Goal: Task Accomplishment & Management: Use online tool/utility

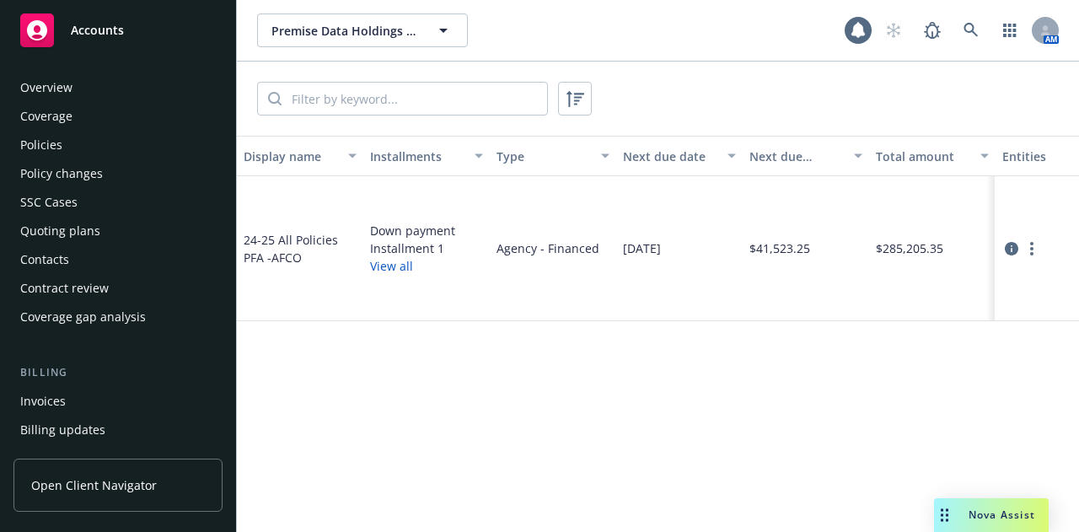
scroll to position [194, 0]
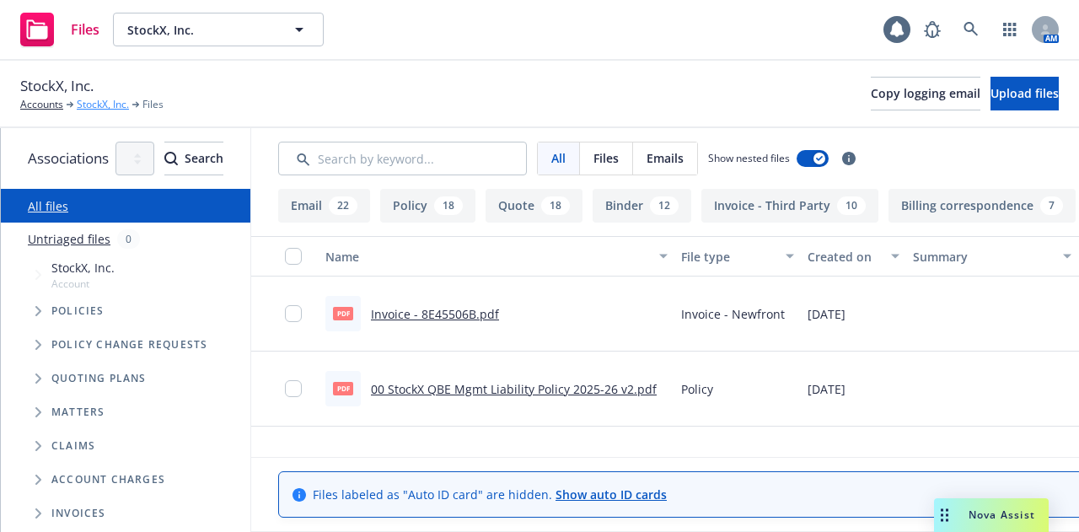
click at [105, 105] on link "StockX, Inc." at bounding box center [103, 104] width 52 height 15
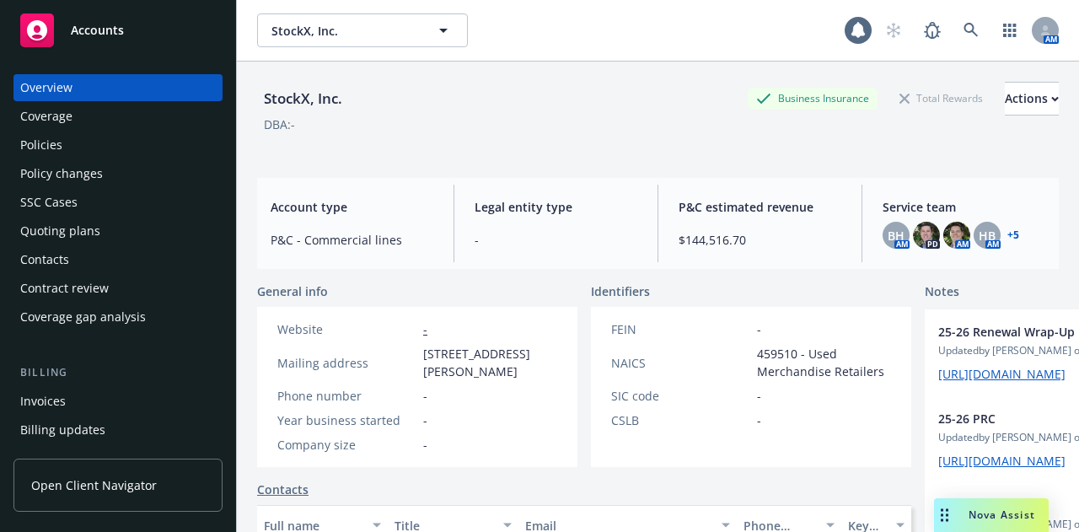
click at [130, 144] on div "Policies" at bounding box center [118, 144] width 196 height 27
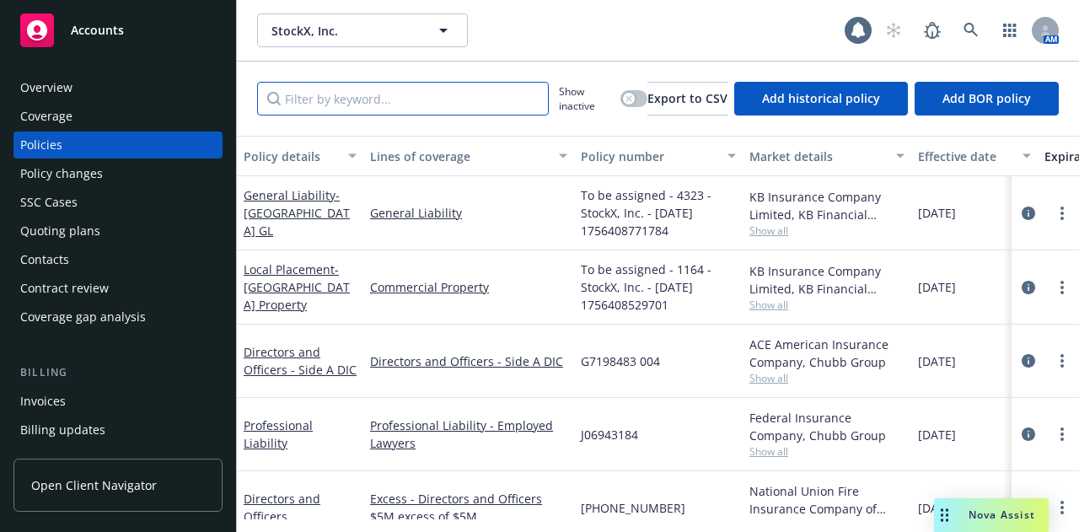
click at [485, 92] on input "Filter by keyword..." at bounding box center [403, 99] width 292 height 34
type input "i"
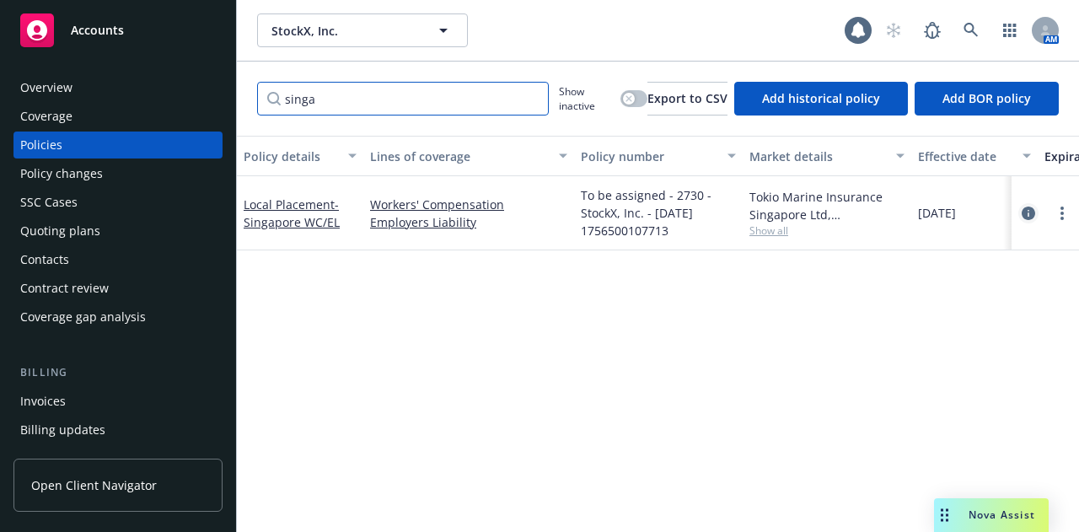
type input "singa"
click at [1033, 209] on icon "circleInformation" at bounding box center [1027, 212] width 13 height 13
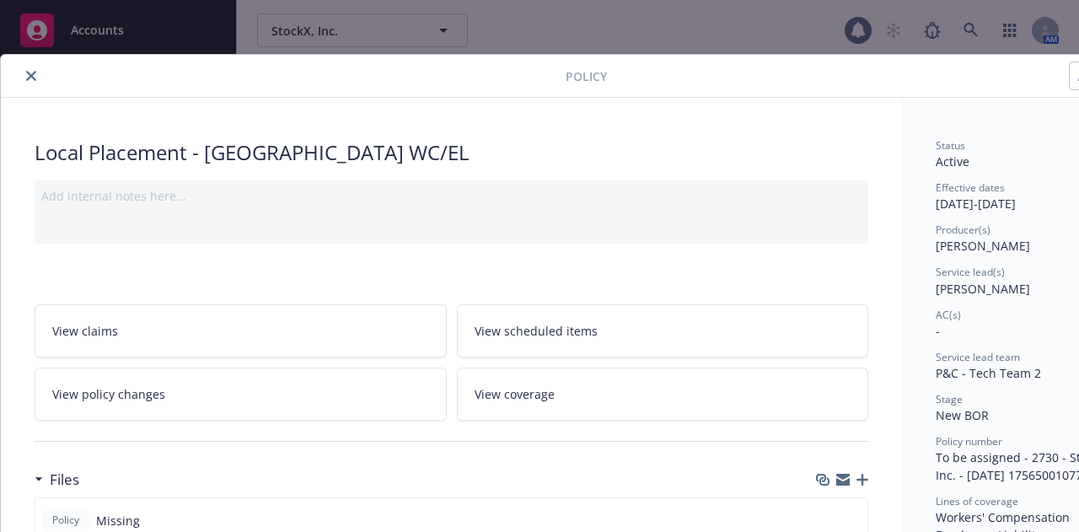
scroll to position [269, 0]
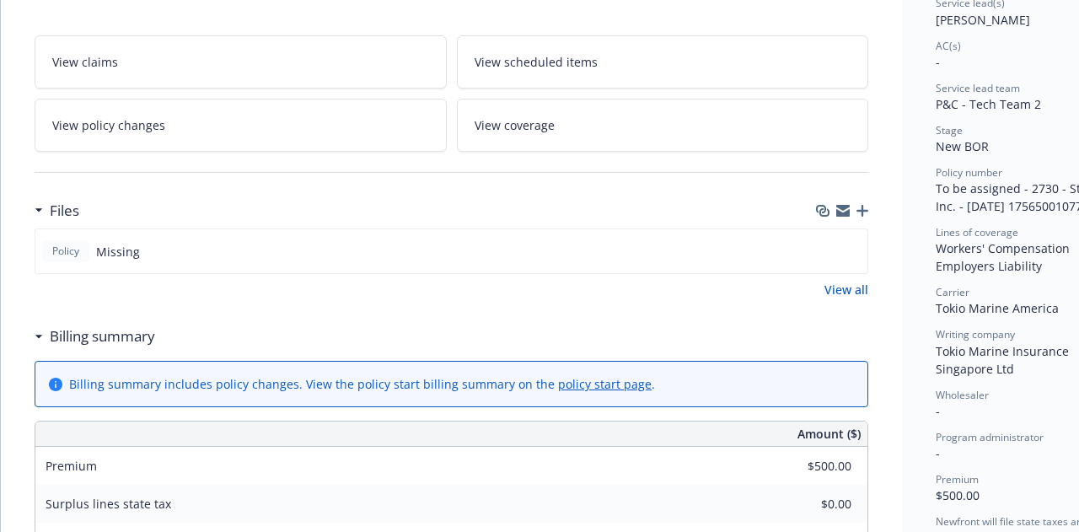
click at [331, 114] on link "View policy changes" at bounding box center [241, 125] width 412 height 53
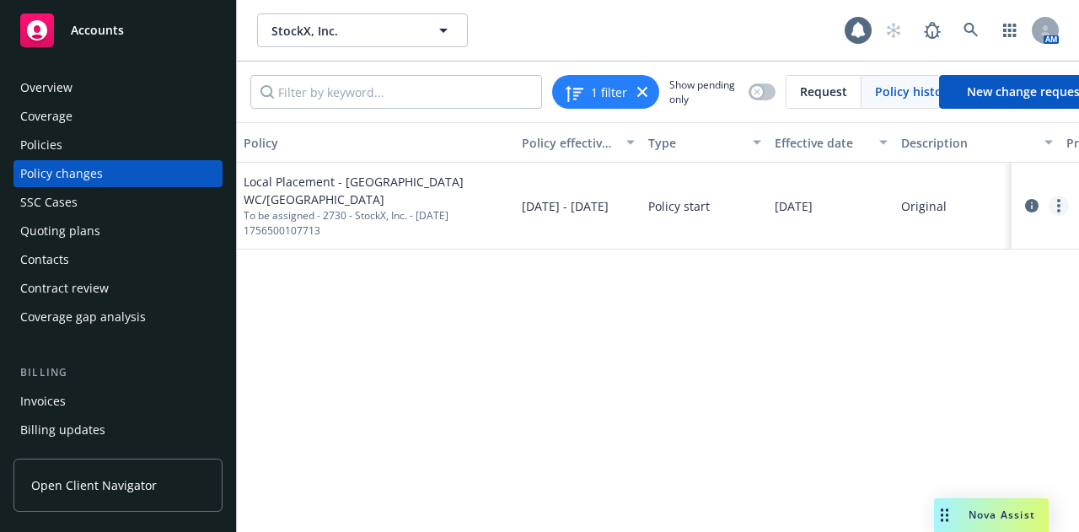
click at [1059, 209] on circle "more" at bounding box center [1058, 210] width 3 height 3
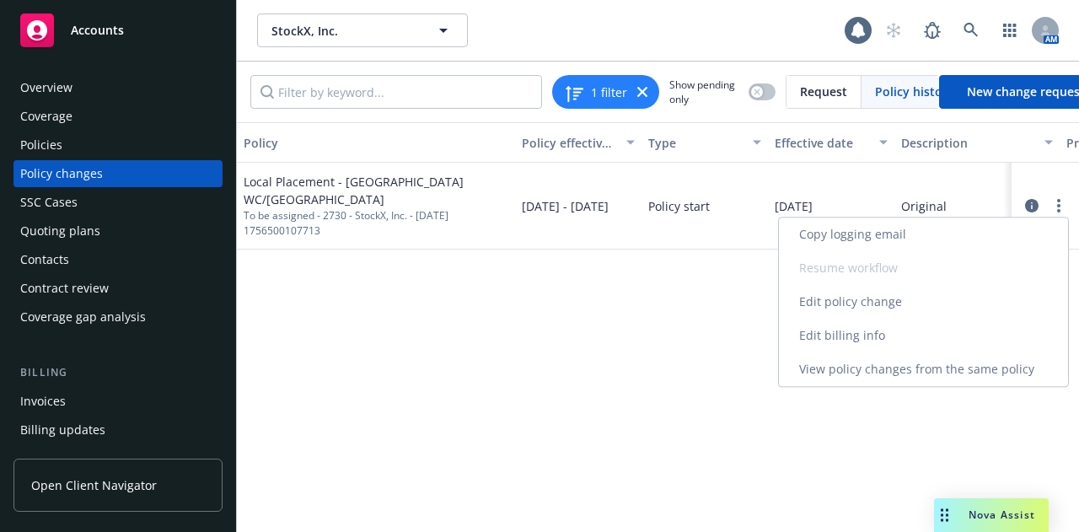
click at [975, 326] on link "Edit billing info" at bounding box center [923, 336] width 289 height 34
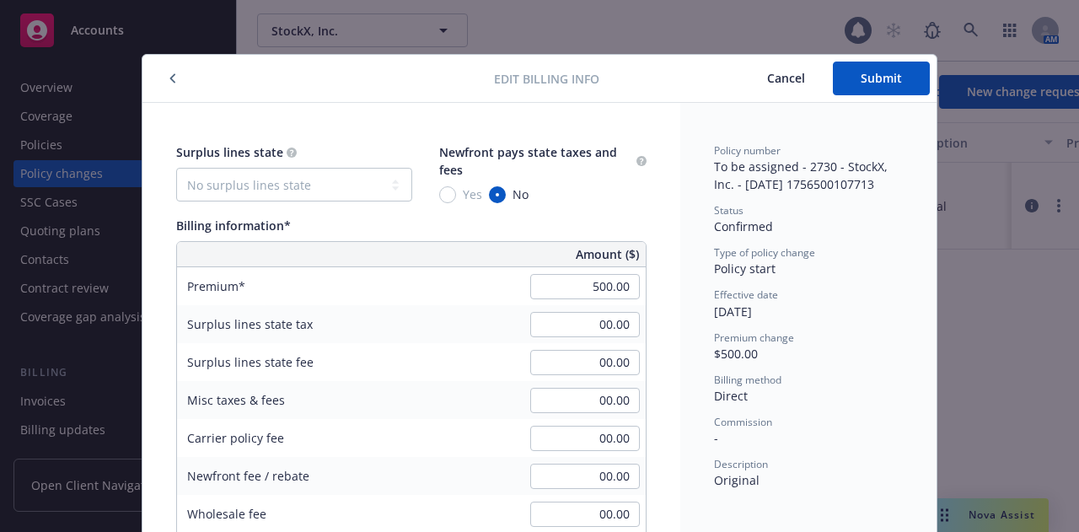
scroll to position [51, 0]
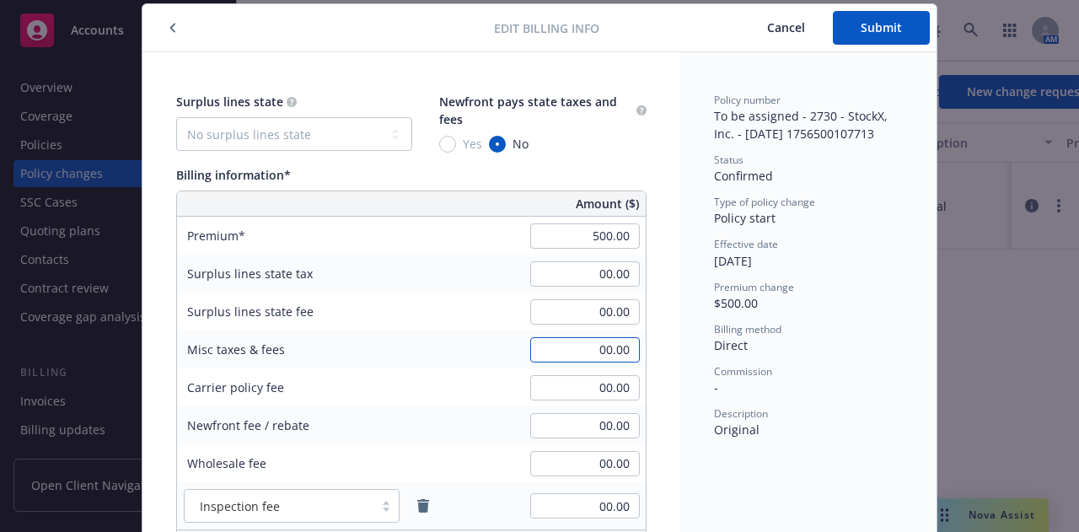
click at [576, 357] on input "00.00" at bounding box center [585, 349] width 110 height 25
type input "45.00"
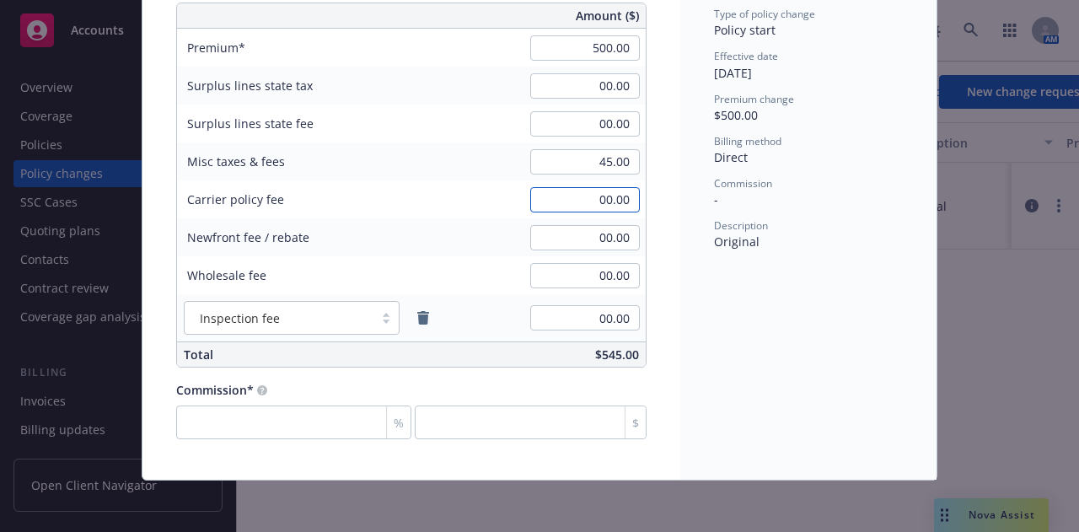
scroll to position [0, 0]
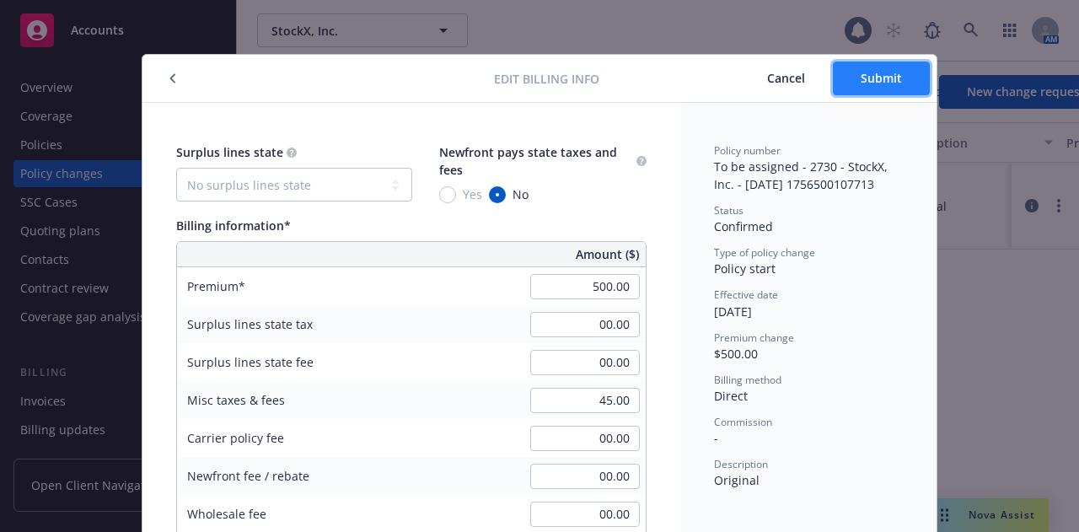
click at [860, 92] on button "Submit" at bounding box center [881, 79] width 97 height 34
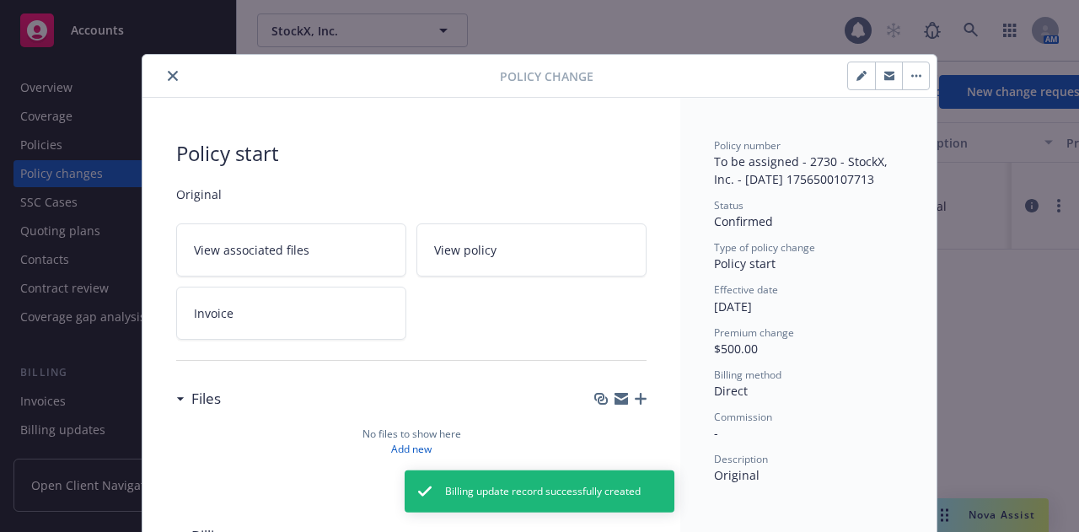
type input "$45.00"
click at [168, 72] on icon "close" at bounding box center [173, 76] width 10 height 10
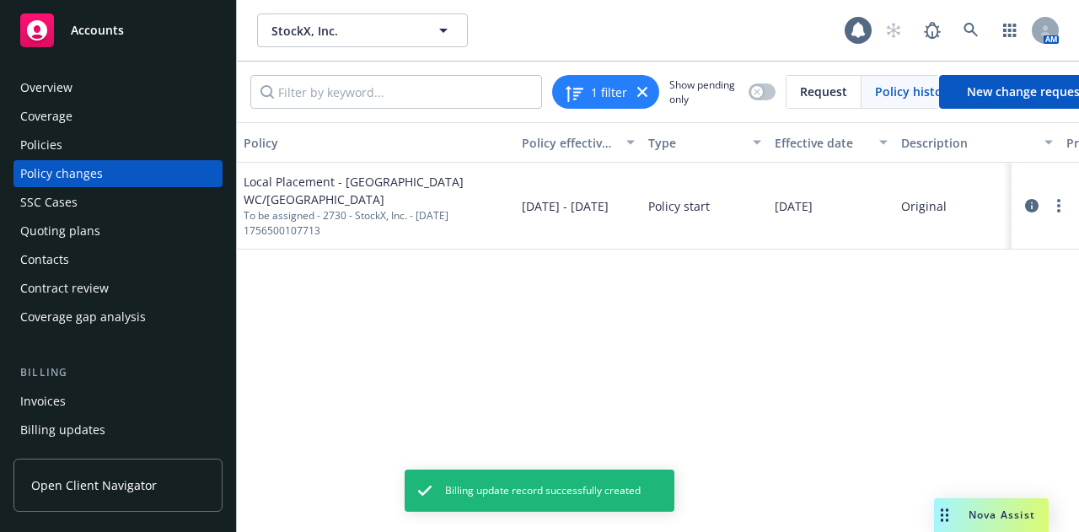
click at [110, 137] on div "Policies" at bounding box center [118, 144] width 196 height 27
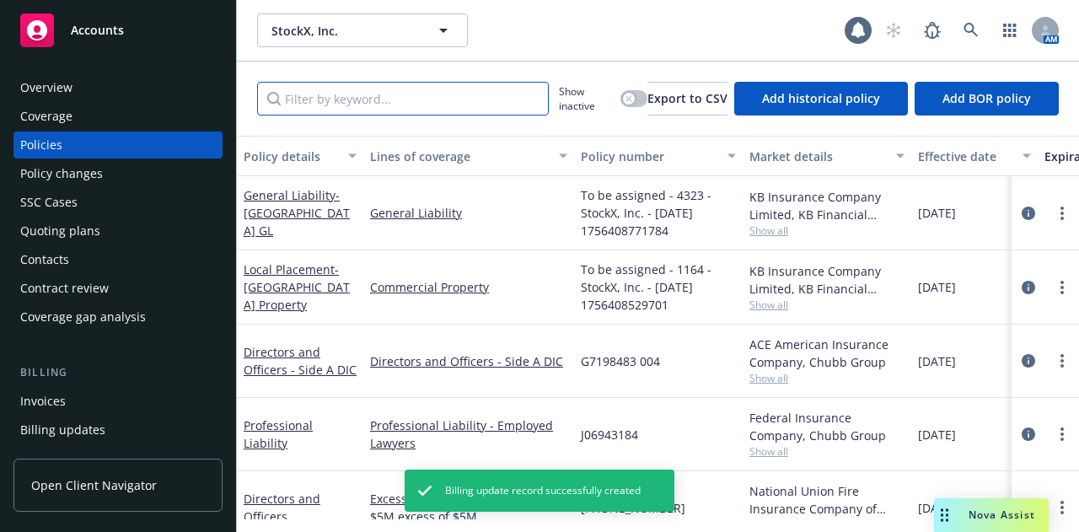
click at [392, 113] on input "Filter by keyword..." at bounding box center [403, 99] width 292 height 34
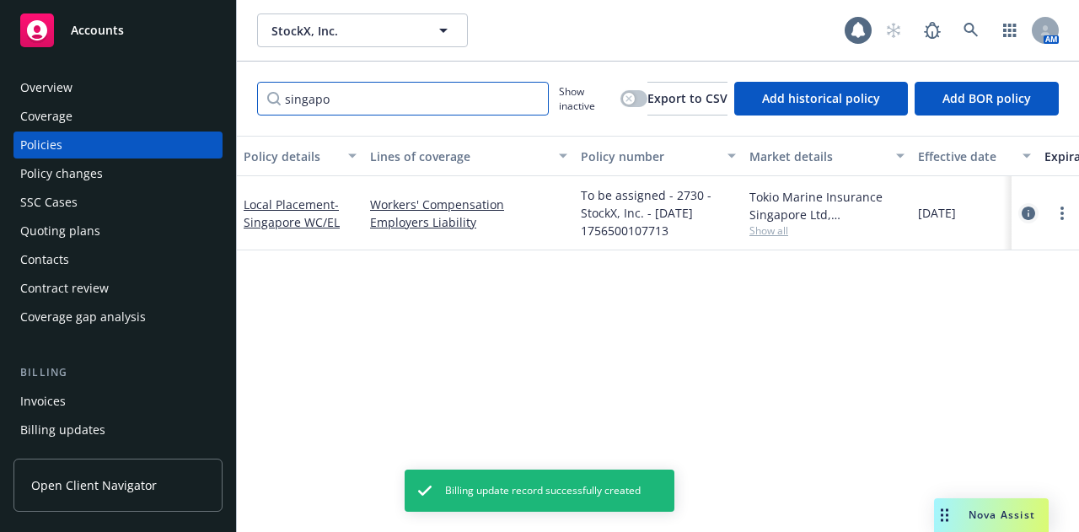
type input "singapo"
click at [1026, 217] on icon "circleInformation" at bounding box center [1027, 212] width 13 height 13
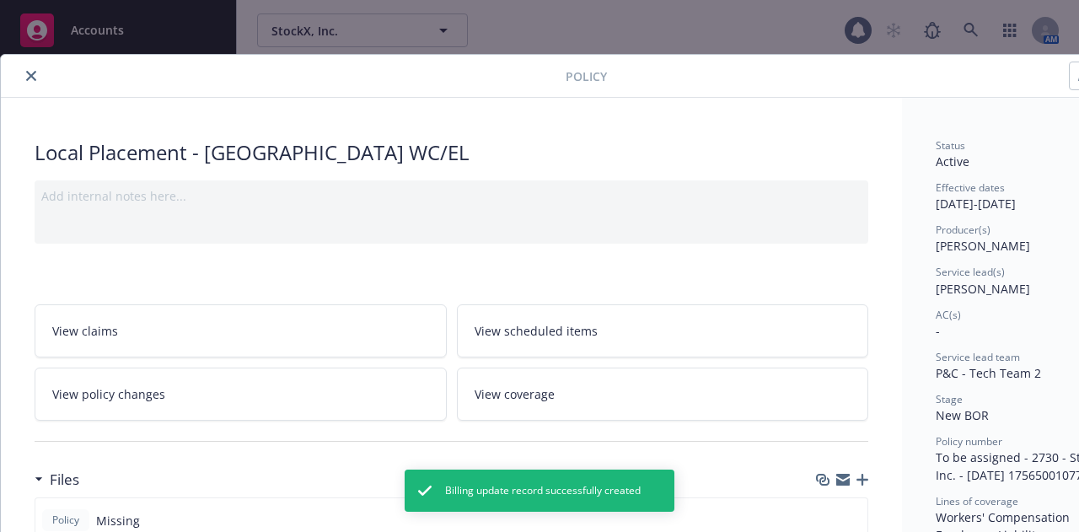
scroll to position [51, 0]
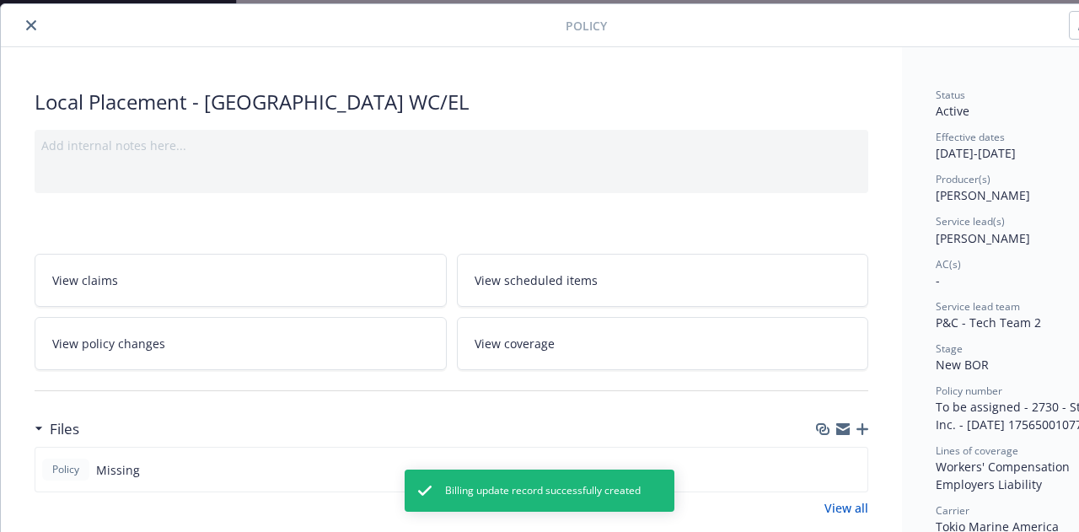
type input "$45.00"
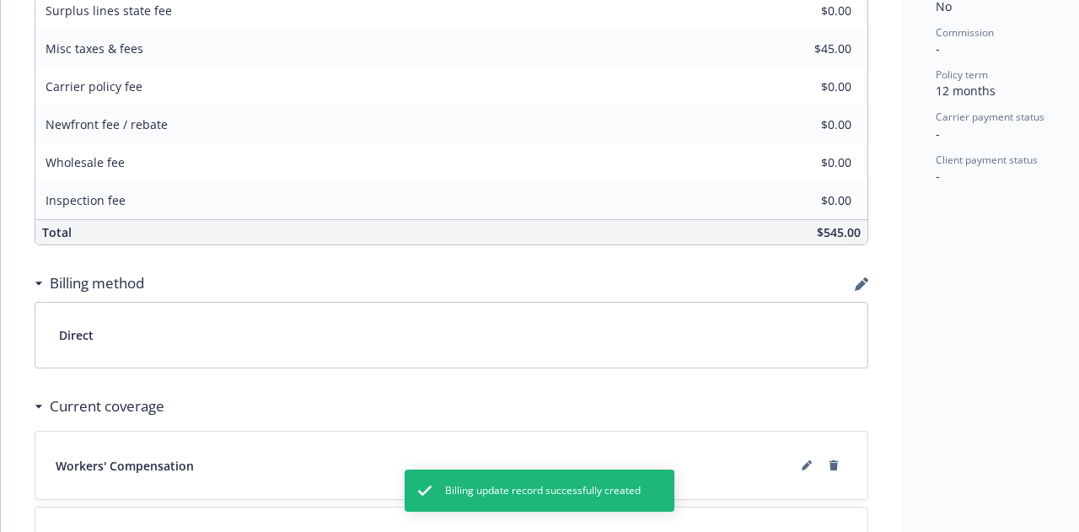
scroll to position [810, 0]
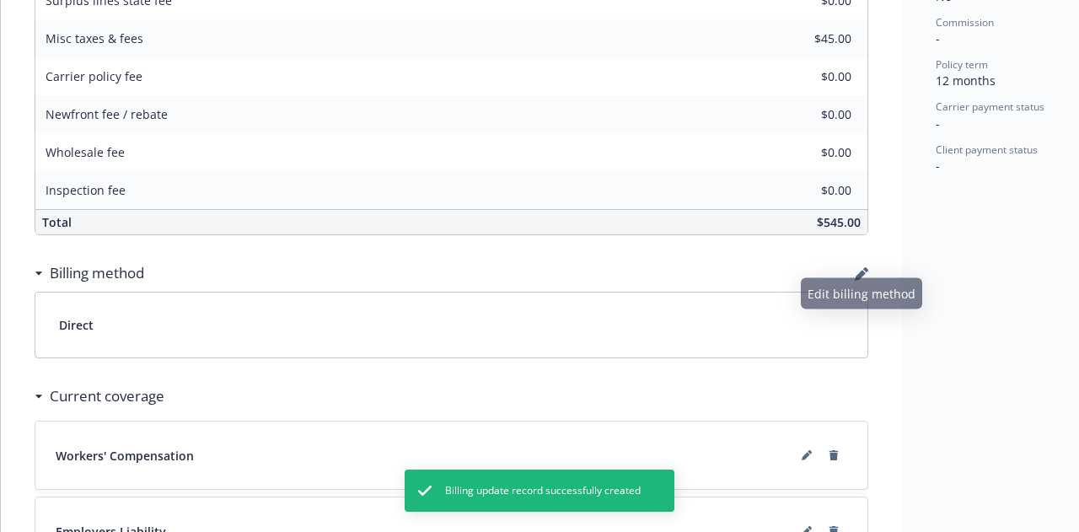
click at [856, 260] on div "Billing method" at bounding box center [451, 272] width 833 height 35
click at [863, 270] on icon "button" at bounding box center [860, 275] width 11 height 11
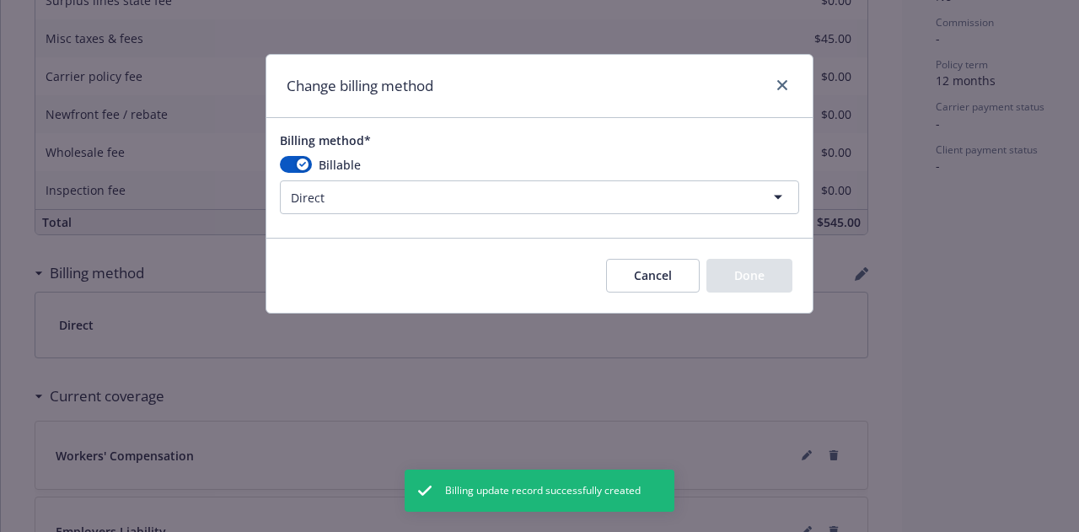
click at [442, 202] on html "Accounts Overview Coverage Policies Policy changes SSC Cases Quoting plans Cont…" at bounding box center [539, 266] width 1079 height 532
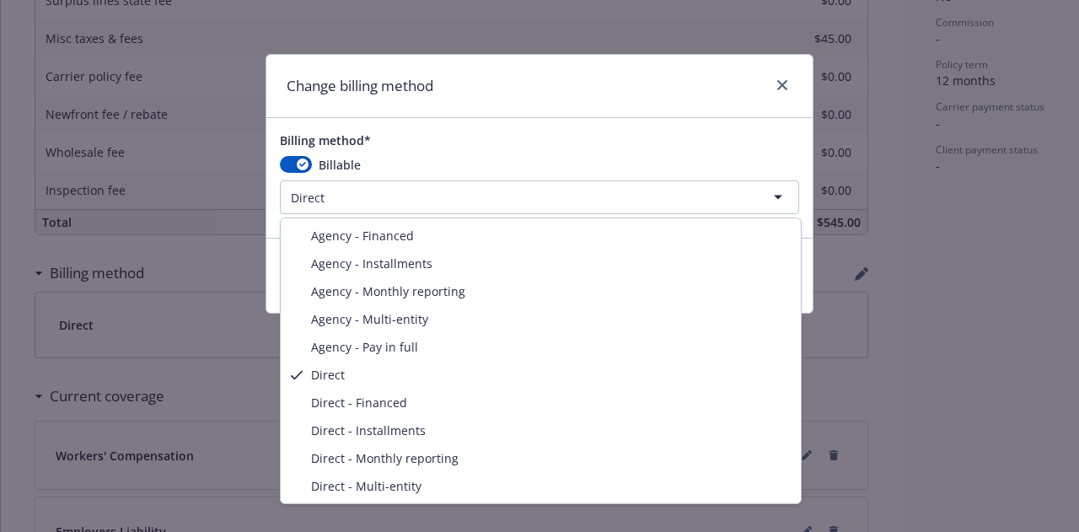
select select "AGENCY_PAY_IN_FULL"
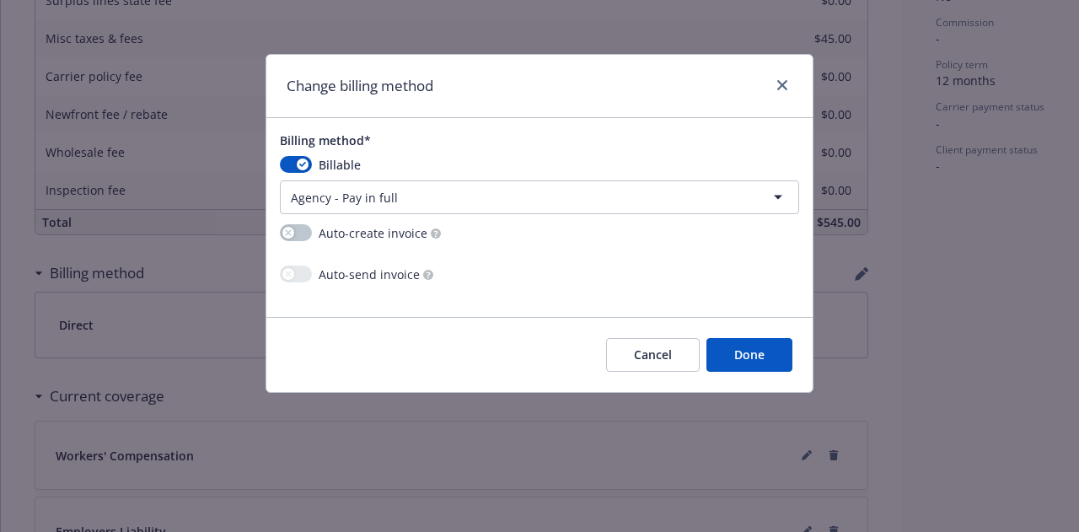
click at [764, 338] on div "Cancel Done" at bounding box center [539, 354] width 546 height 75
click at [767, 349] on button "Done" at bounding box center [749, 355] width 86 height 34
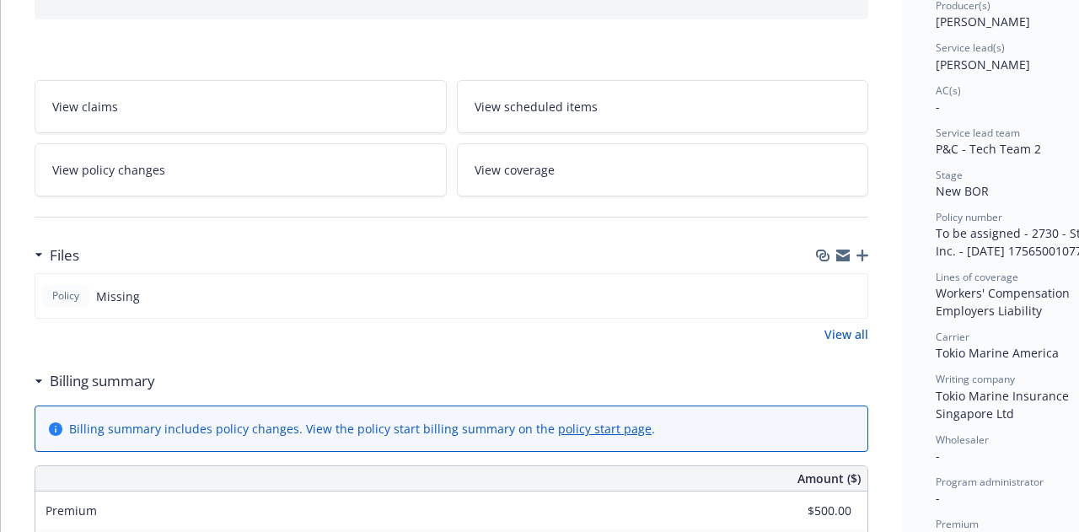
scroll to position [0, 0]
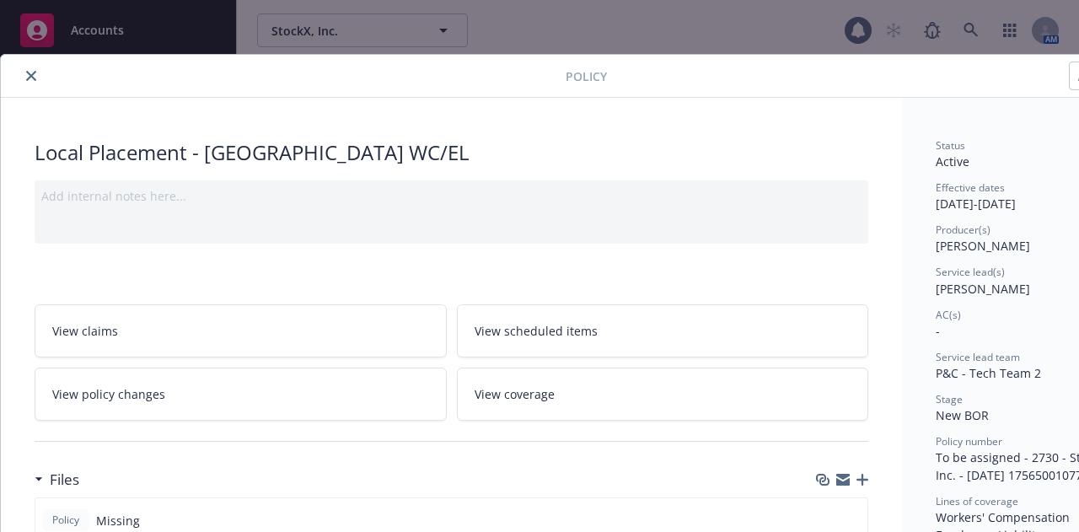
click at [27, 78] on icon "close" at bounding box center [31, 76] width 10 height 10
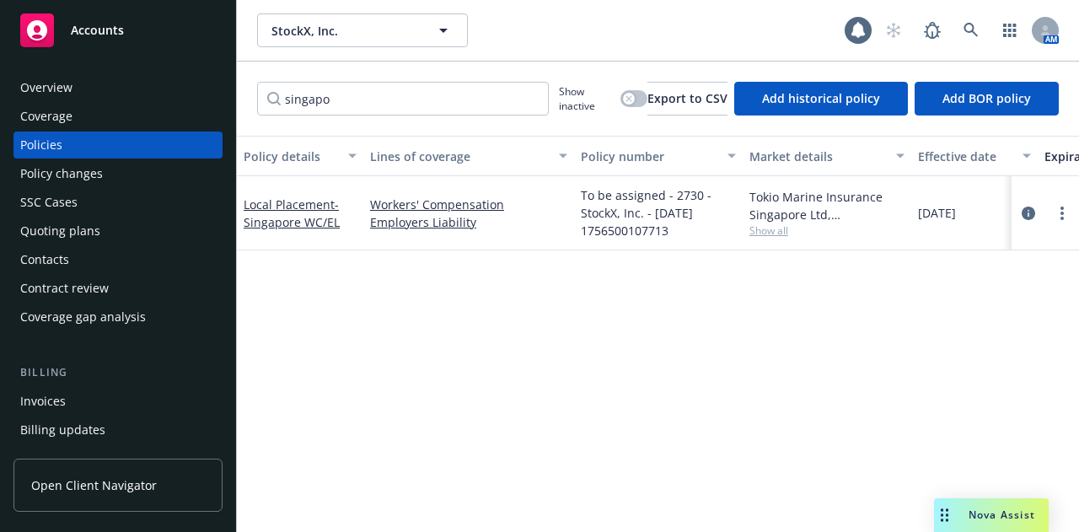
click at [201, 402] on div "Invoices" at bounding box center [118, 401] width 196 height 27
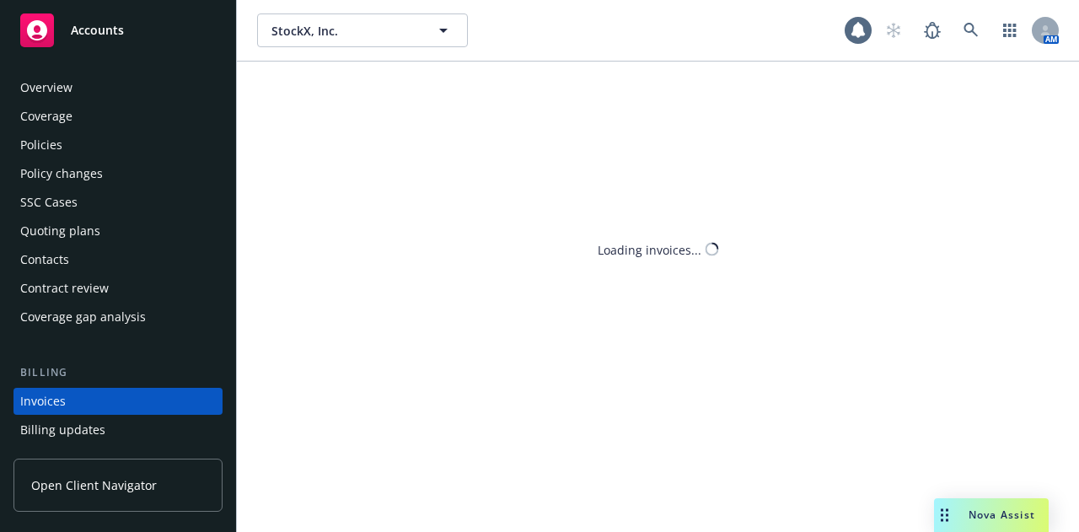
scroll to position [108, 0]
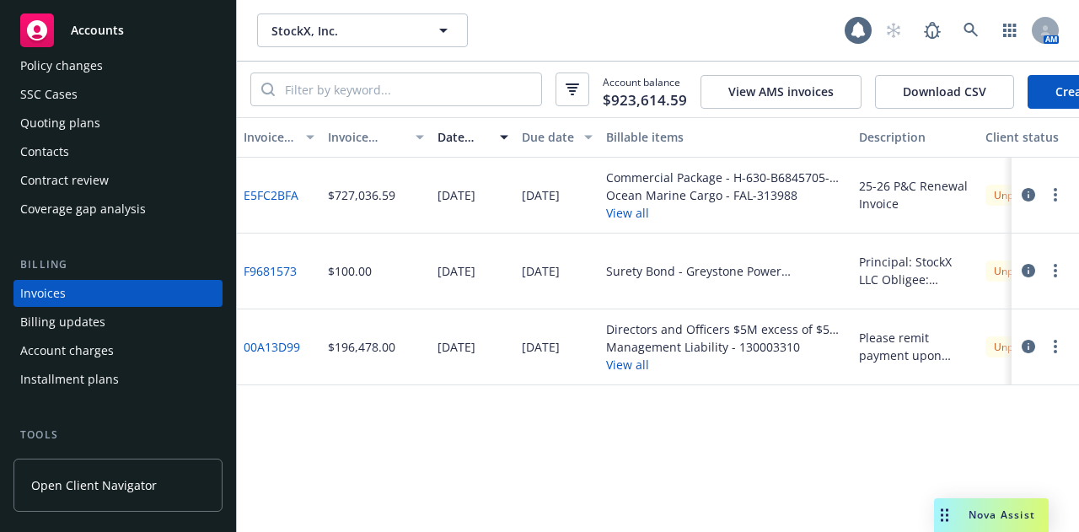
click at [1060, 83] on link "Create Invoice" at bounding box center [1095, 92] width 137 height 34
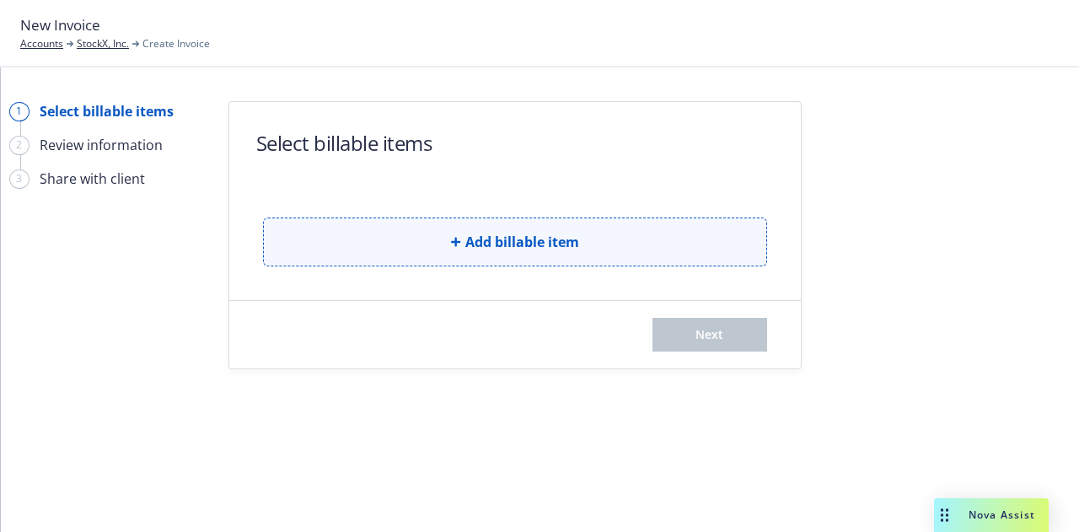
click at [717, 236] on button "Add billable item" at bounding box center [515, 241] width 504 height 49
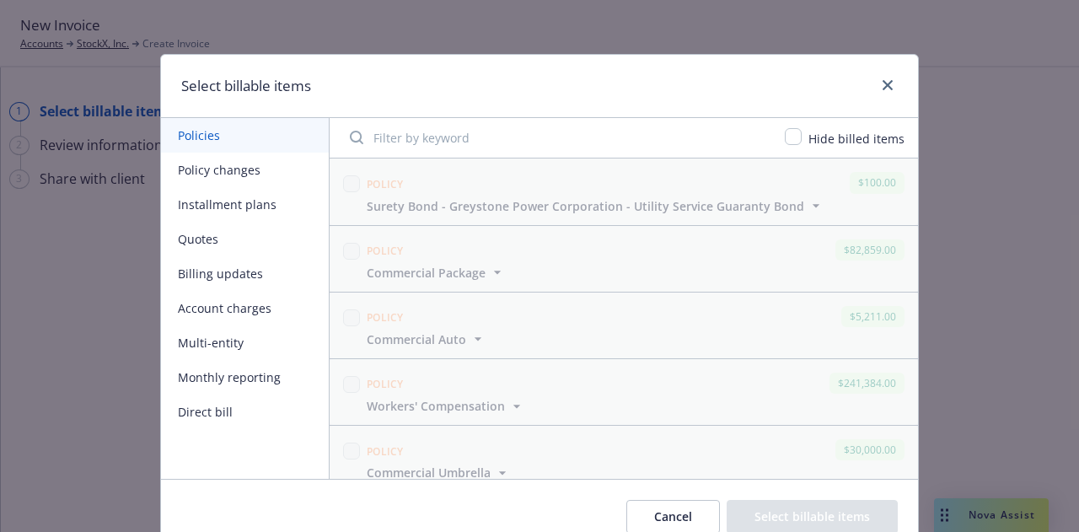
click at [258, 169] on button "Policy changes" at bounding box center [245, 170] width 168 height 35
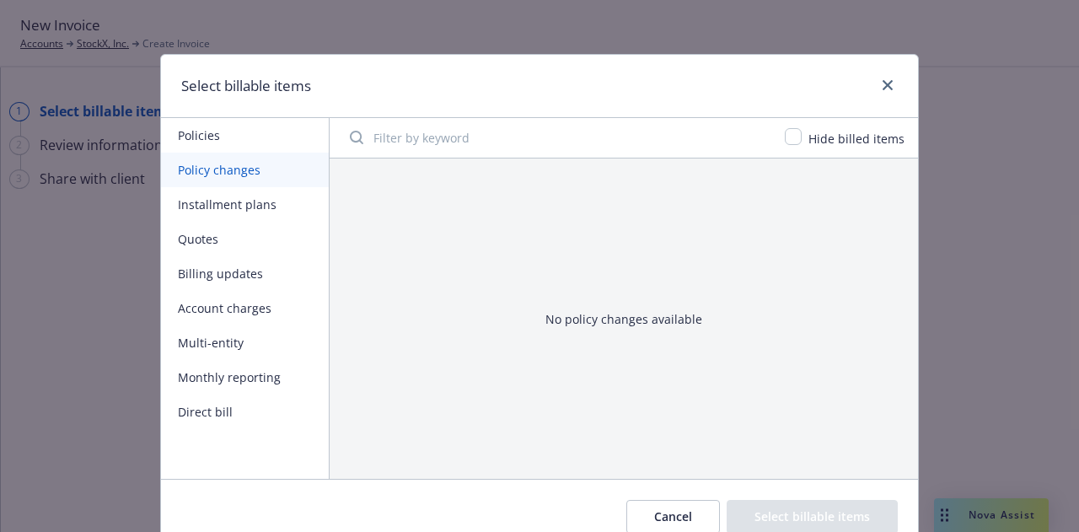
click at [217, 141] on button "Policies" at bounding box center [245, 135] width 168 height 35
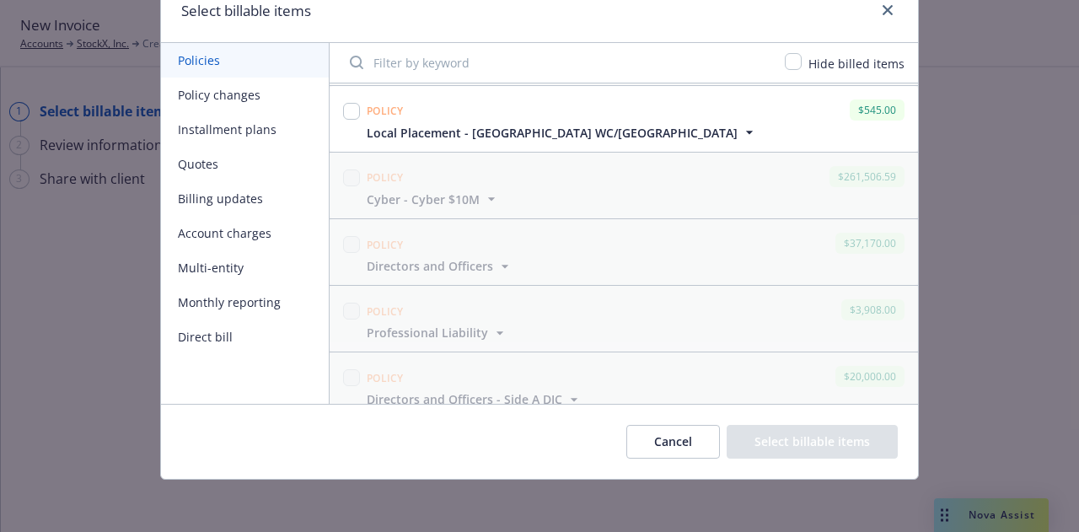
scroll to position [453, 0]
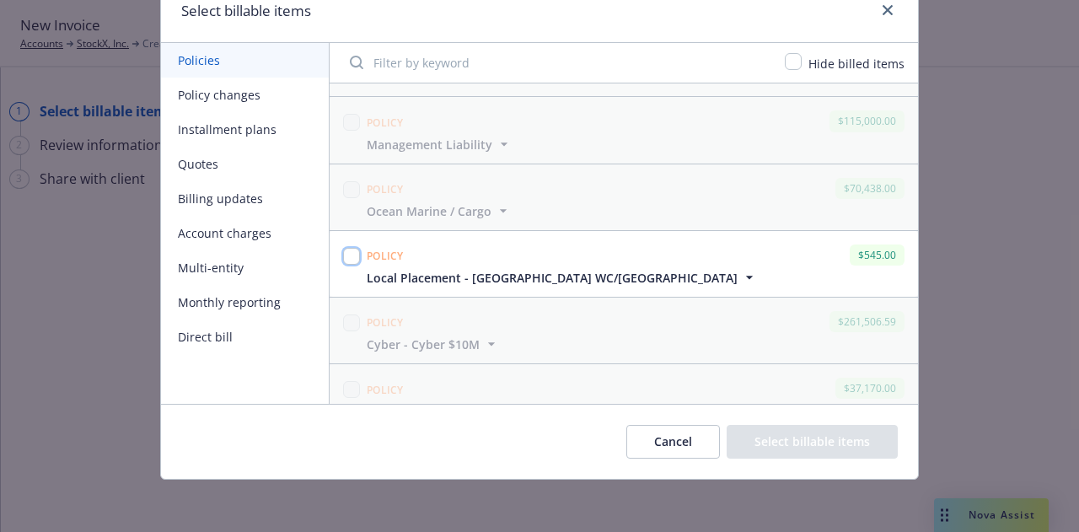
click at [343, 252] on input "checkbox" at bounding box center [351, 256] width 17 height 17
checkbox input "true"
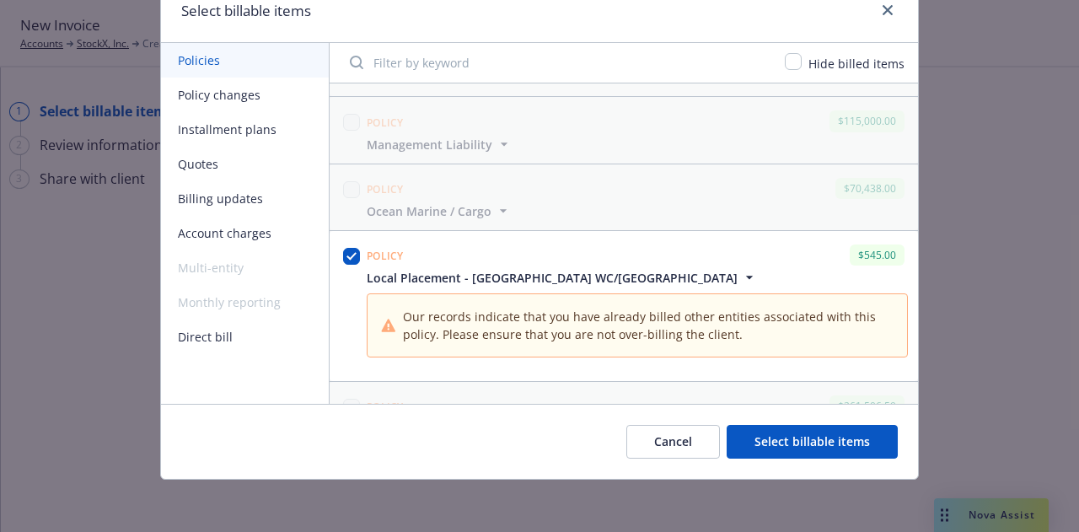
click at [825, 456] on button "Select billable items" at bounding box center [811, 442] width 171 height 34
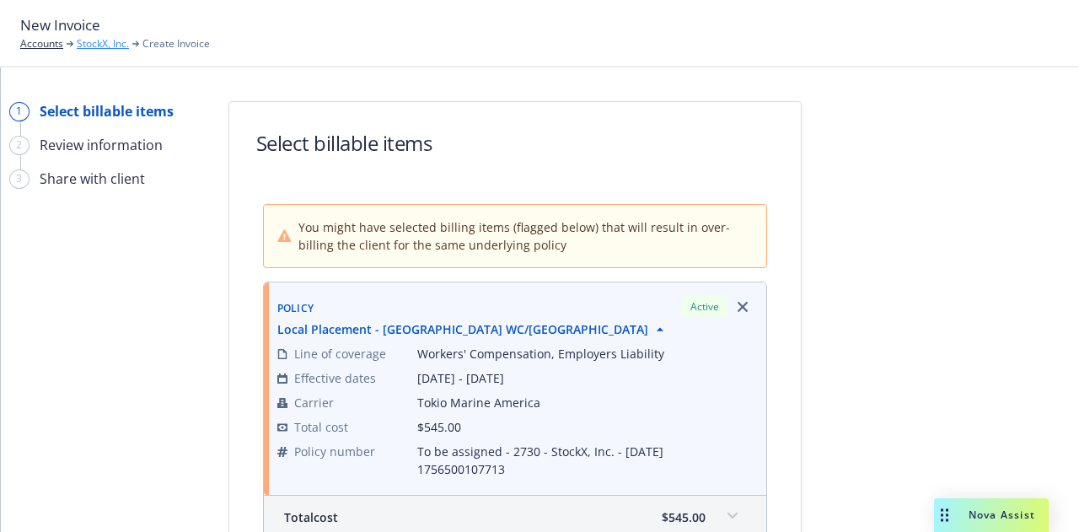
click at [104, 45] on link "StockX, Inc." at bounding box center [103, 43] width 52 height 15
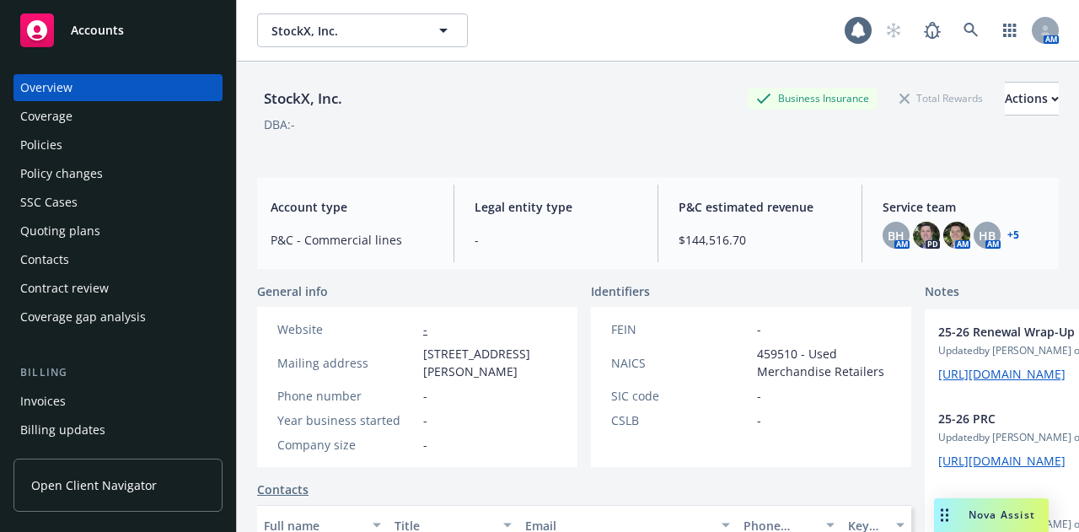
click at [163, 141] on div "Policies" at bounding box center [118, 144] width 196 height 27
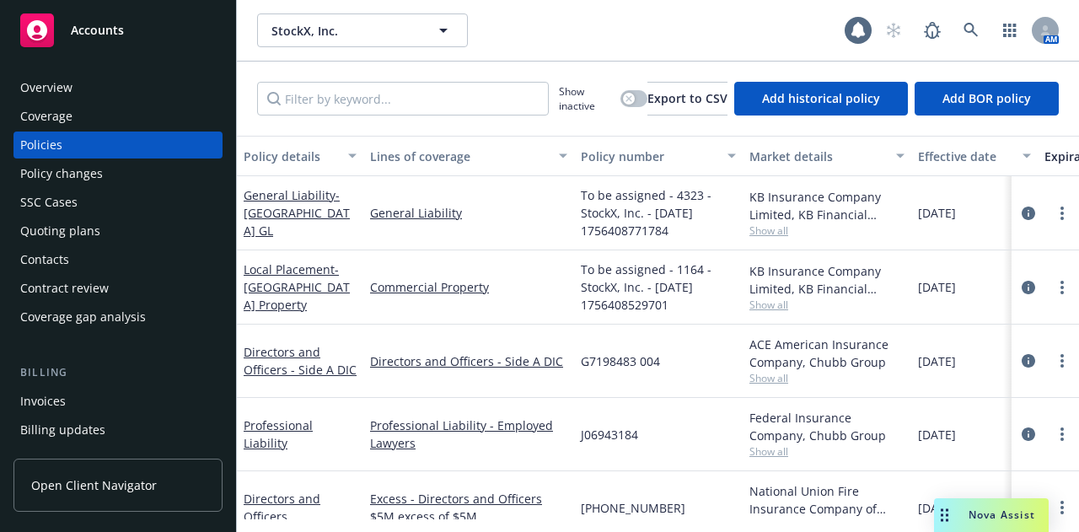
click at [92, 400] on div "Invoices" at bounding box center [118, 401] width 196 height 27
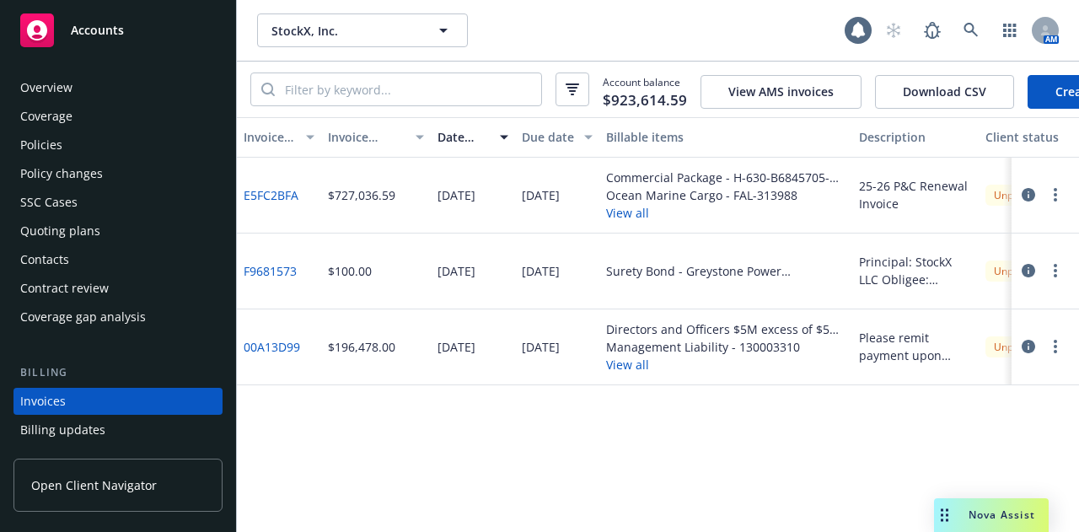
click at [1060, 104] on link "Create Invoice" at bounding box center [1095, 92] width 137 height 34
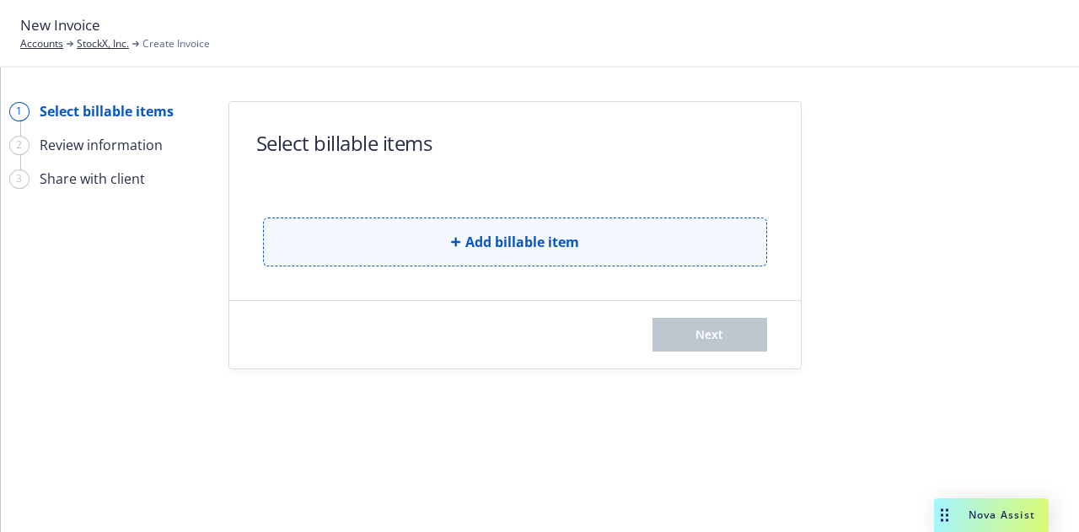
click at [622, 247] on button "Add billable item" at bounding box center [515, 241] width 504 height 49
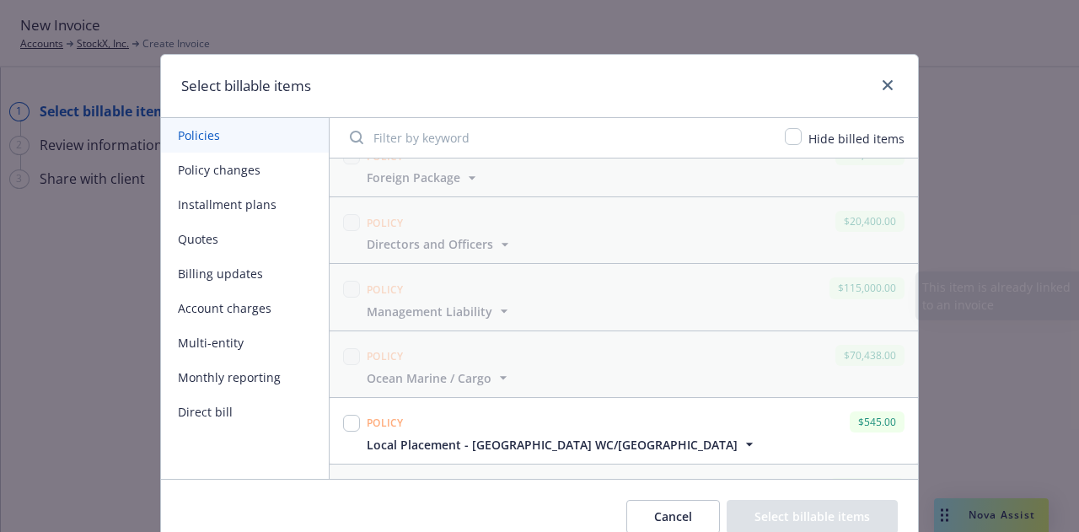
scroll to position [360, 0]
click at [344, 417] on input "checkbox" at bounding box center [351, 424] width 17 height 17
checkbox input "true"
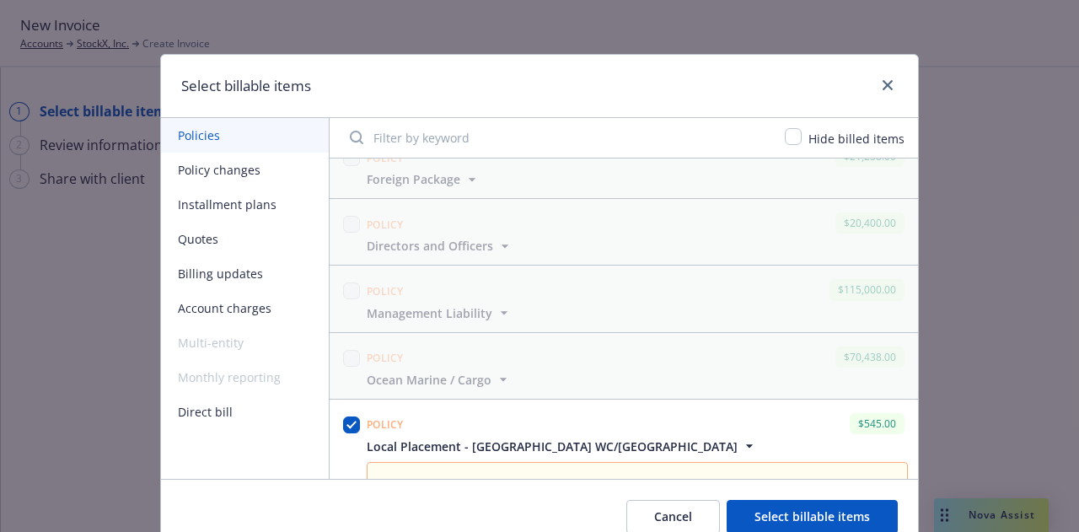
click at [829, 516] on button "Select billable items" at bounding box center [811, 517] width 171 height 34
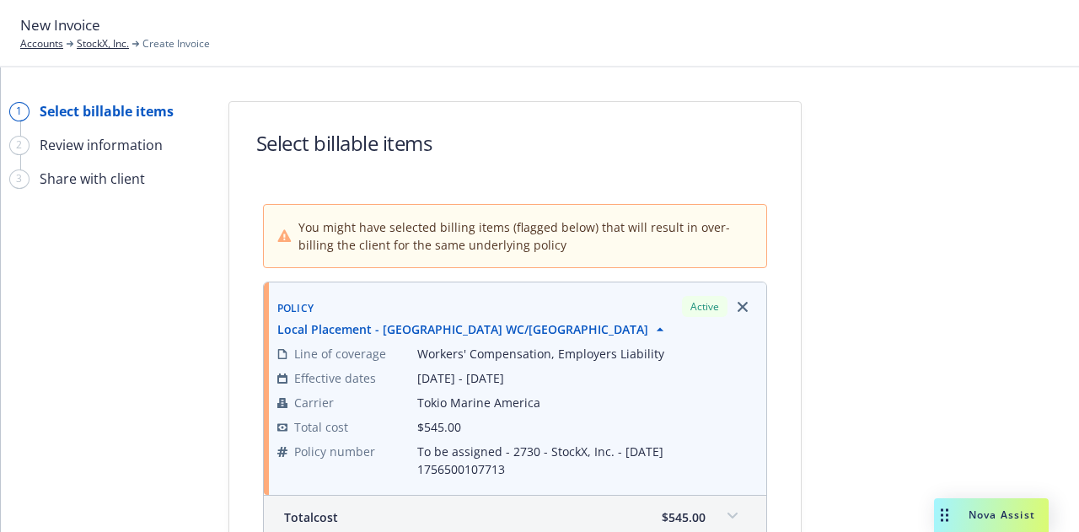
scroll to position [319, 0]
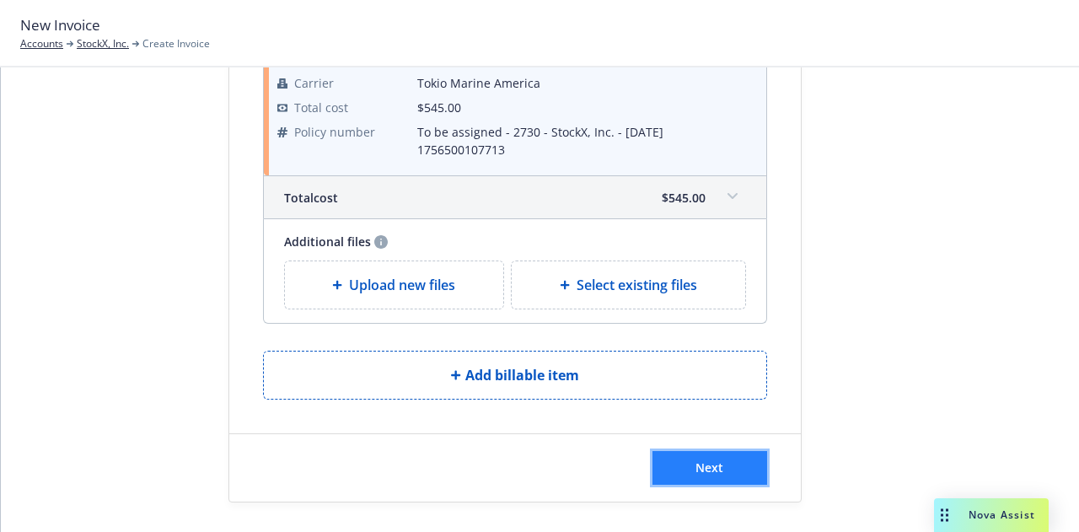
click at [726, 468] on button "Next" at bounding box center [709, 468] width 115 height 34
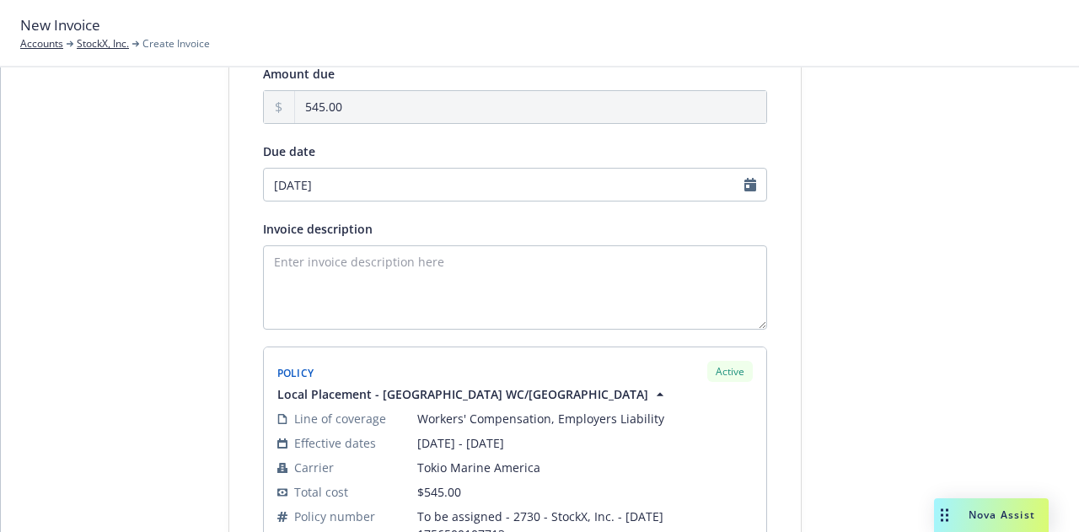
scroll to position [0, 0]
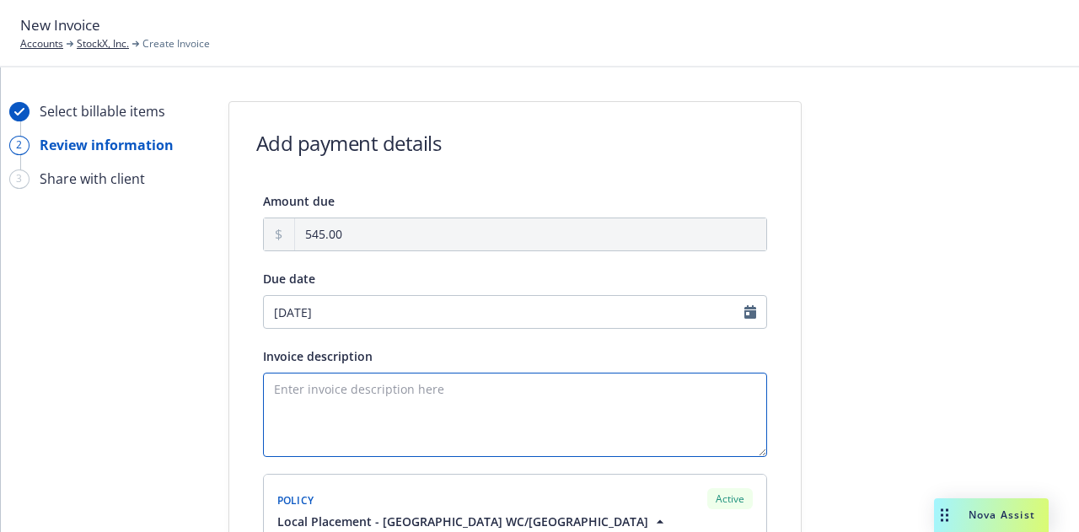
click at [526, 425] on textarea "Invoice description" at bounding box center [515, 415] width 504 height 84
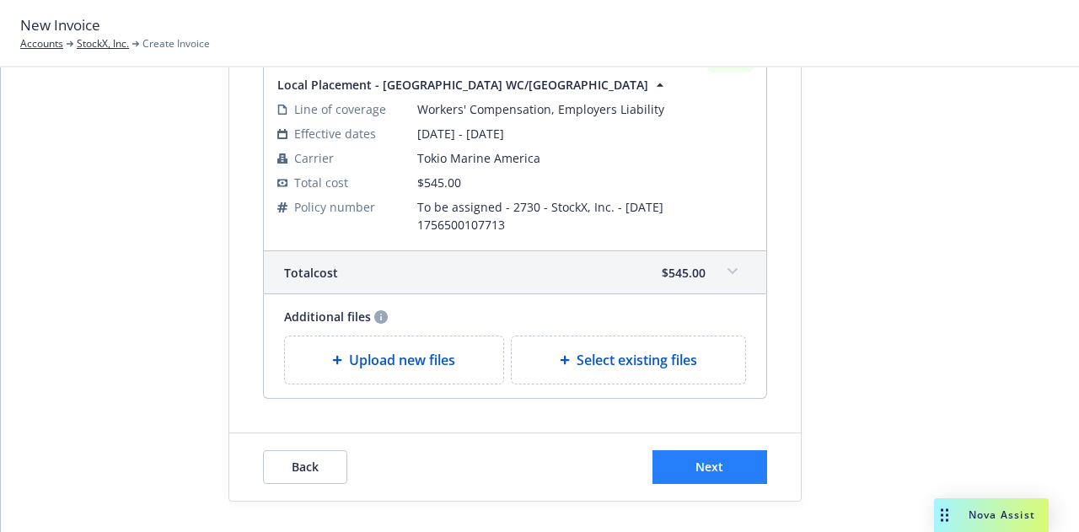
type textarea "25-26 Singapore WC/EL"
click at [699, 477] on button "Next" at bounding box center [709, 467] width 115 height 34
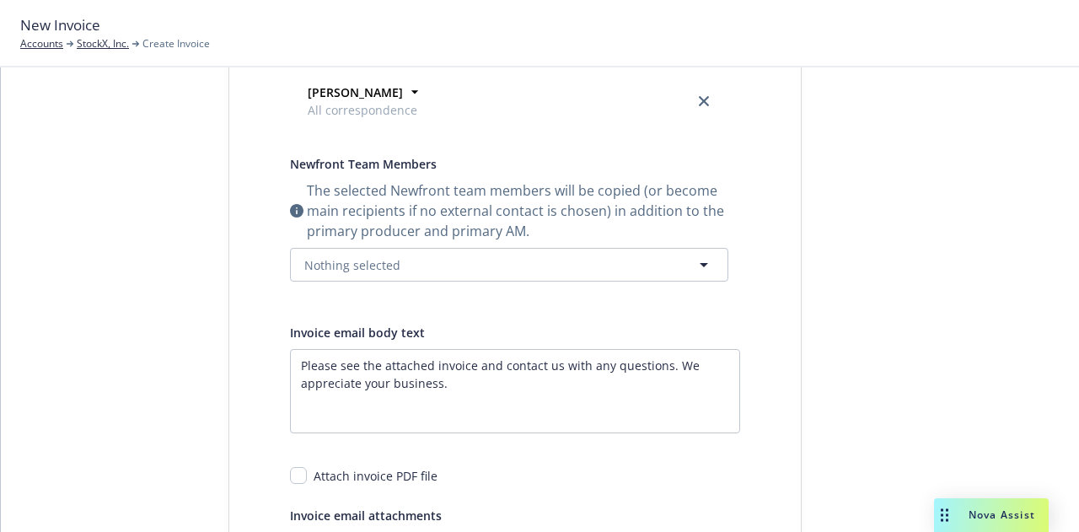
scroll to position [0, 0]
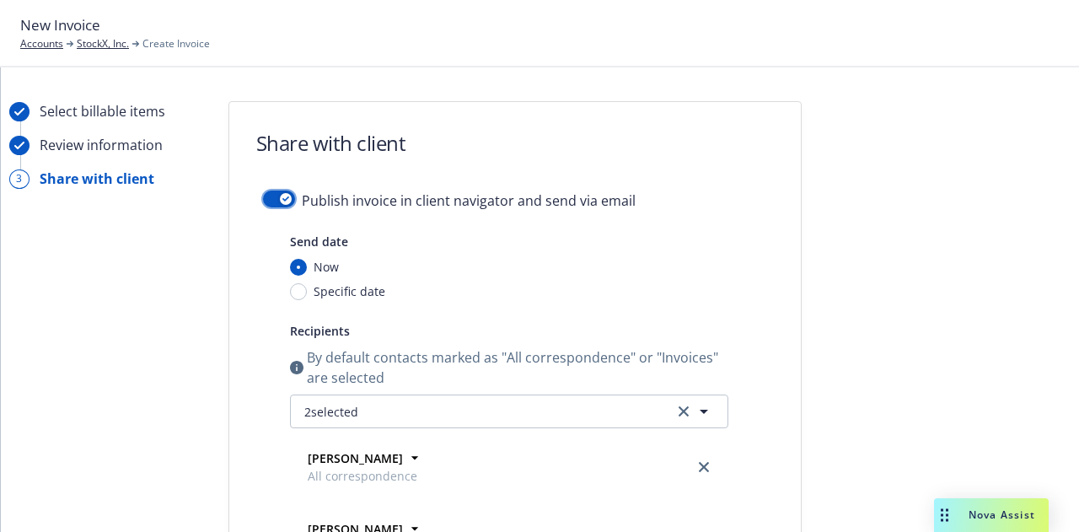
click at [266, 193] on button "button" at bounding box center [279, 198] width 32 height 17
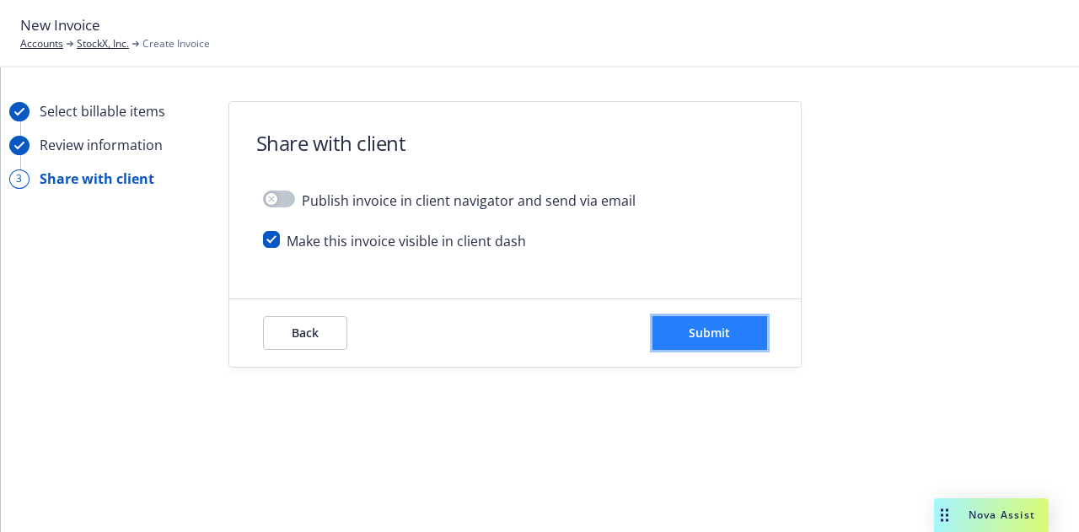
click at [743, 336] on button "Submit" at bounding box center [709, 333] width 115 height 34
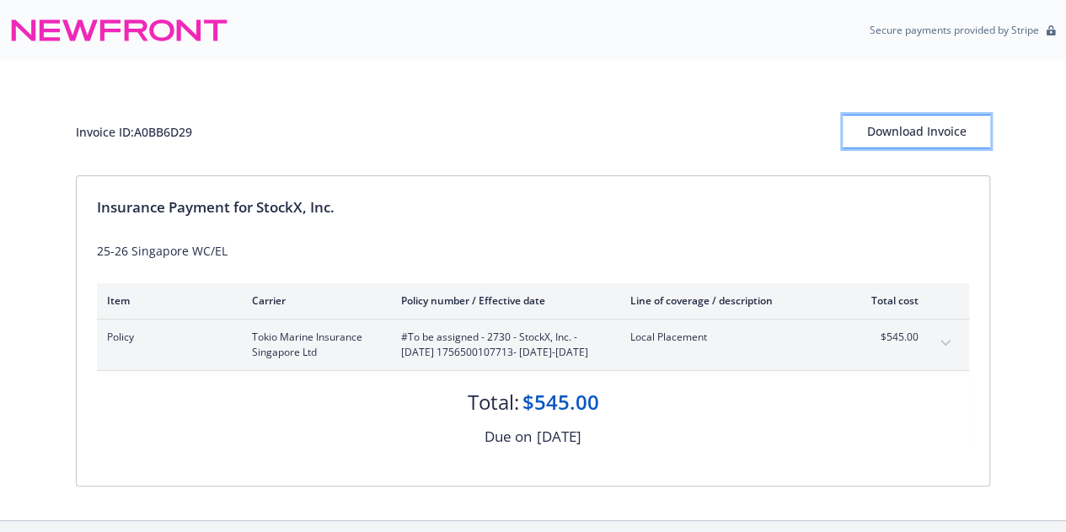
click at [954, 131] on div "Download Invoice" at bounding box center [916, 131] width 147 height 32
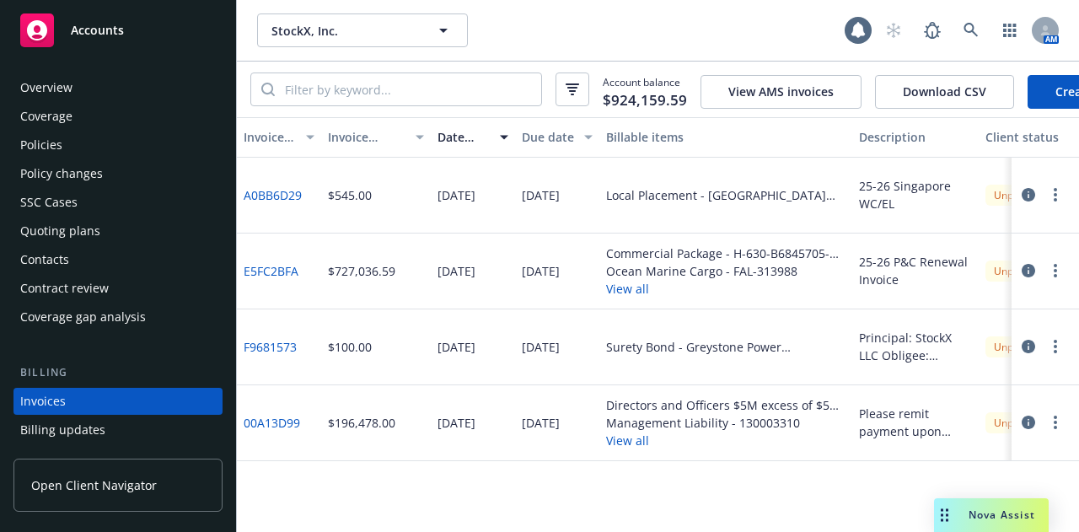
scroll to position [108, 0]
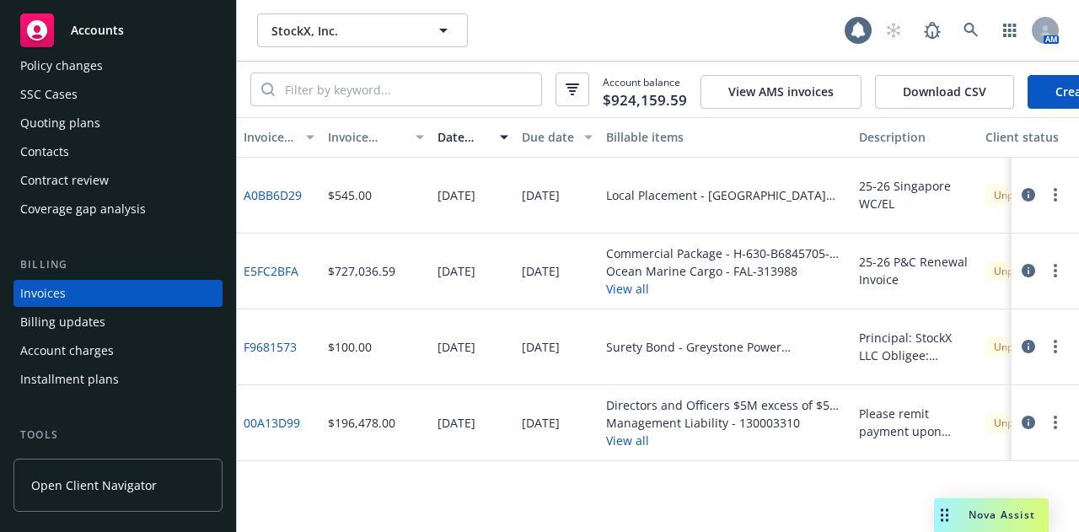
click at [1047, 91] on link "Create Invoice" at bounding box center [1095, 92] width 137 height 34
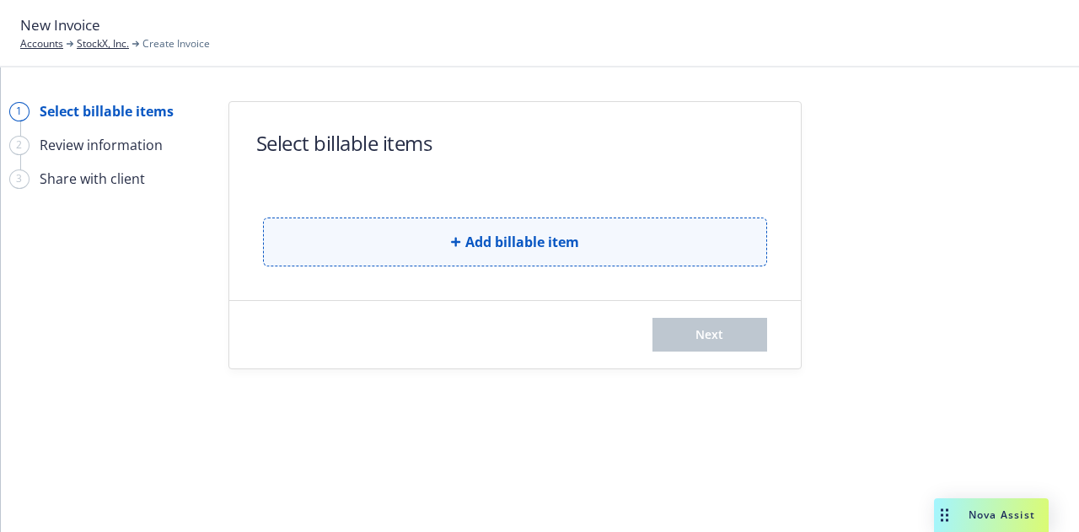
click at [592, 244] on button "Add billable item" at bounding box center [515, 241] width 504 height 49
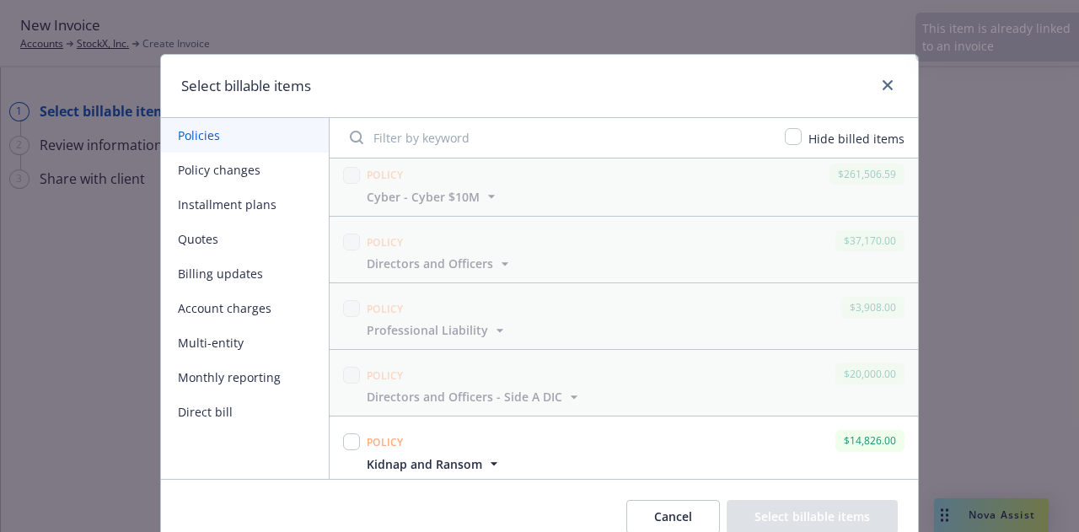
scroll to position [75, 0]
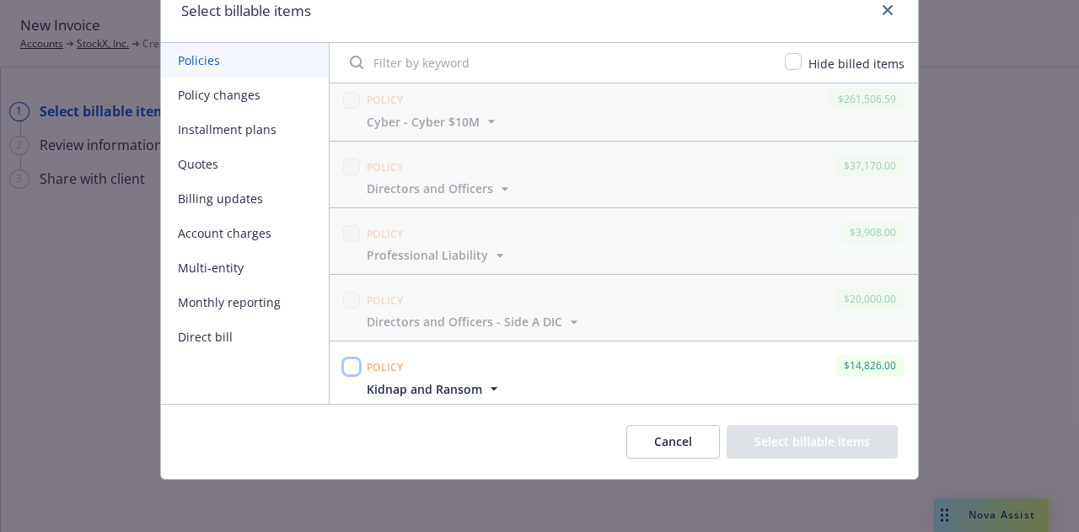
click at [346, 362] on input "checkbox" at bounding box center [351, 366] width 17 height 17
checkbox input "true"
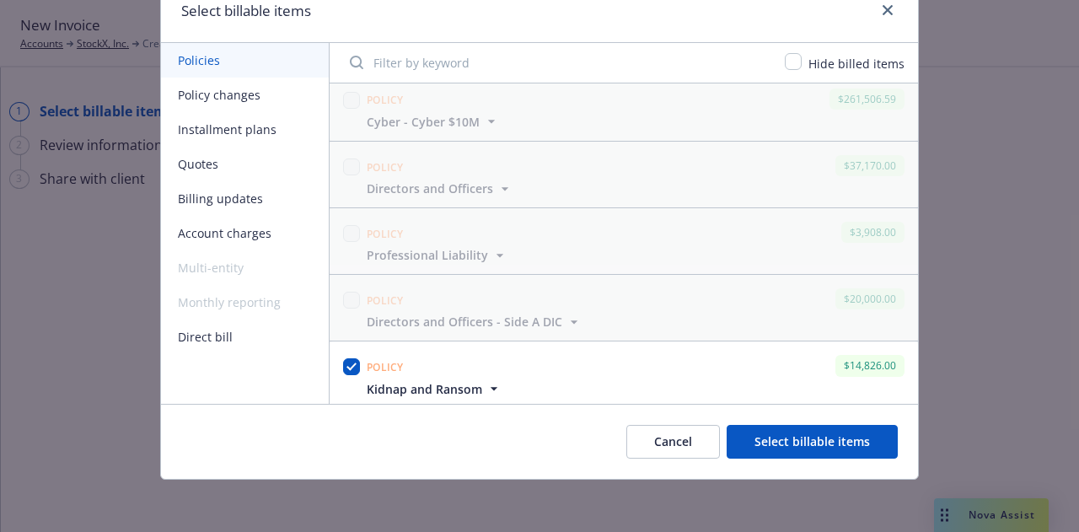
click at [807, 435] on button "Select billable items" at bounding box center [811, 442] width 171 height 34
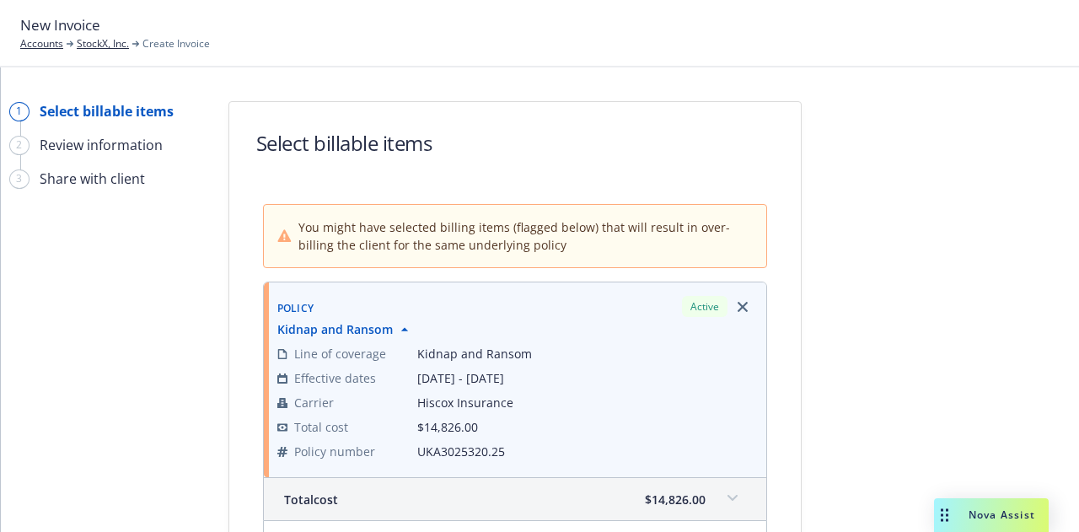
scroll to position [302, 0]
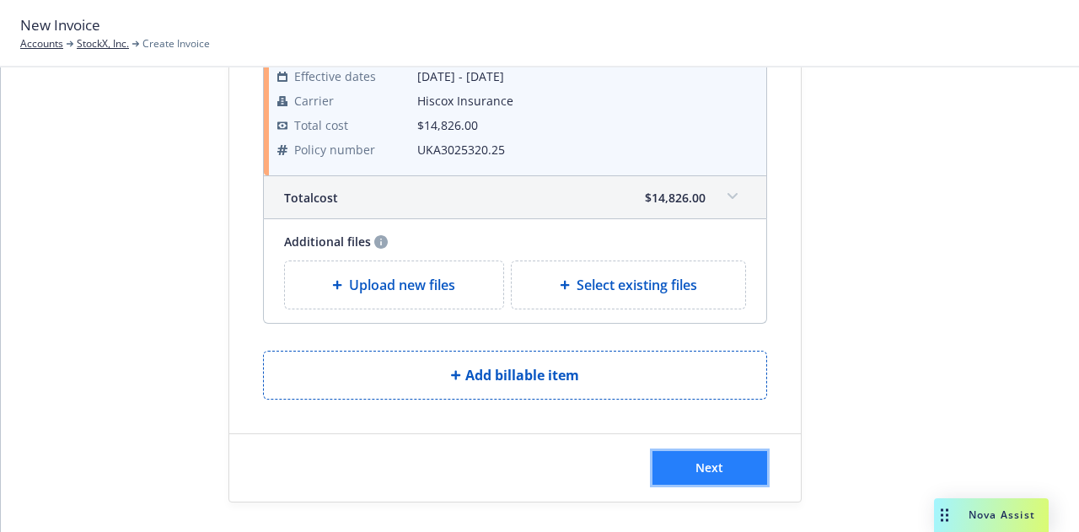
click at [713, 472] on button "Next" at bounding box center [709, 468] width 115 height 34
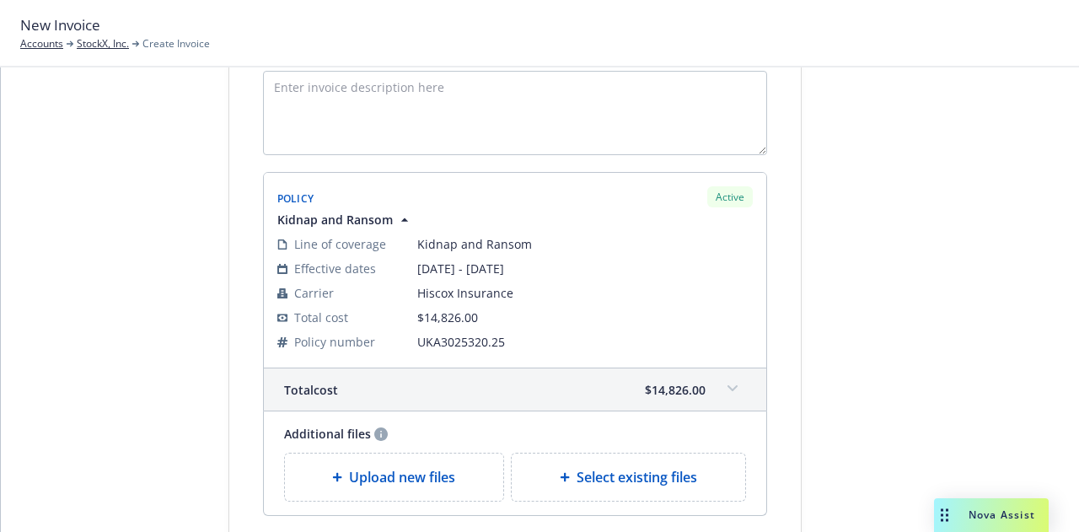
scroll to position [0, 0]
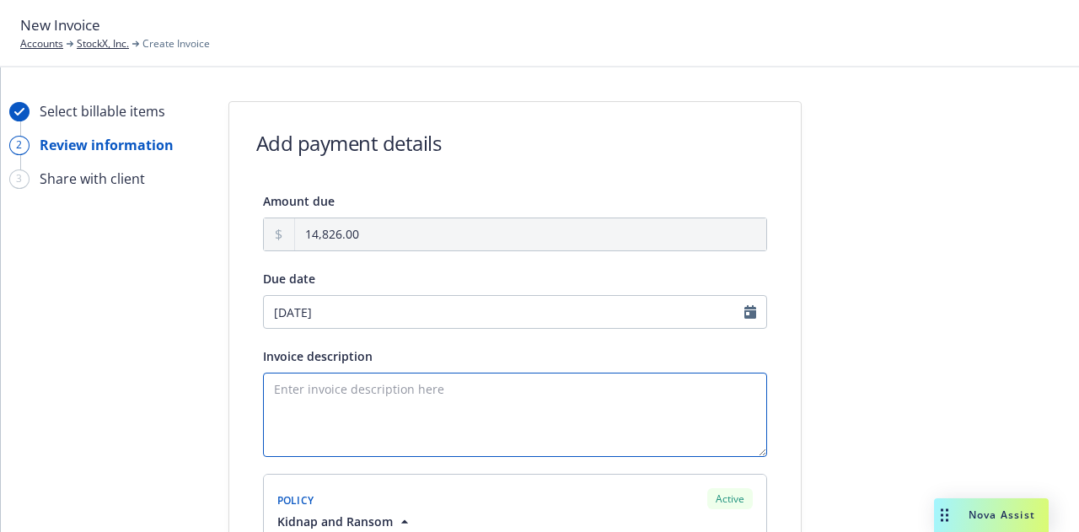
click at [523, 409] on textarea "Invoice description" at bounding box center [515, 415] width 504 height 84
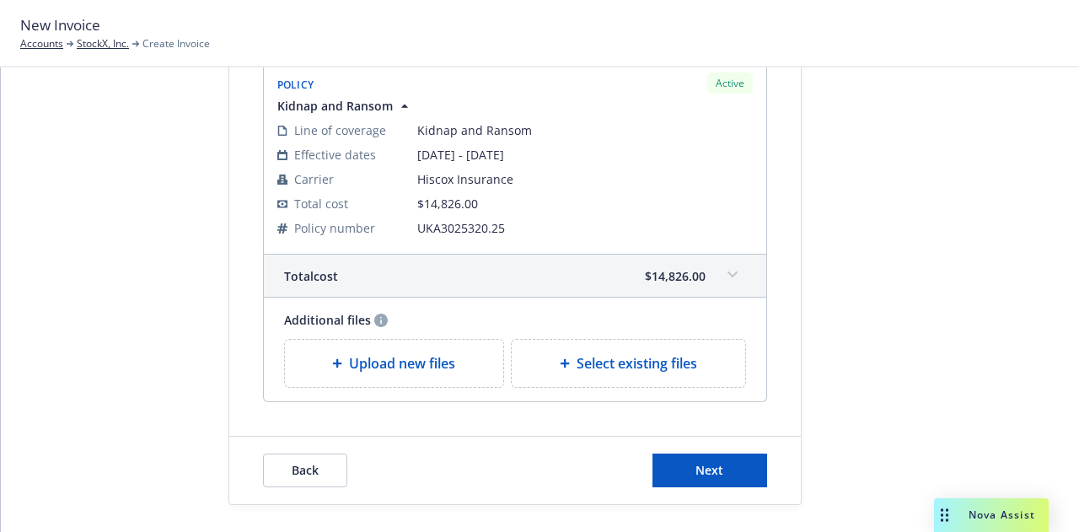
scroll to position [419, 0]
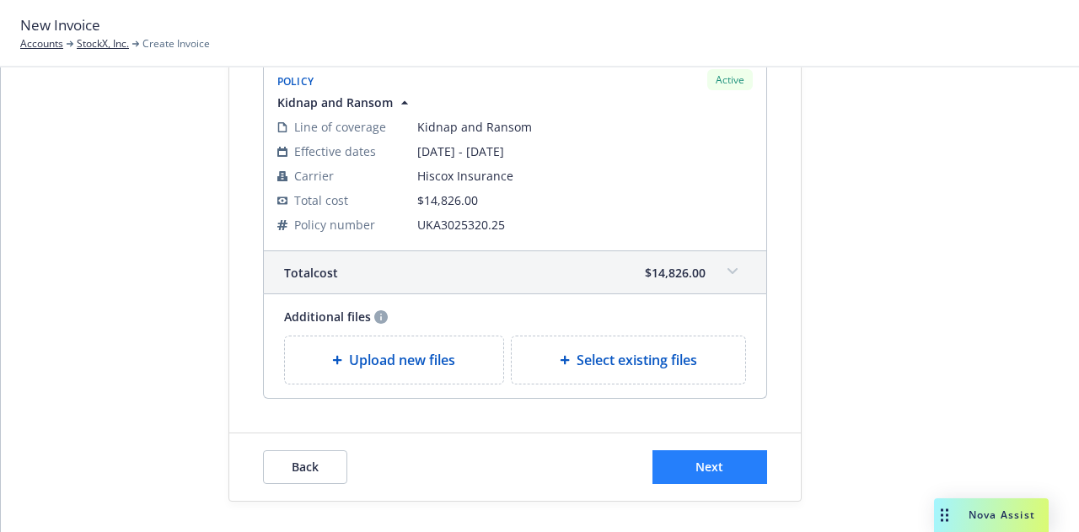
type textarea "25-28 Kidnap & [PERSON_NAME]"
click at [733, 463] on button "Next" at bounding box center [709, 467] width 115 height 34
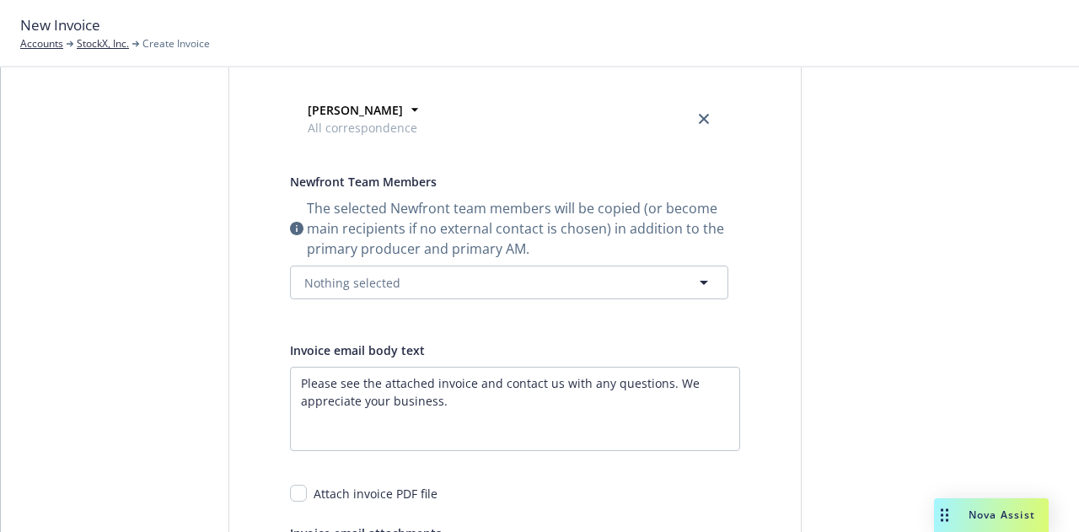
scroll to position [0, 0]
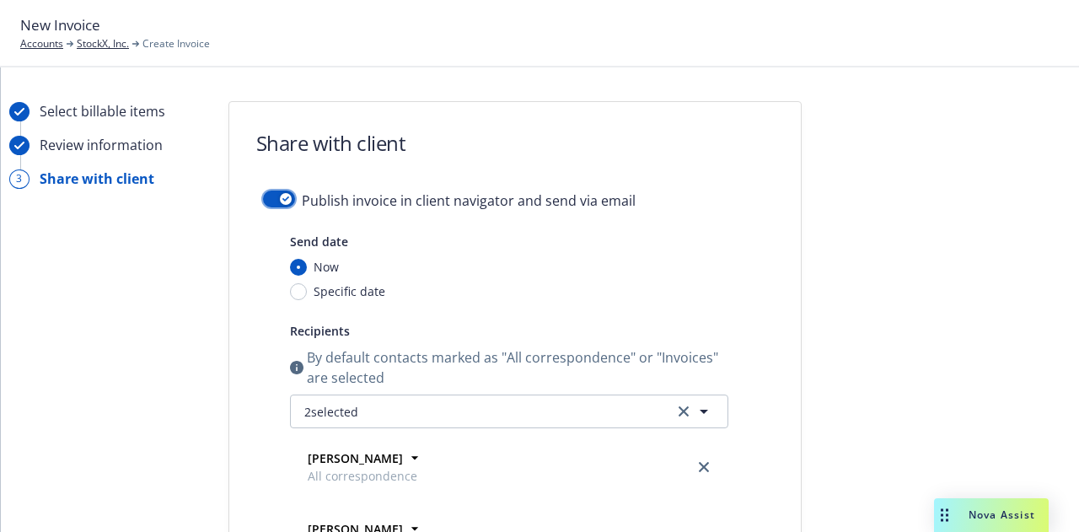
click at [273, 191] on button "button" at bounding box center [279, 198] width 32 height 17
click at [263, 201] on button "button" at bounding box center [279, 198] width 32 height 17
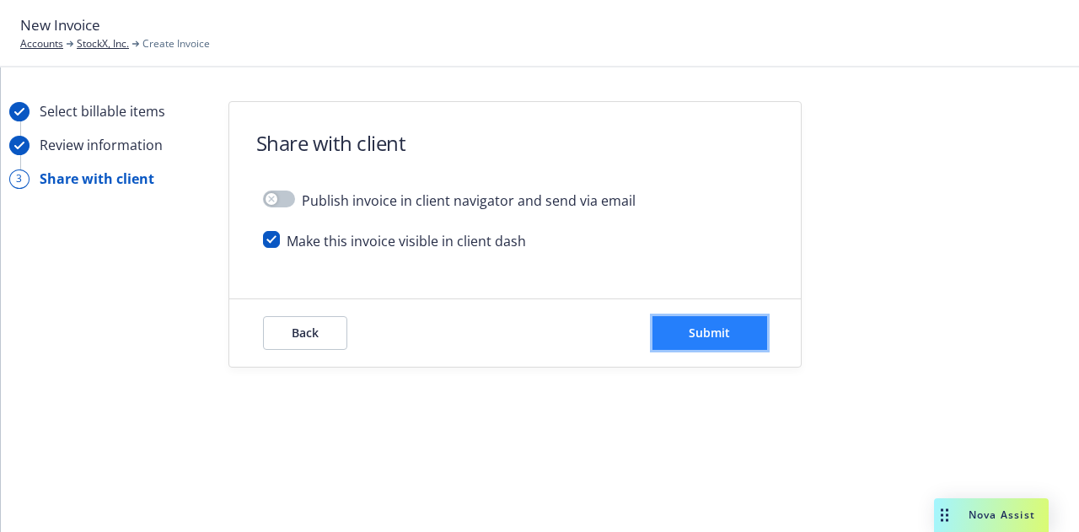
click at [726, 346] on button "Submit" at bounding box center [709, 333] width 115 height 34
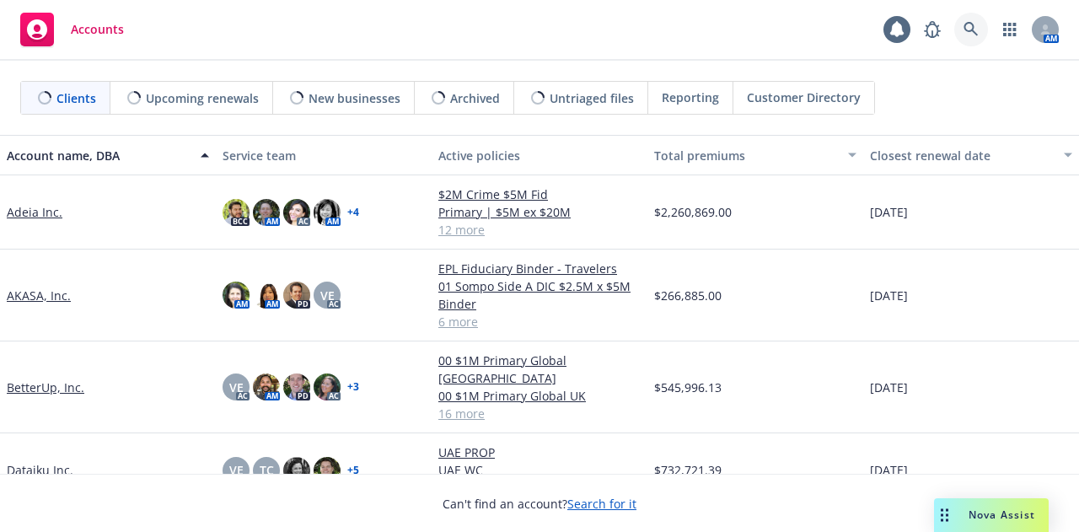
click at [981, 28] on link at bounding box center [971, 30] width 34 height 34
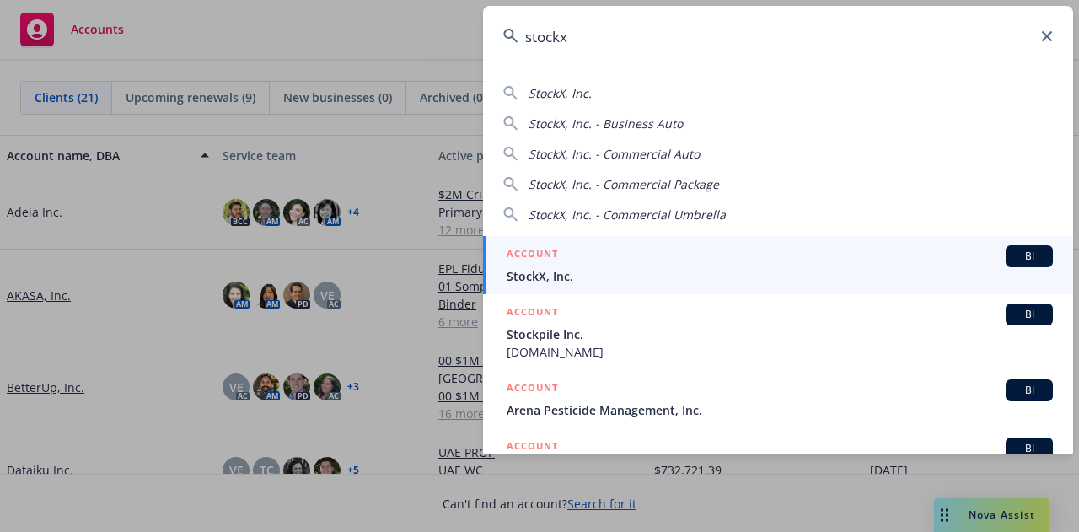
type input "stockx"
click at [841, 281] on span "StockX, Inc." at bounding box center [780, 276] width 546 height 18
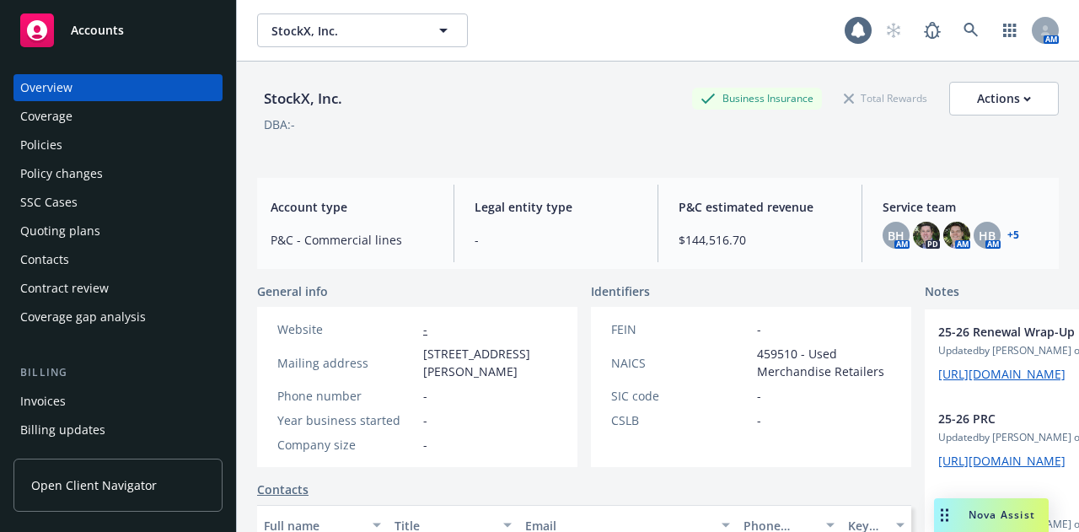
click at [137, 147] on div "Policies" at bounding box center [118, 144] width 196 height 27
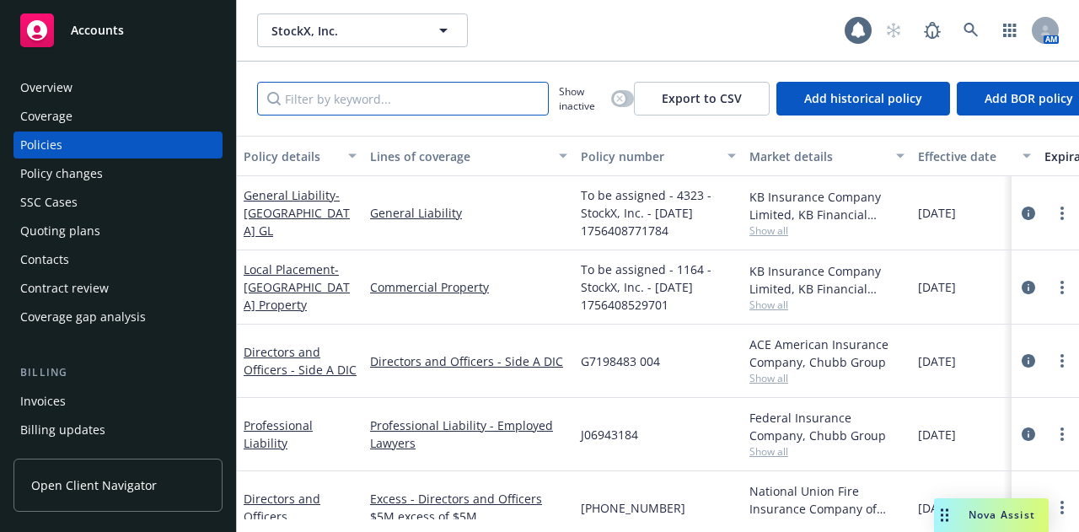
click at [391, 97] on input "Filter by keyword..." at bounding box center [403, 99] width 292 height 34
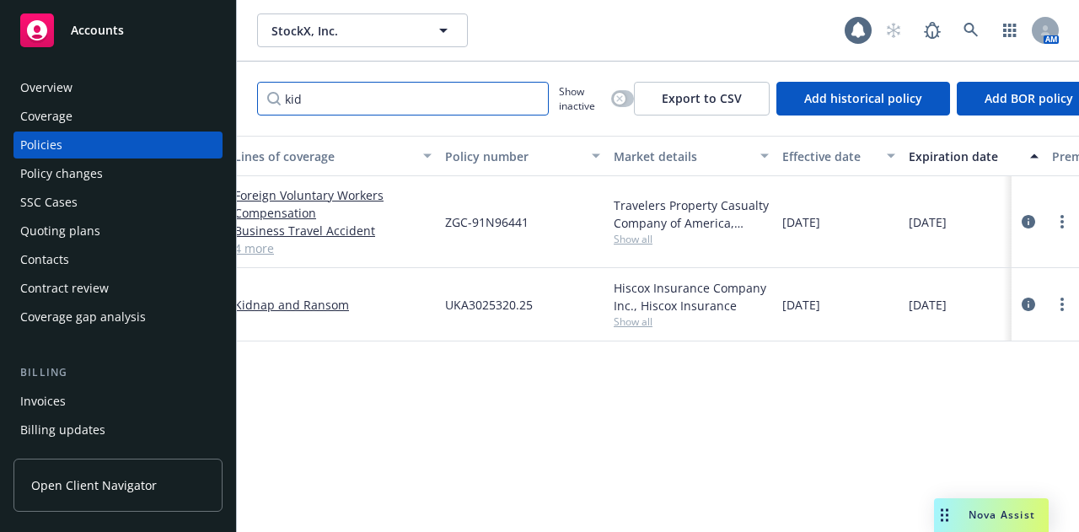
scroll to position [0, 137]
type input "kid"
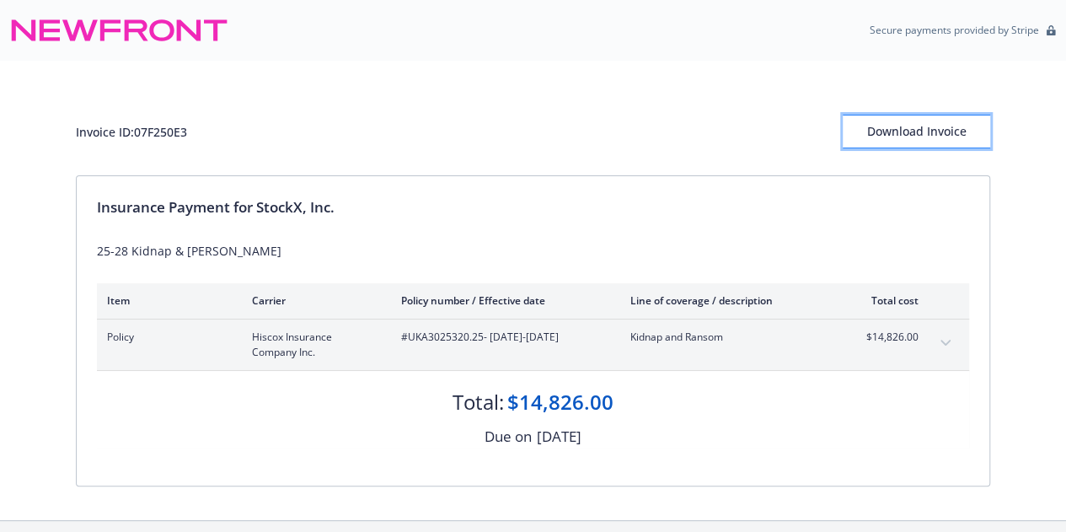
click at [944, 131] on div "Download Invoice" at bounding box center [916, 131] width 147 height 32
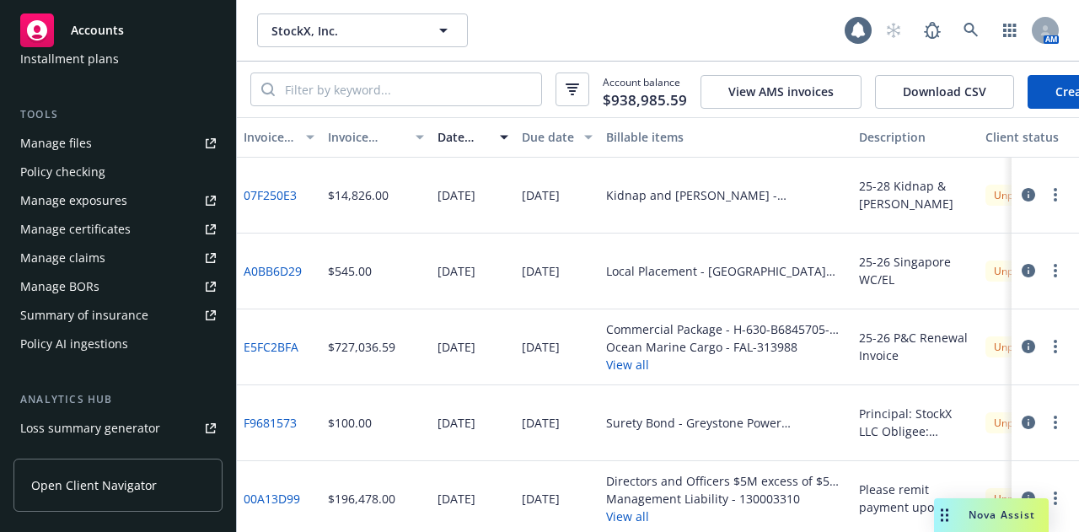
scroll to position [442, 0]
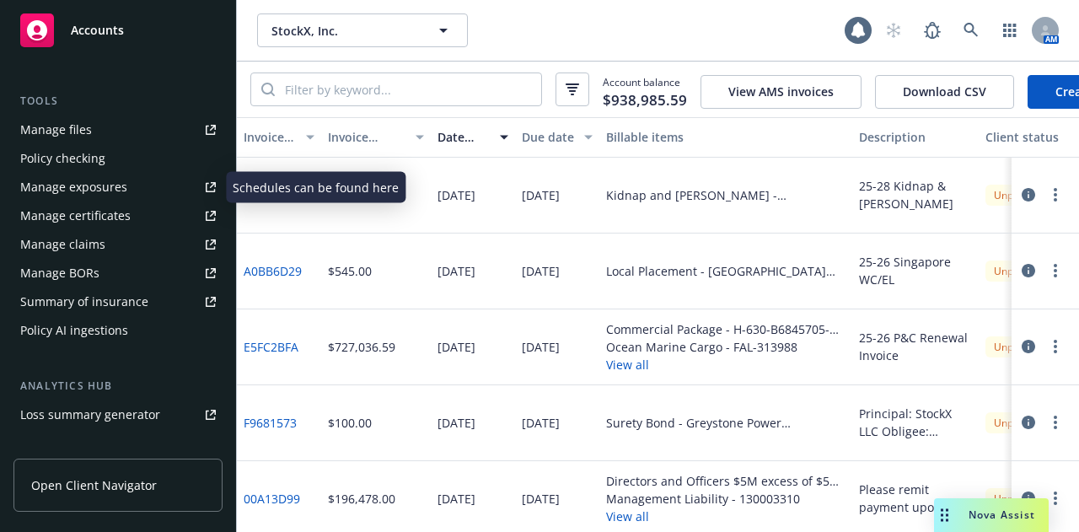
click at [120, 131] on link "Manage files" at bounding box center [117, 129] width 209 height 27
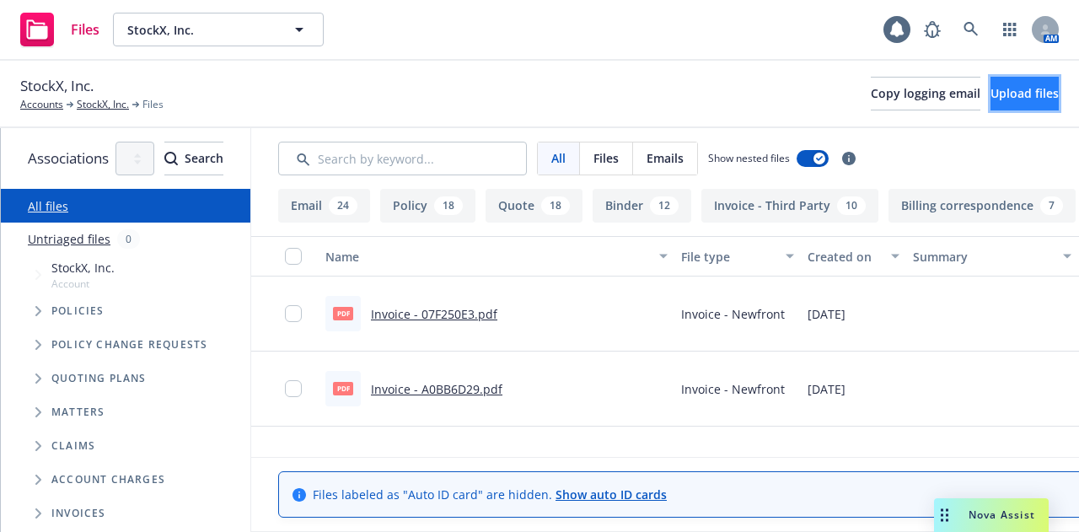
click at [994, 98] on span "Upload files" at bounding box center [1024, 93] width 68 height 16
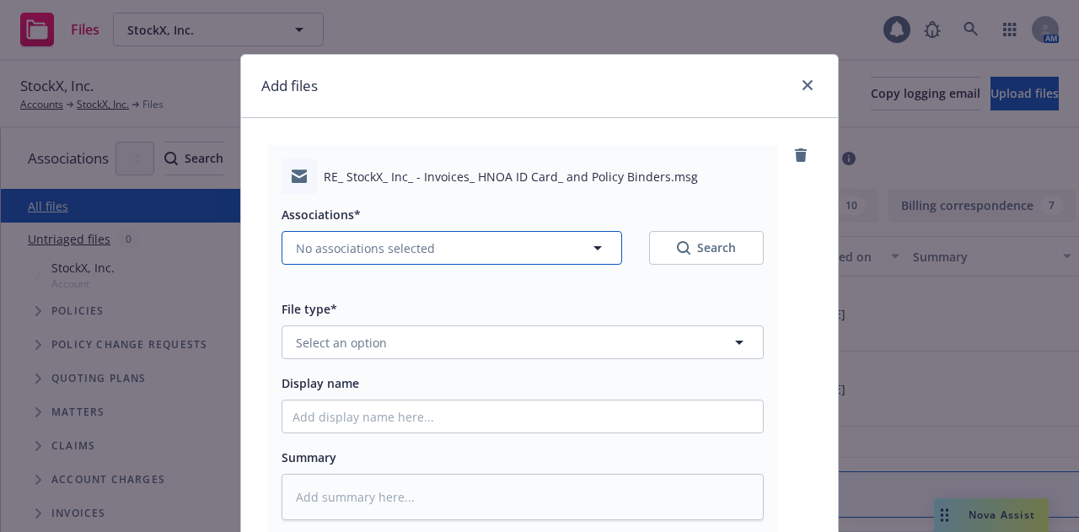
click at [490, 245] on button "No associations selected" at bounding box center [451, 248] width 340 height 34
type textarea "x"
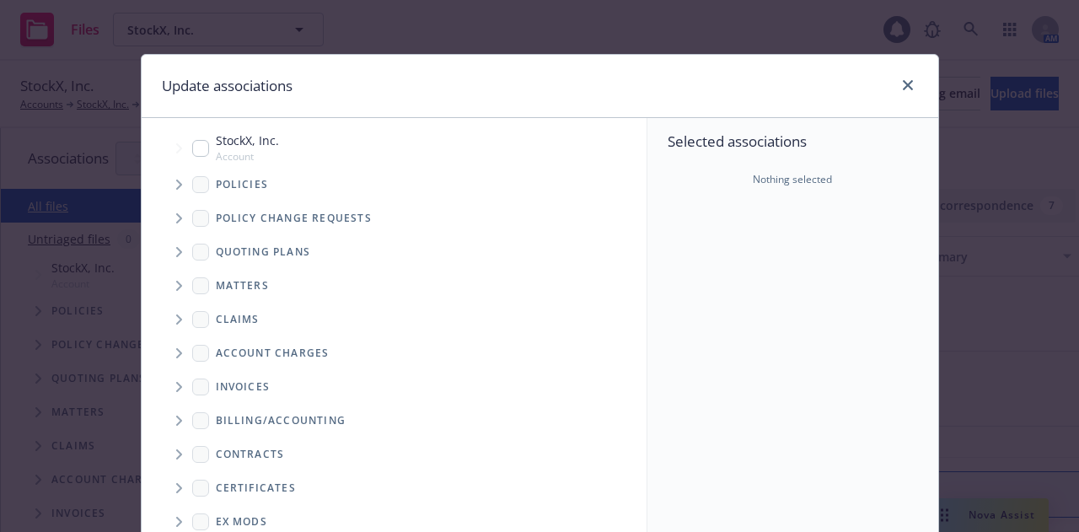
click at [192, 137] on div "StockX, Inc. Account" at bounding box center [235, 147] width 87 height 32
checkbox input "true"
click at [177, 386] on span "Tree Example" at bounding box center [178, 386] width 27 height 27
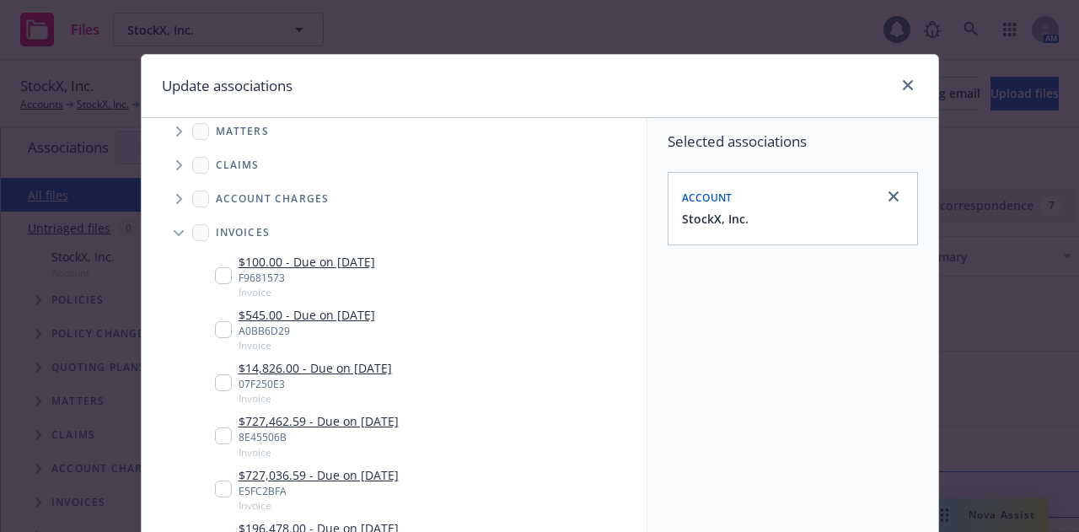
scroll to position [155, 0]
type textarea "x"
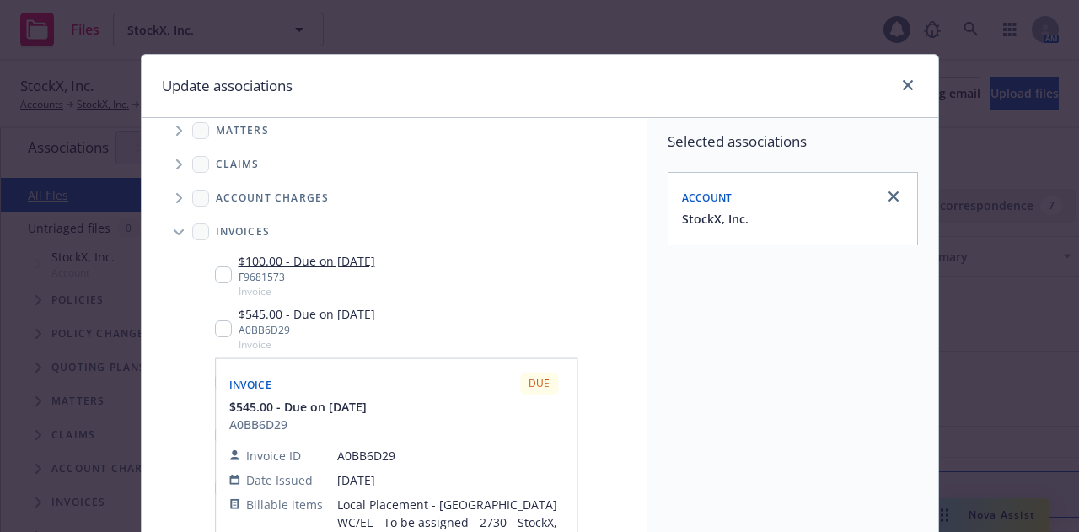
click at [215, 330] on input "Tree Example" at bounding box center [223, 328] width 17 height 17
checkbox input "true"
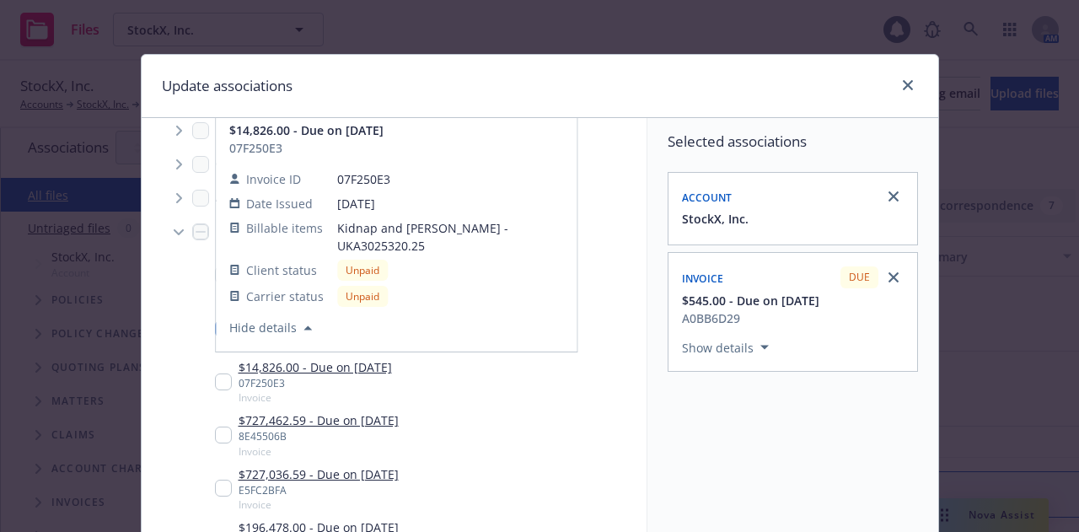
click at [215, 383] on input "Tree Example" at bounding box center [223, 381] width 17 height 17
checkbox input "true"
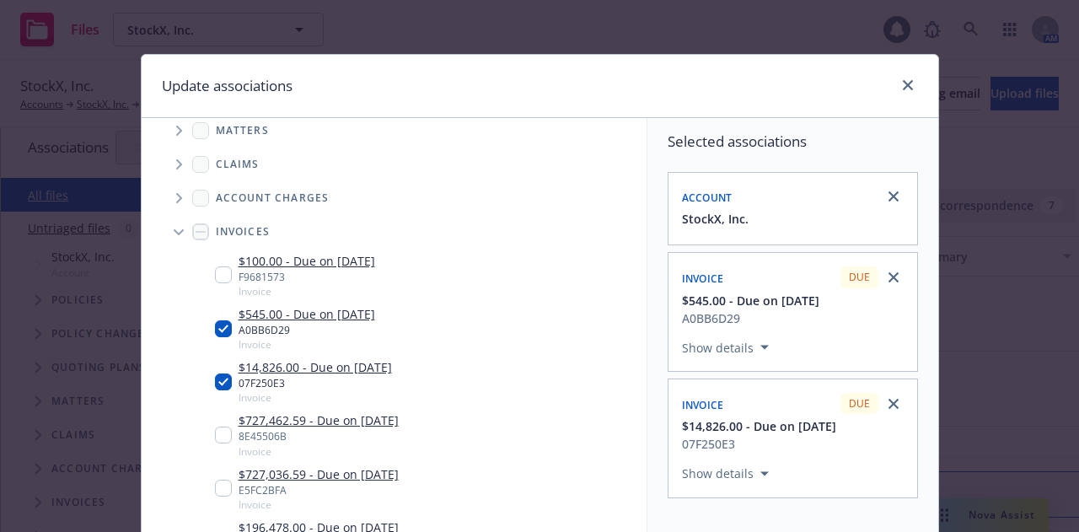
scroll to position [305, 0]
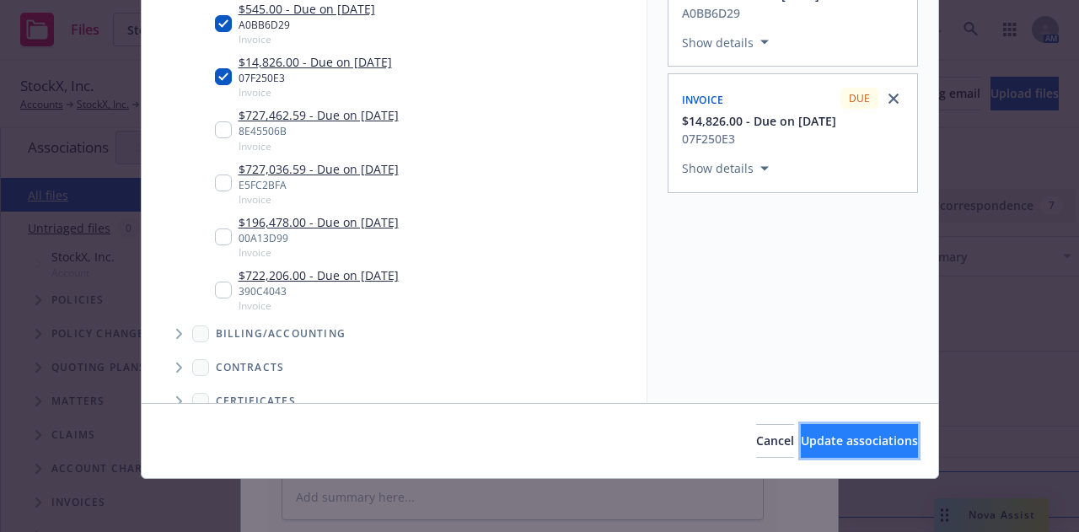
click at [833, 436] on span "Update associations" at bounding box center [859, 440] width 117 height 16
type textarea "x"
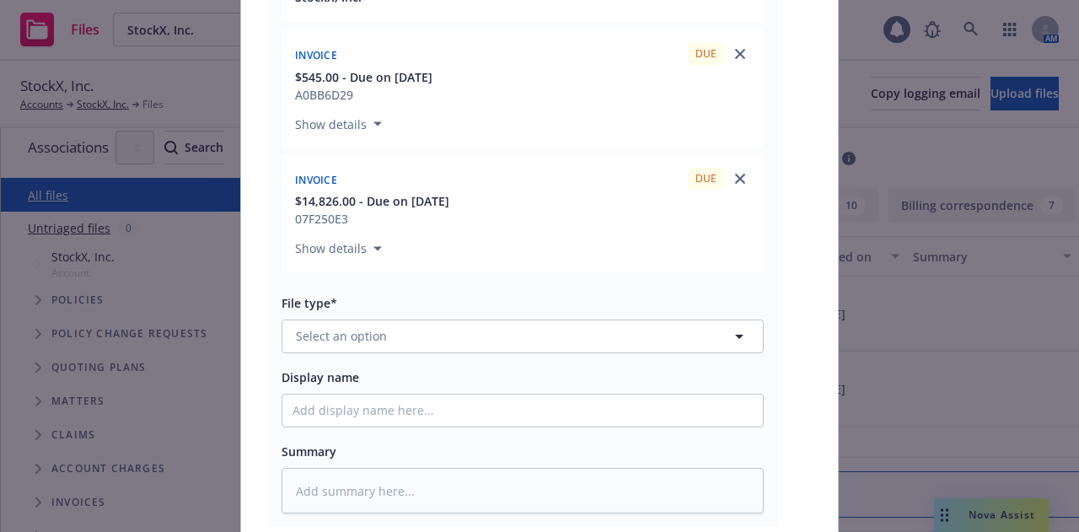
scroll to position [344, 0]
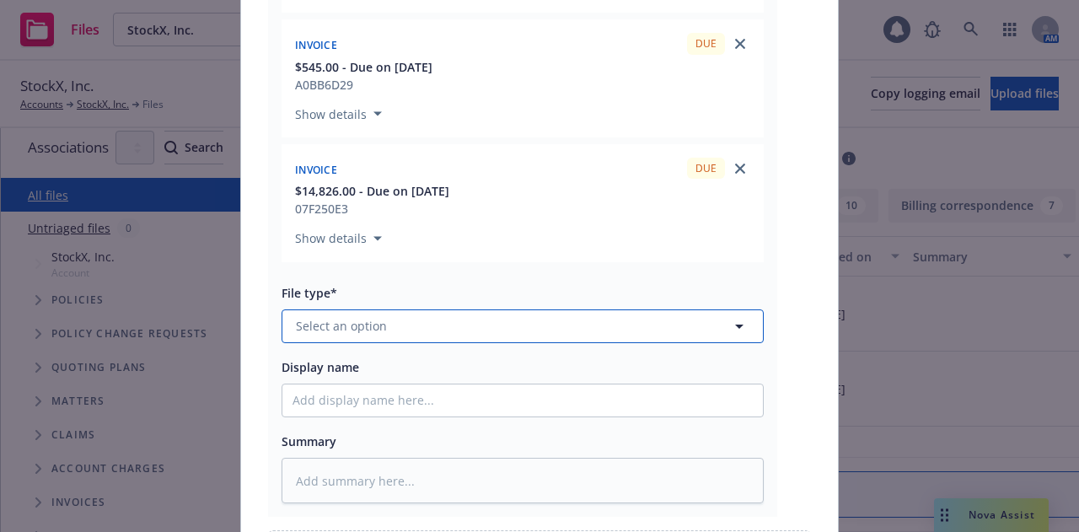
click at [568, 316] on button "Select an option" at bounding box center [522, 326] width 482 height 34
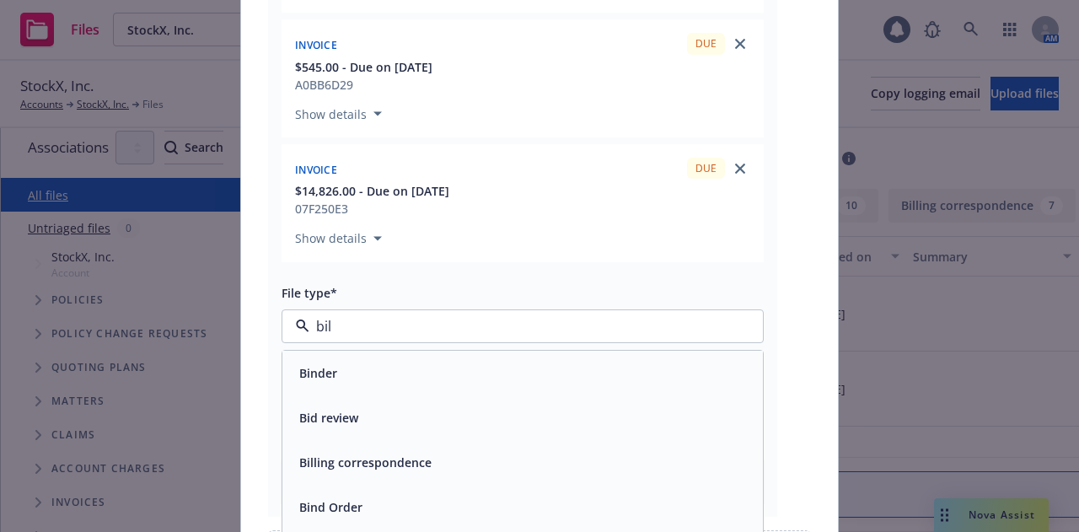
type input "bill"
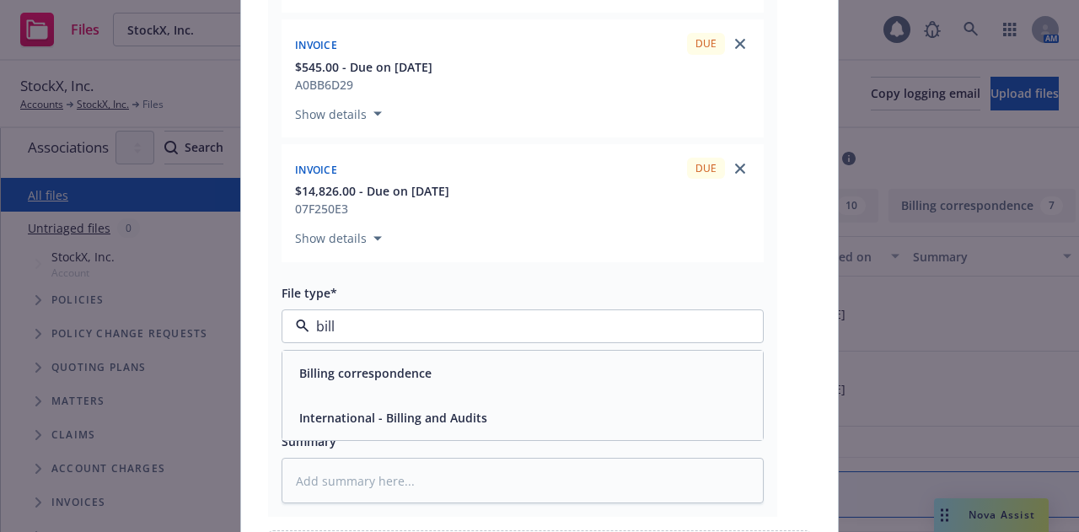
click at [569, 365] on div "Billing correspondence" at bounding box center [522, 373] width 460 height 24
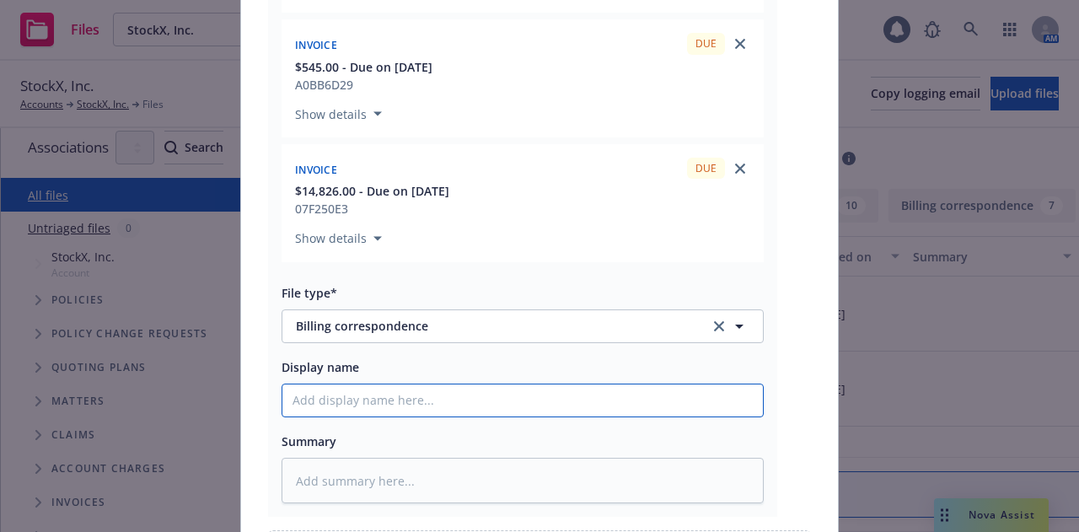
click at [570, 398] on input "Display name" at bounding box center [522, 400] width 480 height 32
type textarea "x"
type input "2"
type textarea "x"
type input "24-"
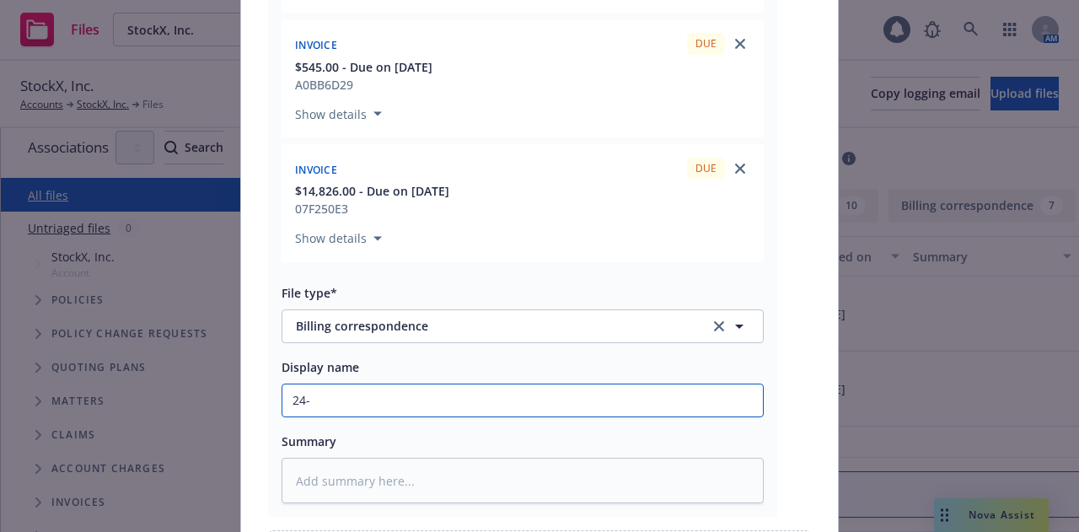
type textarea "x"
type input "24"
type textarea "x"
type input "2"
type textarea "x"
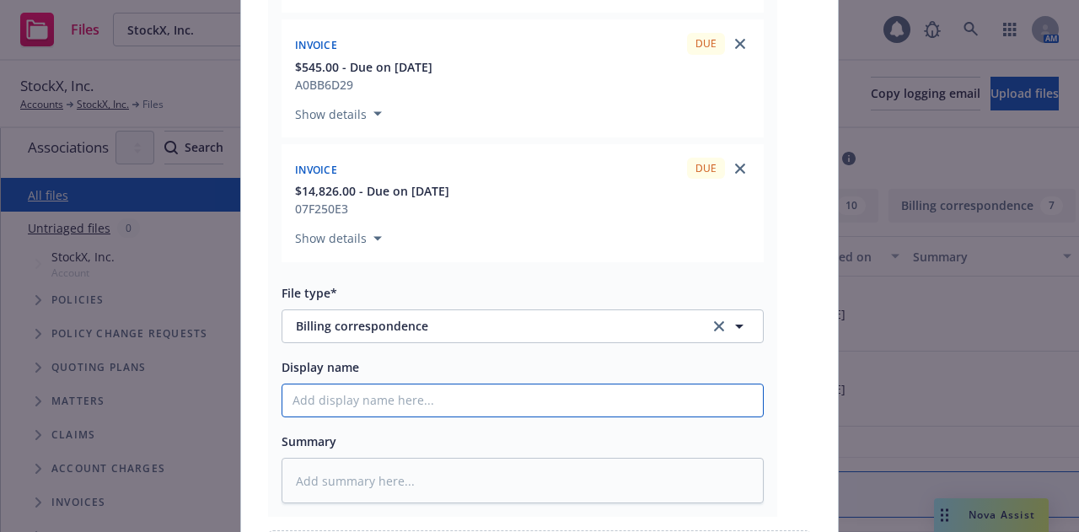
type textarea "x"
type input "2"
type textarea "x"
type input "25-"
type textarea "x"
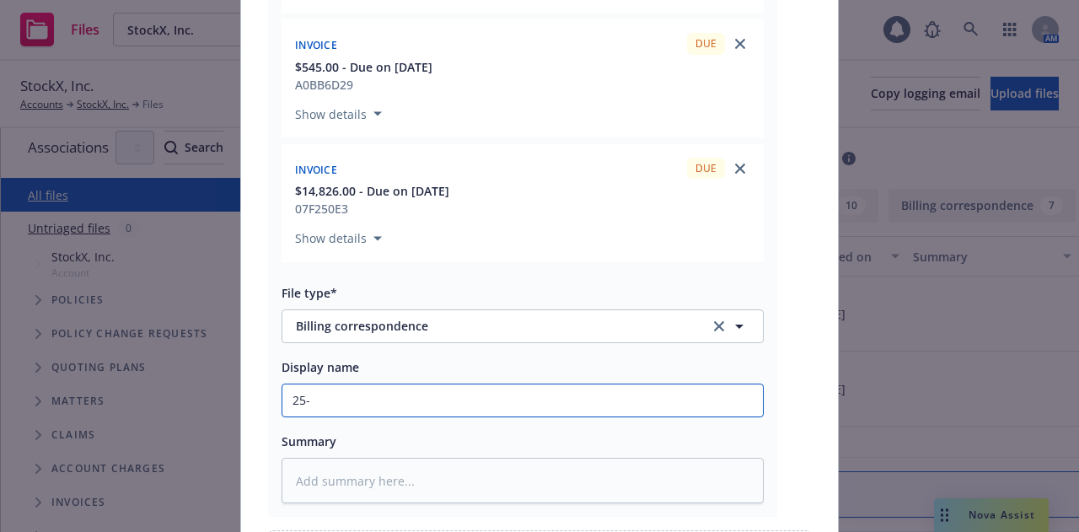
type input "25-2"
type textarea "x"
type input "25-26"
type textarea "x"
type input "25-26"
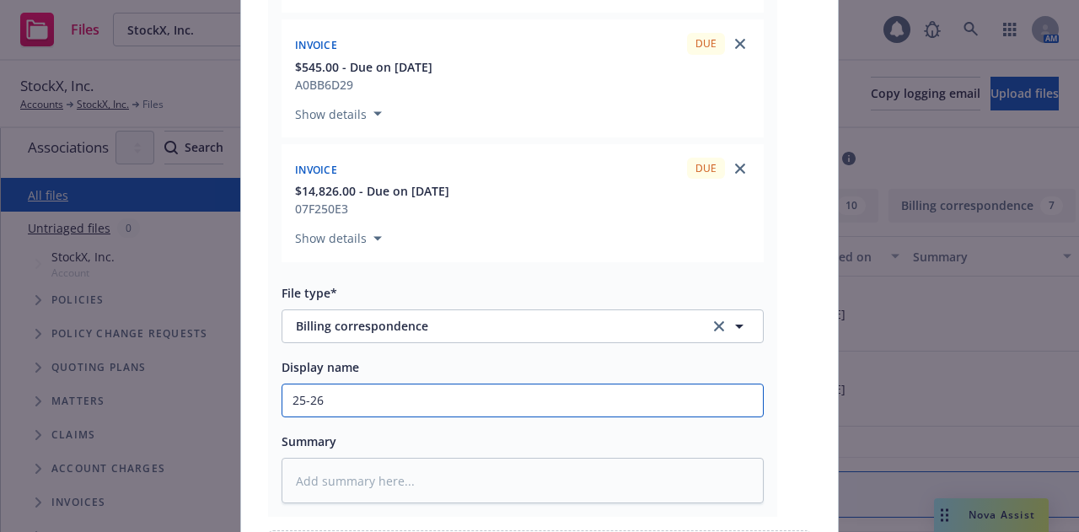
type textarea "x"
type input "25-26 S"
type textarea "x"
type input "25-26 Sin"
type textarea "x"
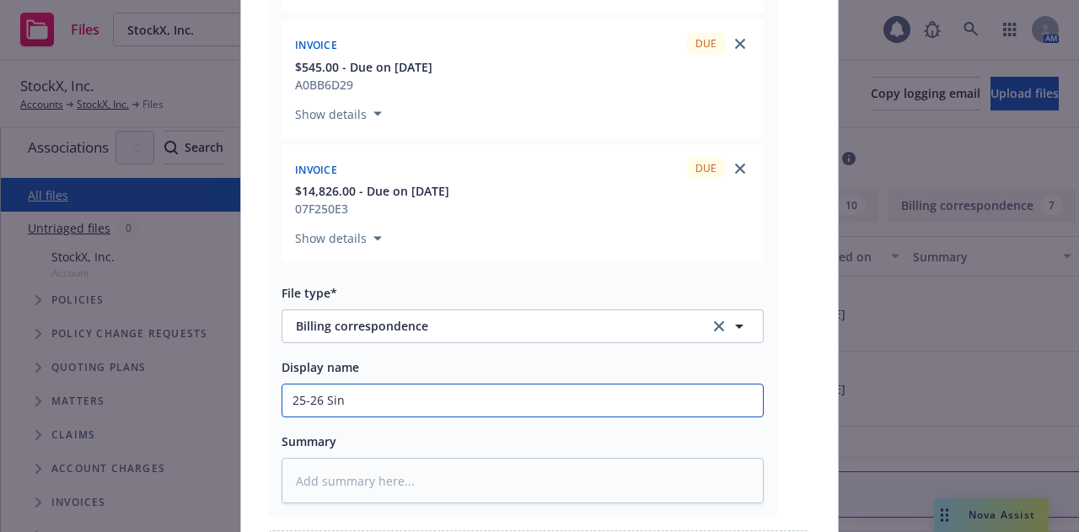
type input "25-26 Sing"
type textarea "x"
type input "25-26 Singa"
type textarea "x"
type input "25-26 Singap"
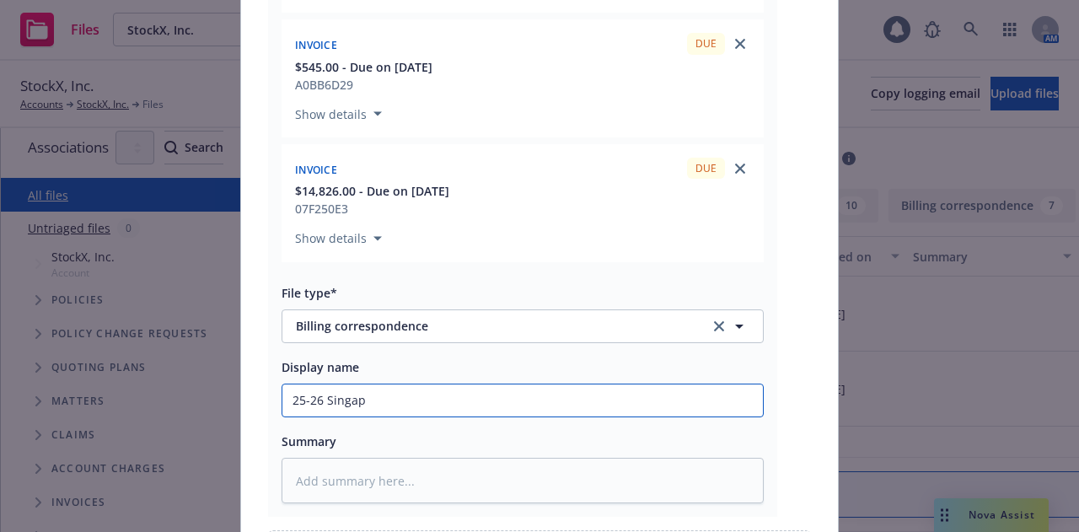
type textarea "x"
type input "25-26 Singapo"
type textarea "x"
type input "25-26 Singapoe"
type textarea "x"
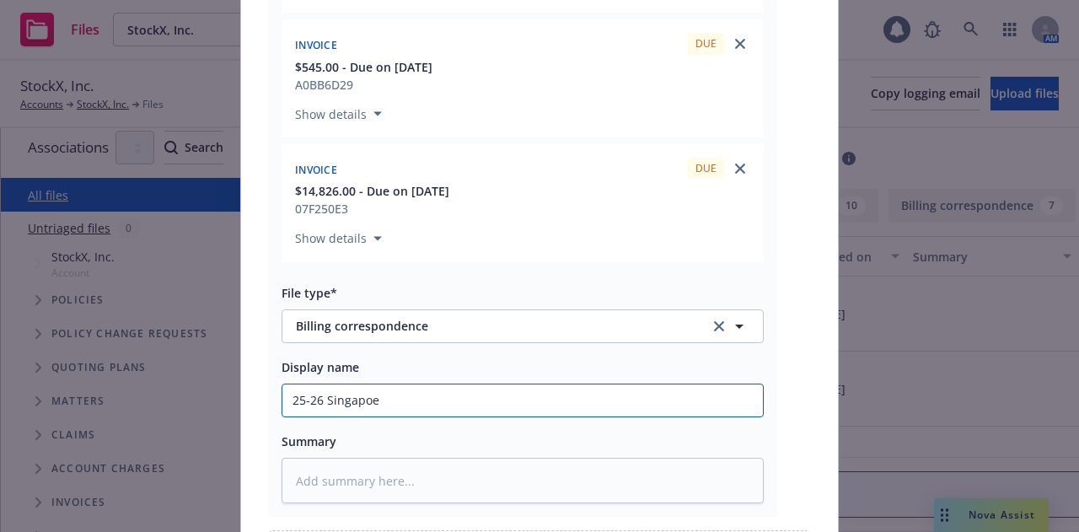
type input "25-26 Singapo"
type textarea "x"
type input "25-26 Singapor"
type textarea "x"
type input "25-26 Singapore"
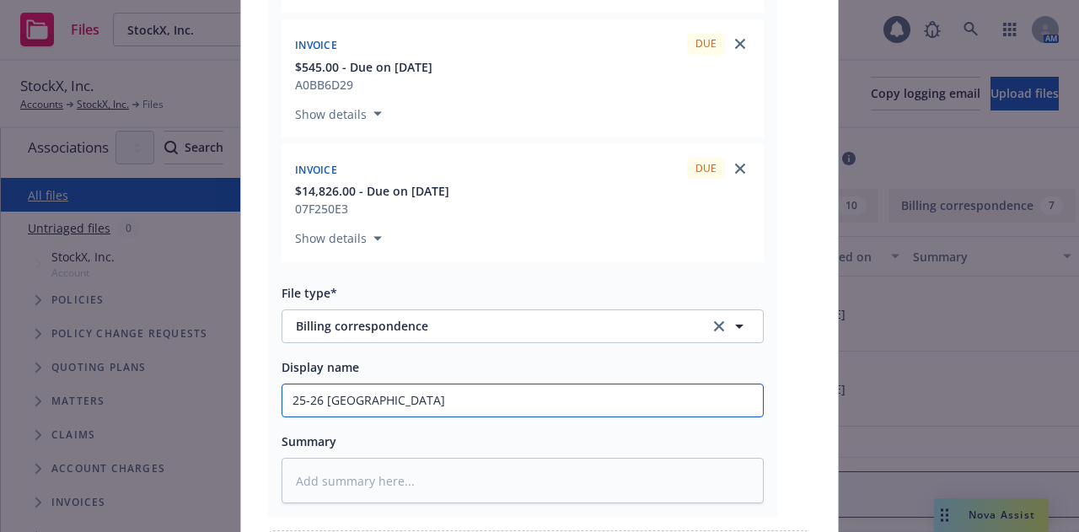
type textarea "x"
type input "25-26 Singapore W"
type textarea "x"
type input "25-26 Singapore WC"
type textarea "x"
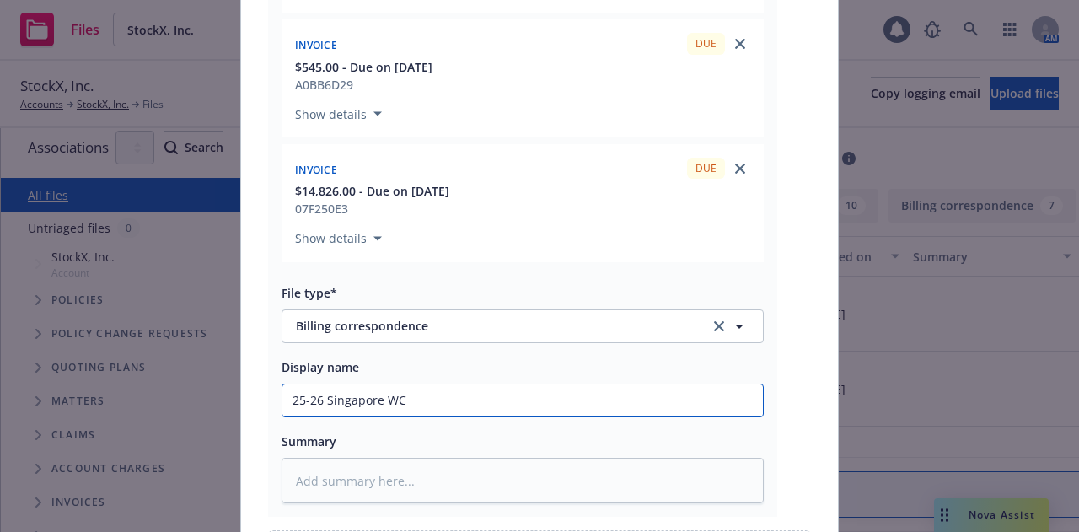
type input "25-26 Singapore WC/"
type textarea "x"
type input "25-26 Singapore WC/EL"
type textarea "x"
type input "25-26 Singapore WC/EL"
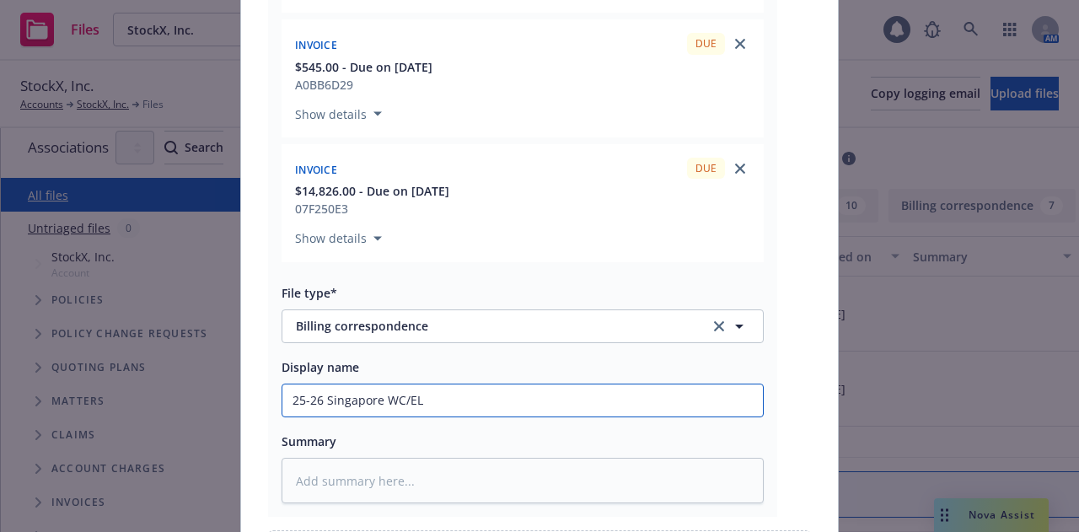
type textarea "x"
type input "25-26 Singapore WC/EL &"
type textarea "x"
type input "25-26 Singapore WC/EL &"
type textarea "x"
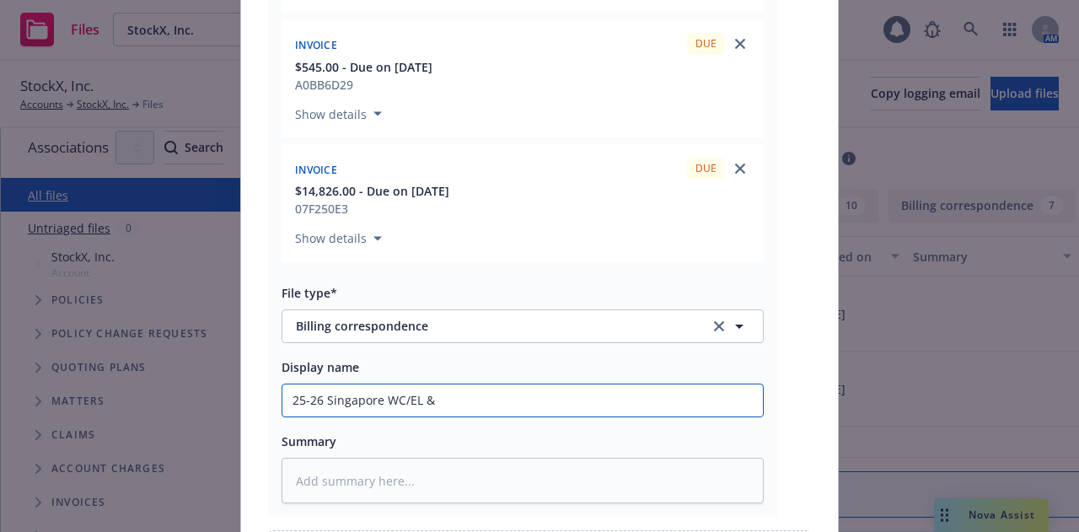
type input "25-26 Singapore WC/EL & 2"
type textarea "x"
type input "25-26 Singapore WC/EL & 25"
type textarea "x"
type input "25-26 Singapore WC/EL & 25-"
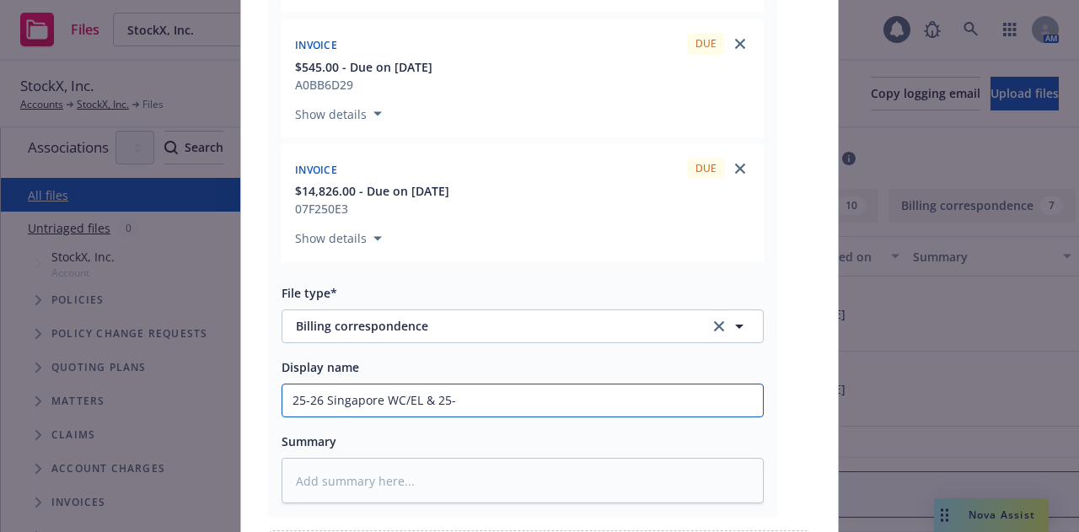
type textarea "x"
type input "25-26 Singapore WC/EL & 25-2"
type textarea "x"
type input "25-26 Singapore WC/EL & 25-28"
drag, startPoint x: 570, startPoint y: 398, endPoint x: 529, endPoint y: 399, distance: 40.5
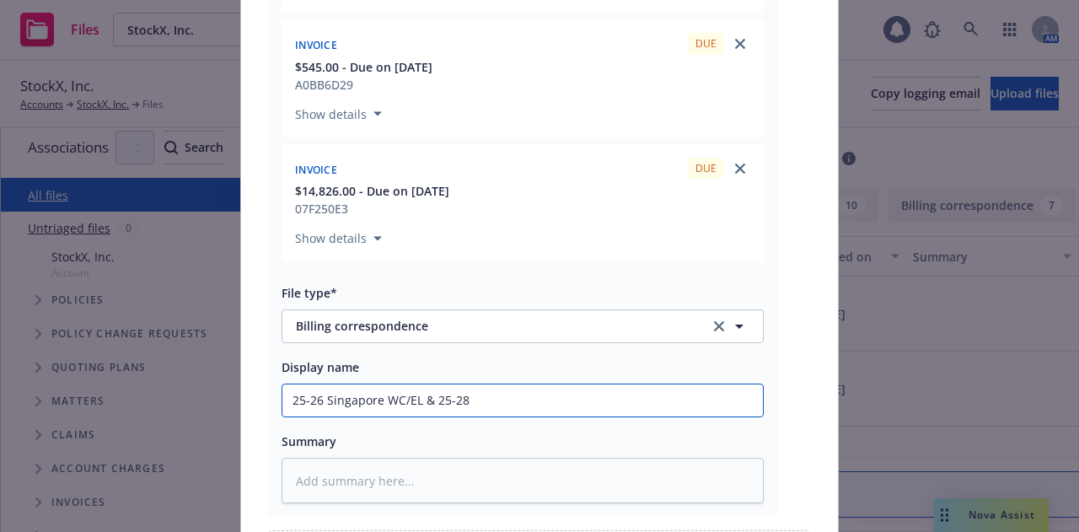
click at [529, 399] on input "25-26 Singapore WC/EL & 25-28" at bounding box center [522, 400] width 480 height 32
type textarea "x"
type input "25-26 Singapore WC/EL & 25-28 K"
type textarea "x"
type input "25-26 Singapore WC/EL & 25-28 K&"
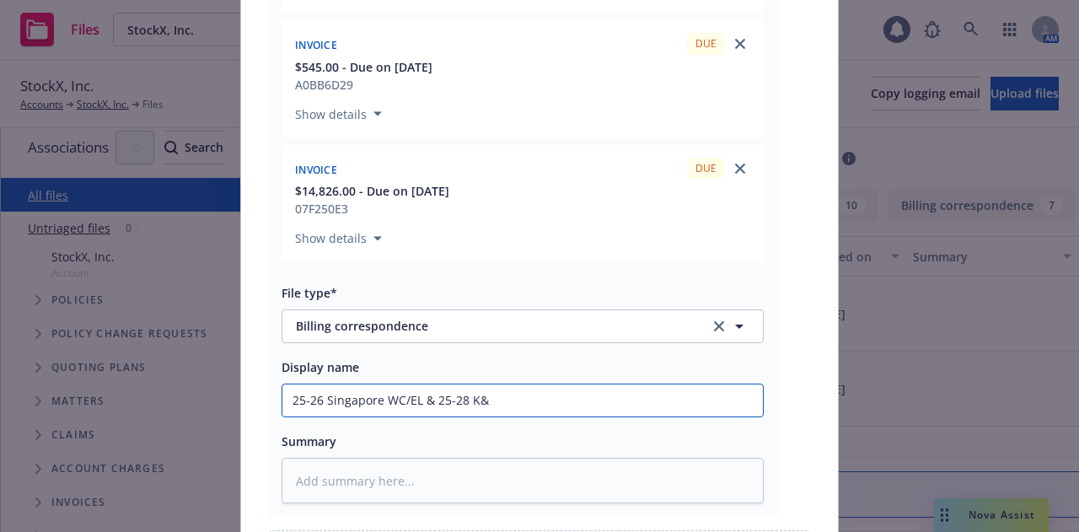
type textarea "x"
type input "25-26 Singapore WC/EL & 25-28 K&R"
type textarea "x"
type input "25-26 Singapore WC/EL & 25-28 K&R I"
type textarea "x"
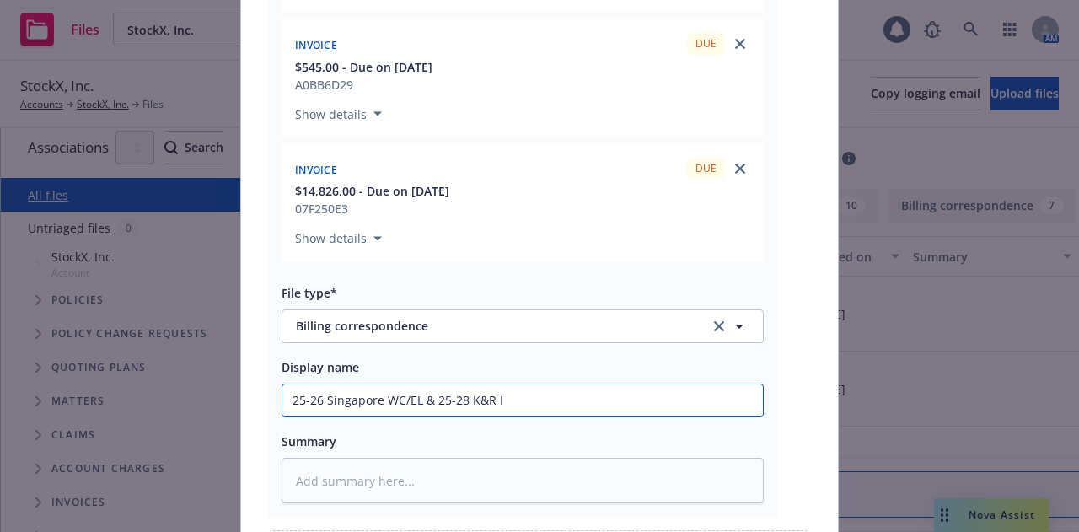
type input "25-26 Singapore WC/EL & 25-28 K&R In"
type textarea "x"
type input "25-26 Singapore WC/EL & 25-28 K&R Inv"
type textarea "x"
type input "25-26 Singapore WC/EL & 25-28 K&R Invo"
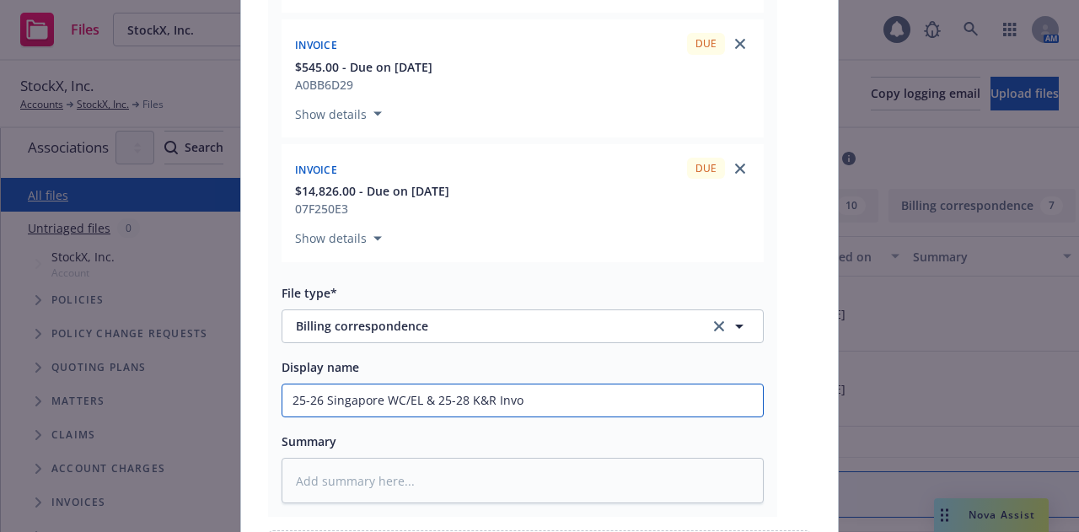
type textarea "x"
type input "25-26 Singapore WC/EL & 25-28 K&R Invoi"
type textarea "x"
type input "25-26 Singapore WC/EL & 25-28 K&R Invoic"
type textarea "x"
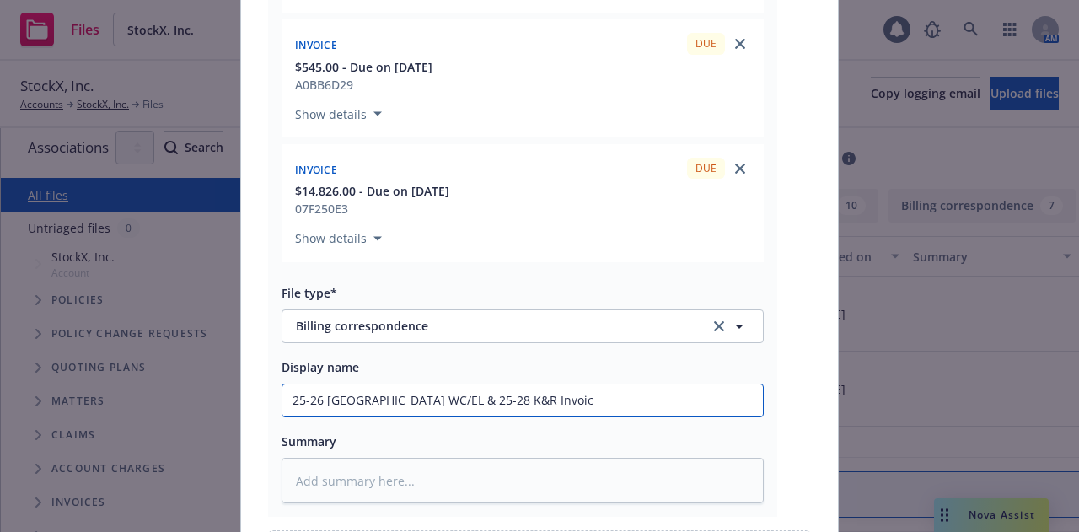
type input "25-26 Singapore WC/EL & 25-28 K&R Invoi"
type textarea "x"
type input "25-26 Singapore WC/EL & 25-28 K&R Invo"
type textarea "x"
type input "25-26 Singapore WC/EL & 25-28 K&R Inv"
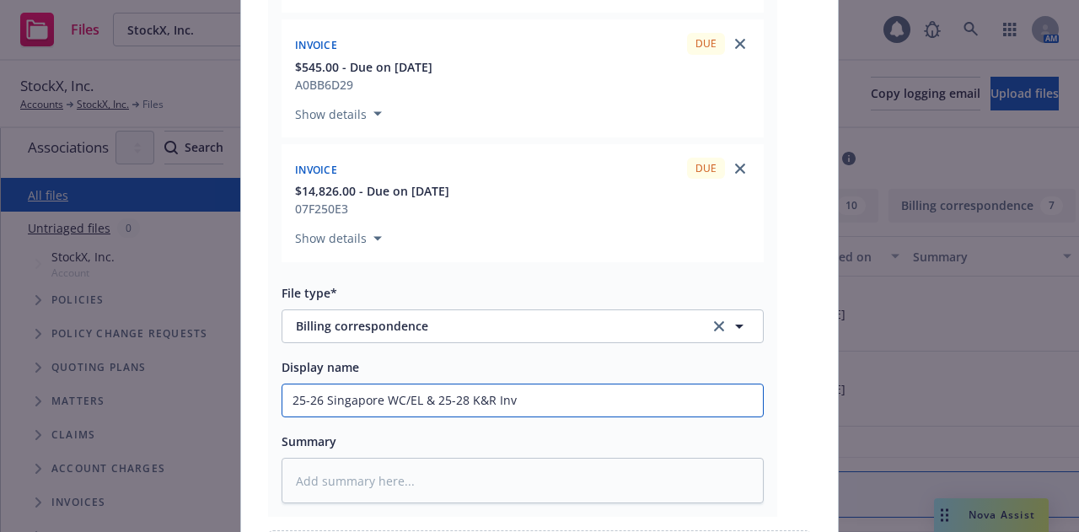
type textarea "x"
type input "25-26 Singapore WC/EL & 25-28 K&R Invo"
type textarea "x"
type input "25-26 Singapore WC/EL & 25-28 K&R Invoi"
type textarea "x"
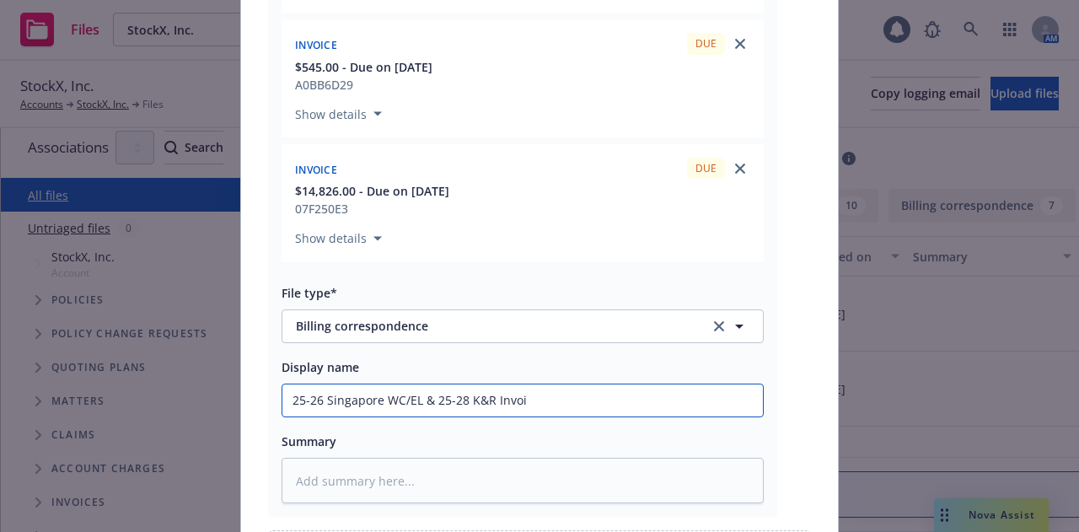
type input "25-26 Singapore WC/EL & 25-28 K&R Invoic"
type textarea "x"
type input "25-26 Singapore WC/EL & 25-28 K&R Invoice"
type textarea "x"
type input "25-26 Singapore WC/EL & 25-28 K&R Invoice to"
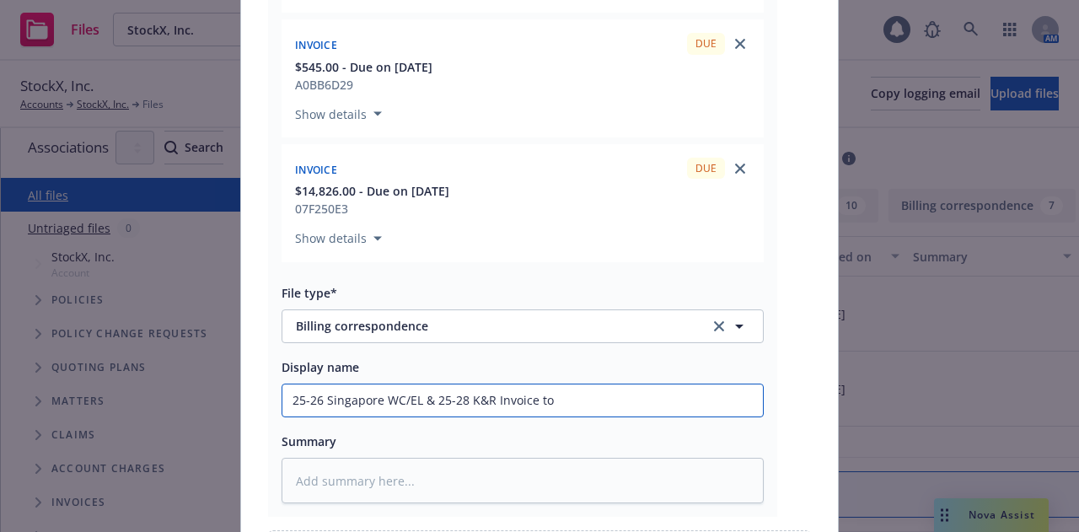
type textarea "x"
type input "25-26 Singapore WC/EL & 25-28 K&R Invoice to"
type textarea "x"
type input "25-26 Singapore WC/EL & 25-28 K&R Invoice to Y"
type textarea "x"
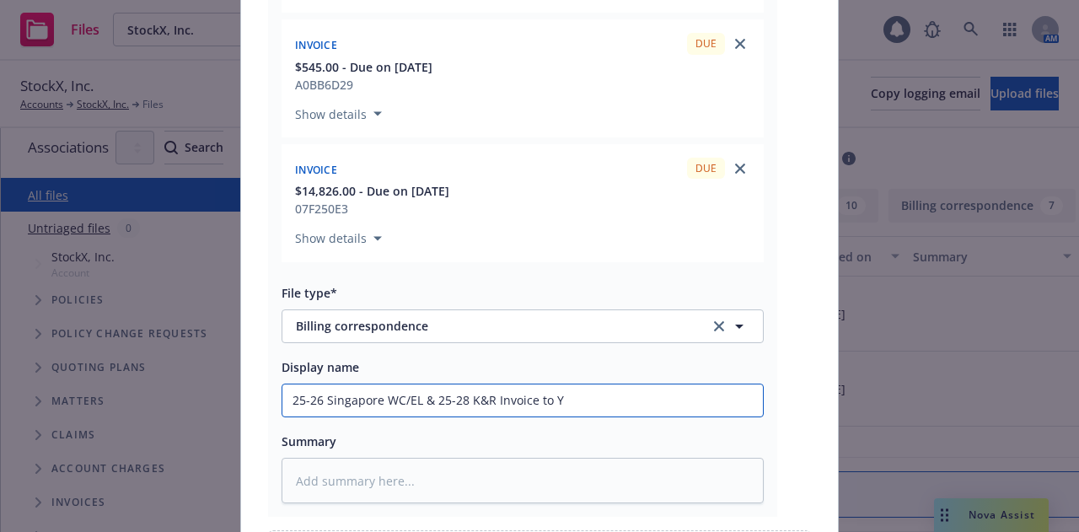
type input "25-26 Singapore WC/EL & 25-28 K&R Invoice to Ya"
type textarea "x"
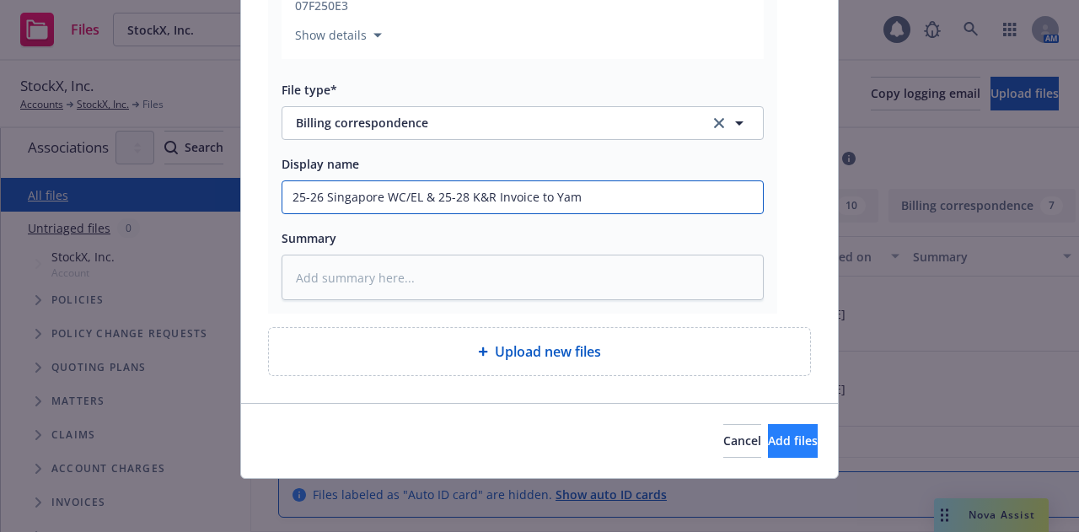
type input "25-26 Singapore WC/EL & 25-28 K&R Invoice to Yam"
click at [768, 442] on span "Add files" at bounding box center [793, 440] width 50 height 16
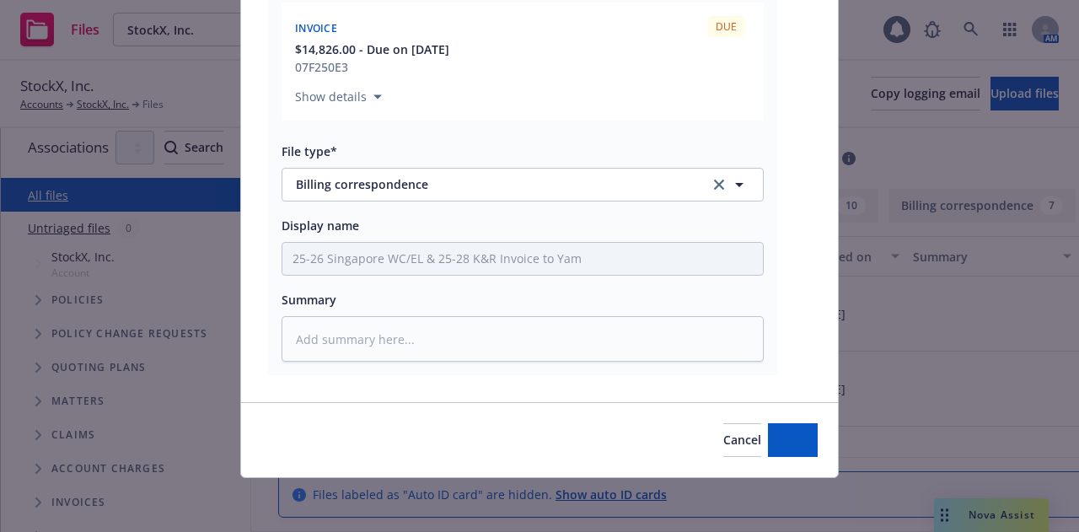
type textarea "x"
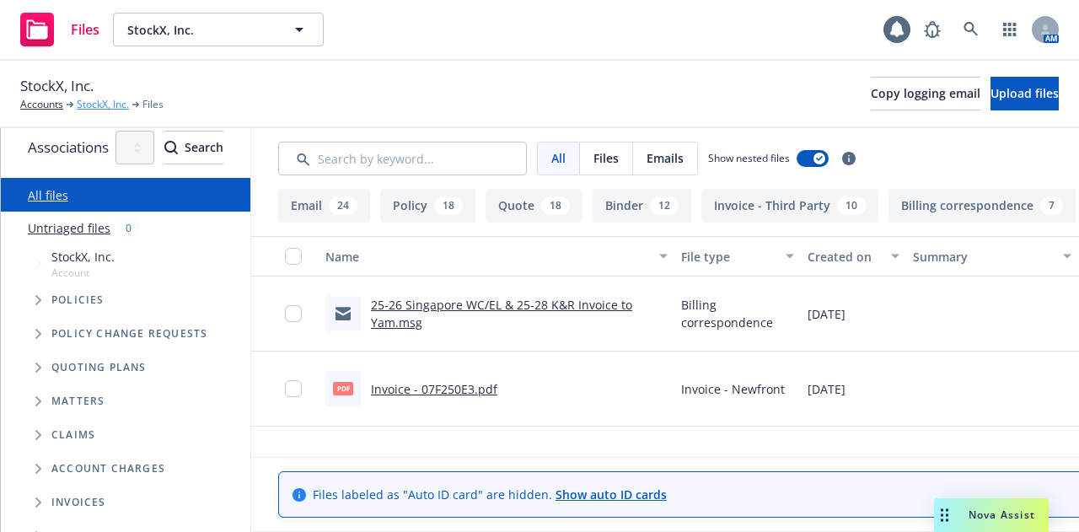
click at [110, 106] on link "StockX, Inc." at bounding box center [103, 104] width 52 height 15
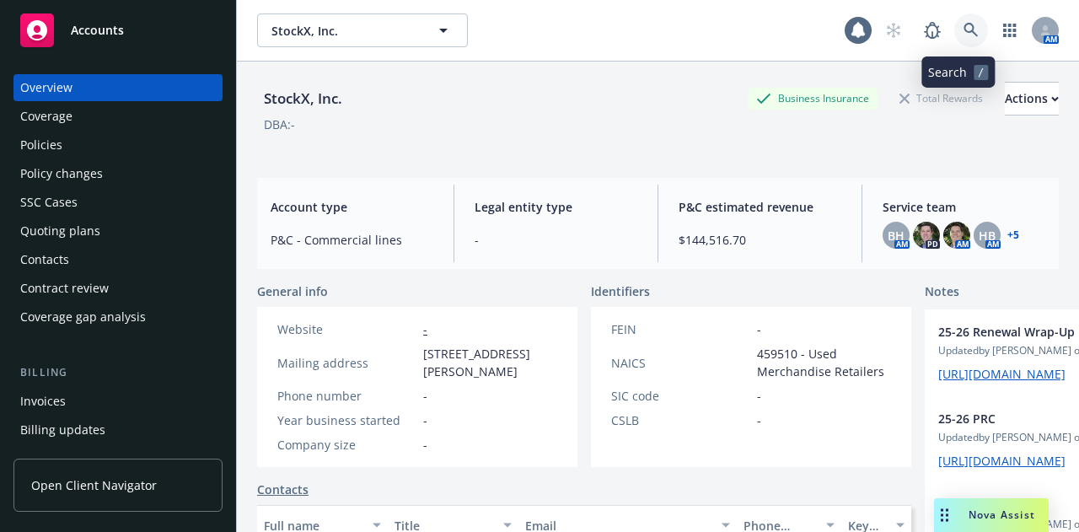
click at [963, 36] on icon at bounding box center [970, 30] width 15 height 15
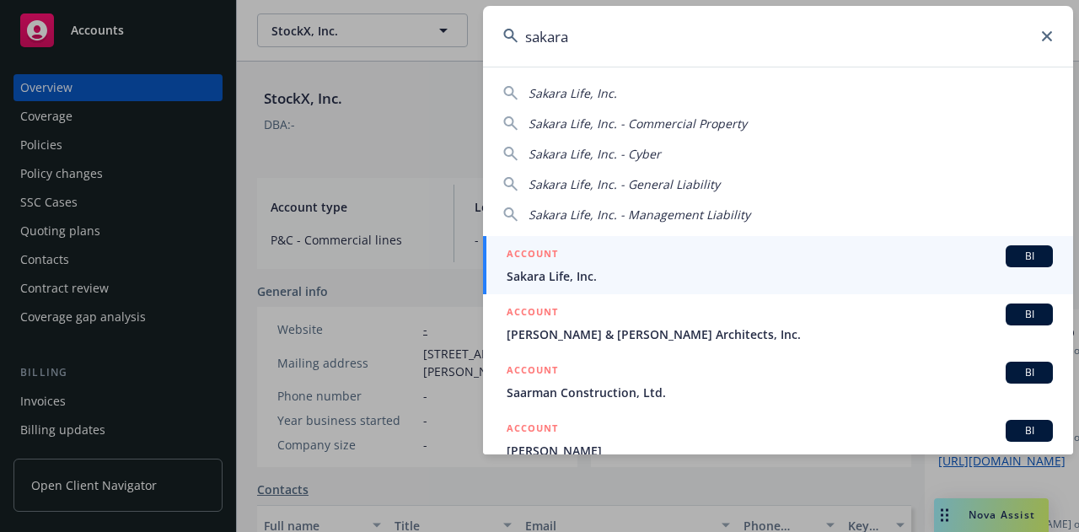
type input "sakara"
click at [673, 279] on span "Sakara Life, Inc." at bounding box center [780, 276] width 546 height 18
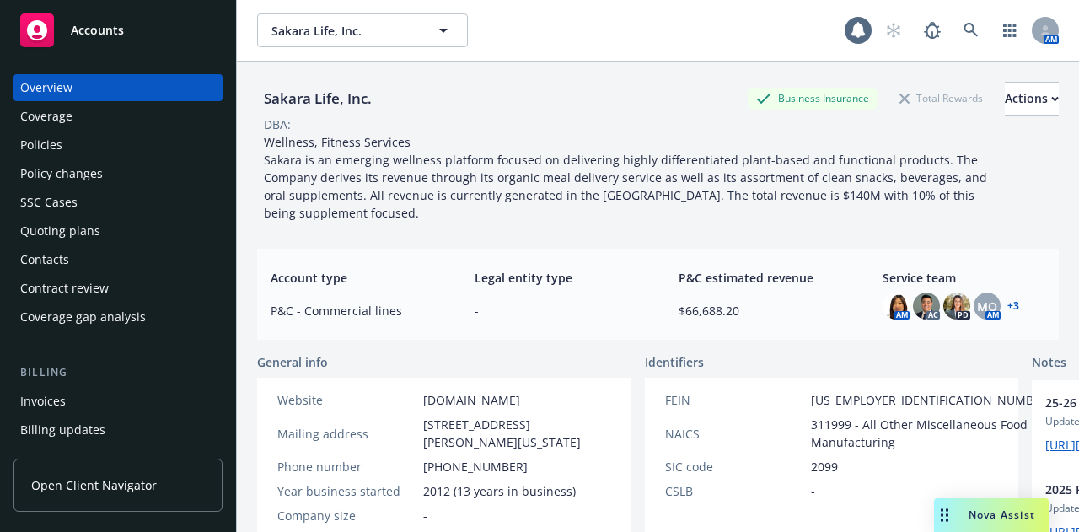
click at [131, 151] on div "Policies" at bounding box center [118, 144] width 196 height 27
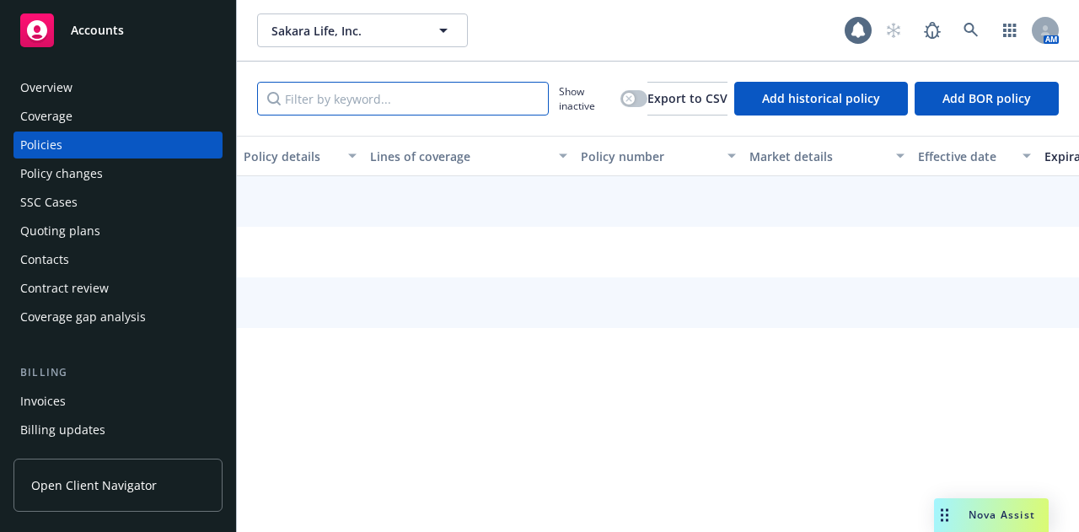
click at [399, 94] on input "Filter by keyword..." at bounding box center [403, 99] width 292 height 34
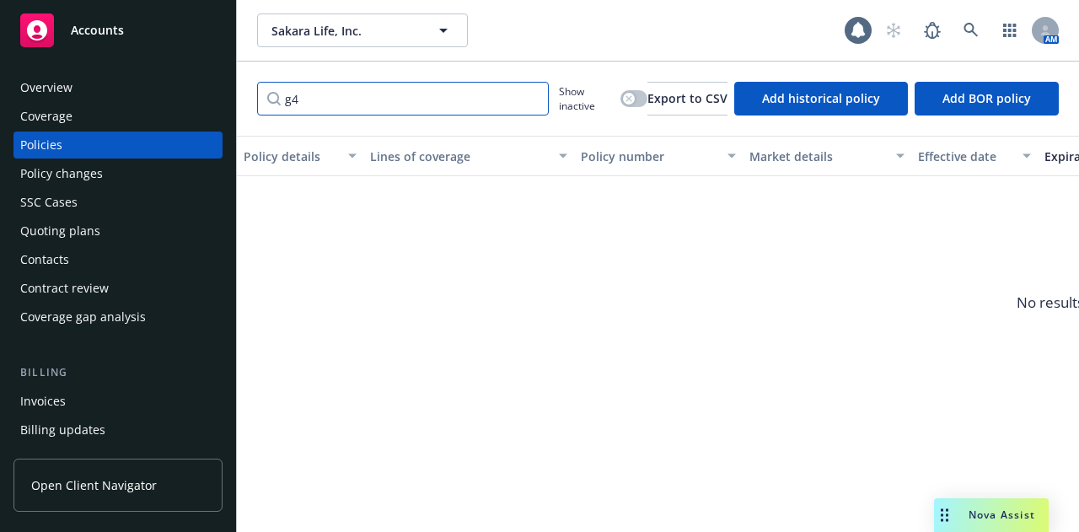
type input "g"
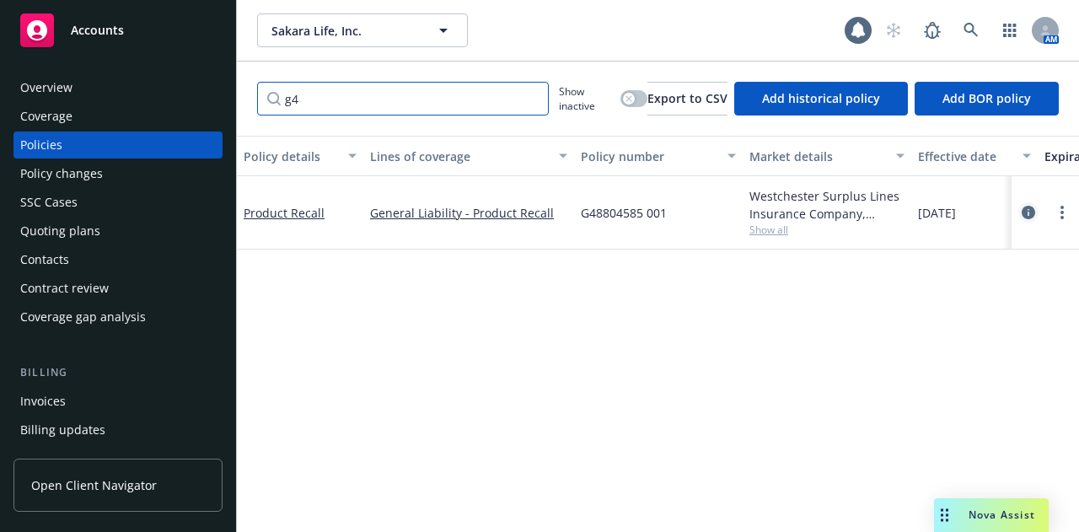
type input "g4"
click at [1029, 217] on icon "circleInformation" at bounding box center [1027, 212] width 13 height 13
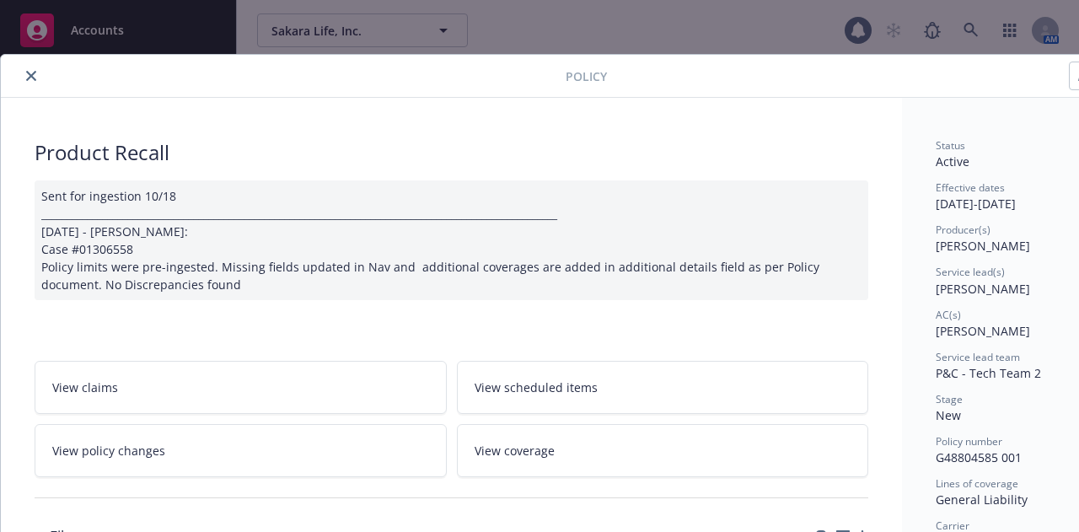
click at [26, 75] on icon "close" at bounding box center [31, 76] width 10 height 10
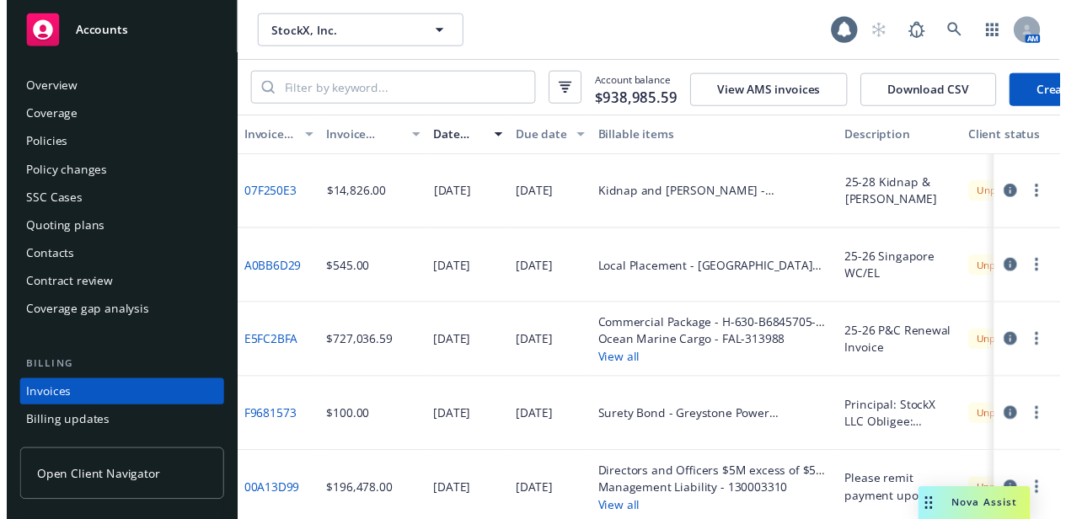
scroll to position [0, 210]
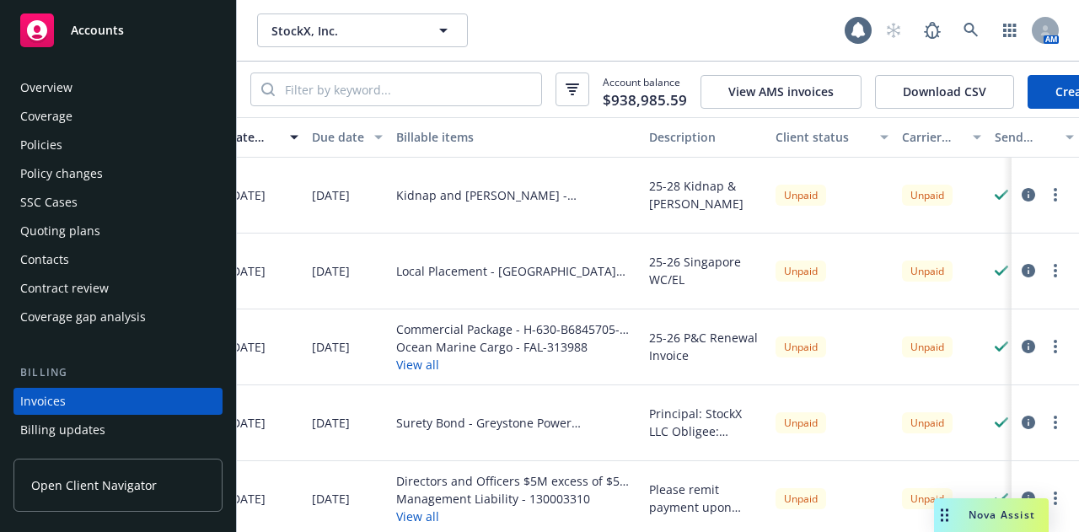
click at [1045, 201] on button "button" at bounding box center [1055, 195] width 20 height 20
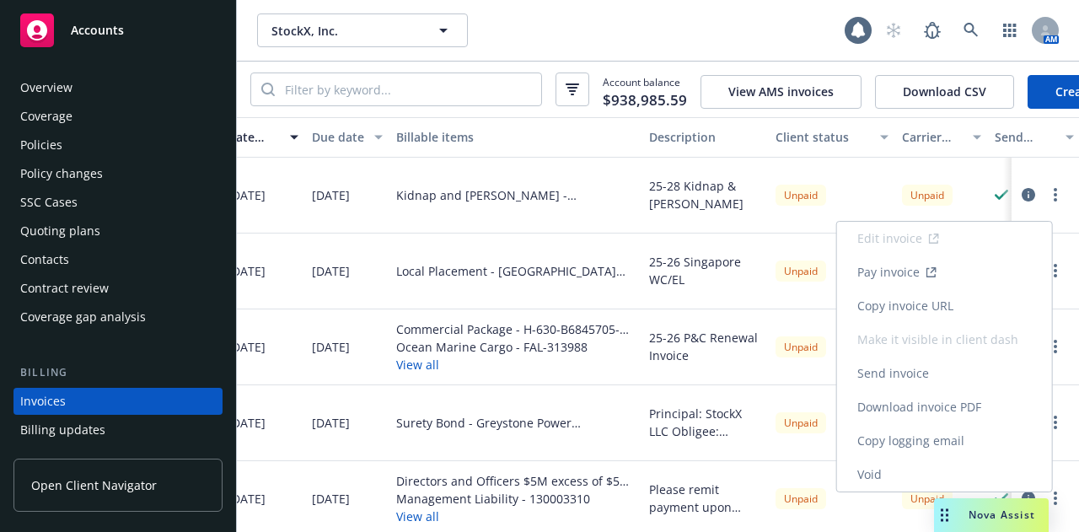
click at [928, 469] on link "Void" at bounding box center [944, 475] width 215 height 34
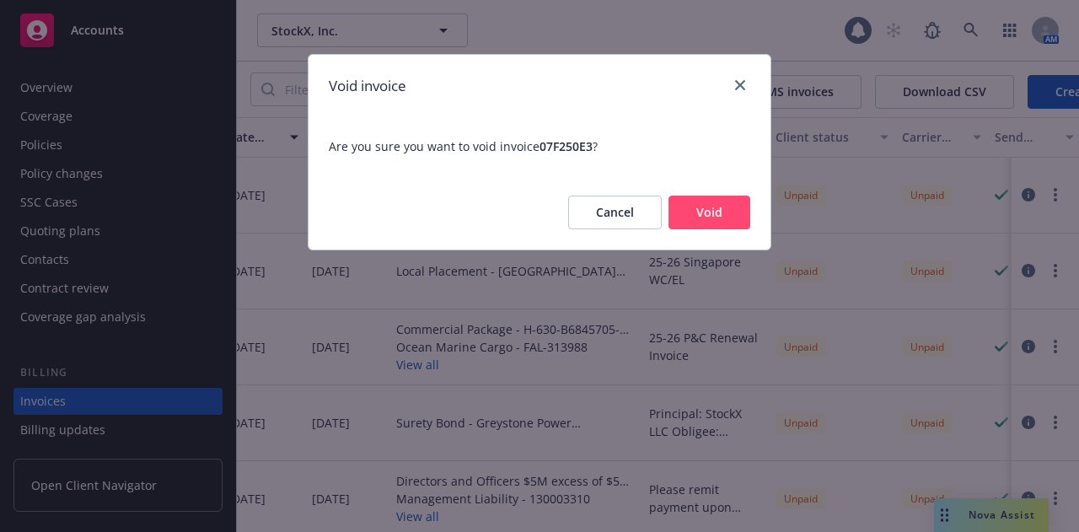
click at [730, 222] on button "Void" at bounding box center [709, 213] width 82 height 34
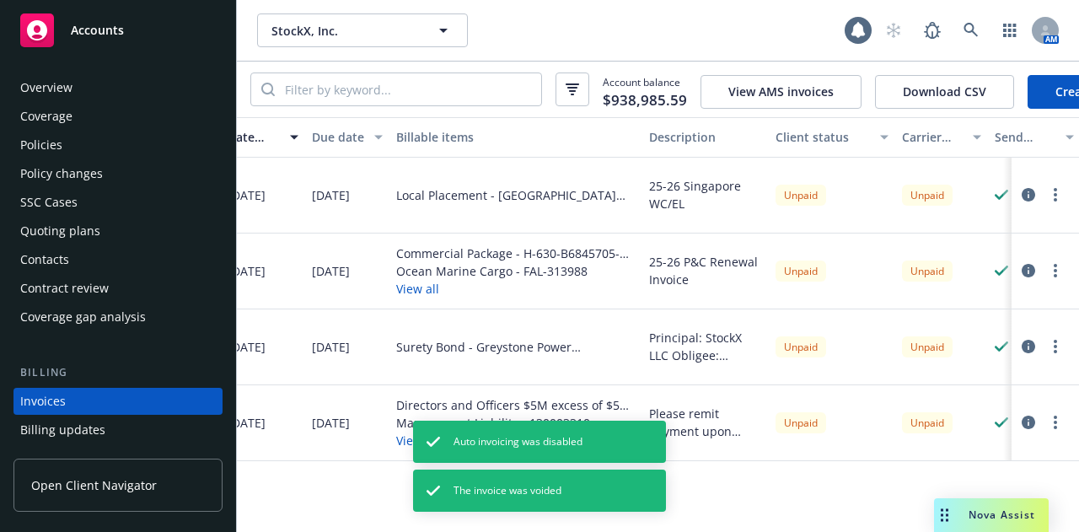
click at [1052, 275] on button "button" at bounding box center [1055, 270] width 20 height 20
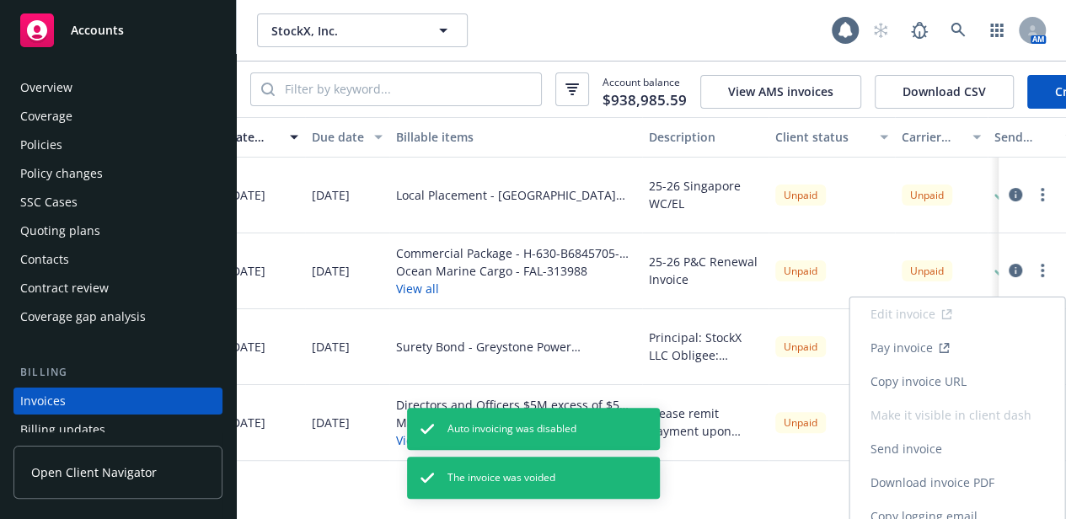
scroll to position [48, 0]
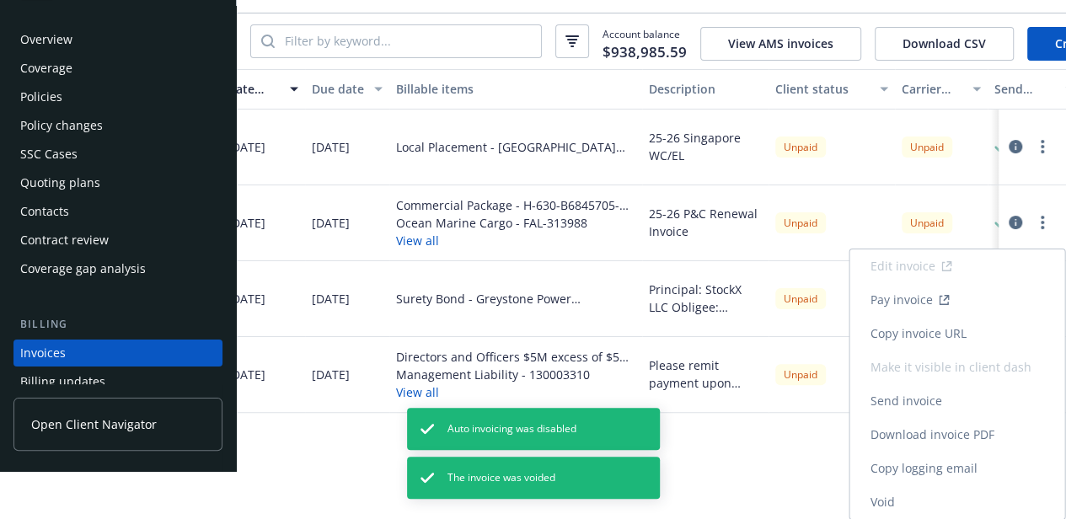
click at [929, 498] on link "Void" at bounding box center [957, 502] width 215 height 34
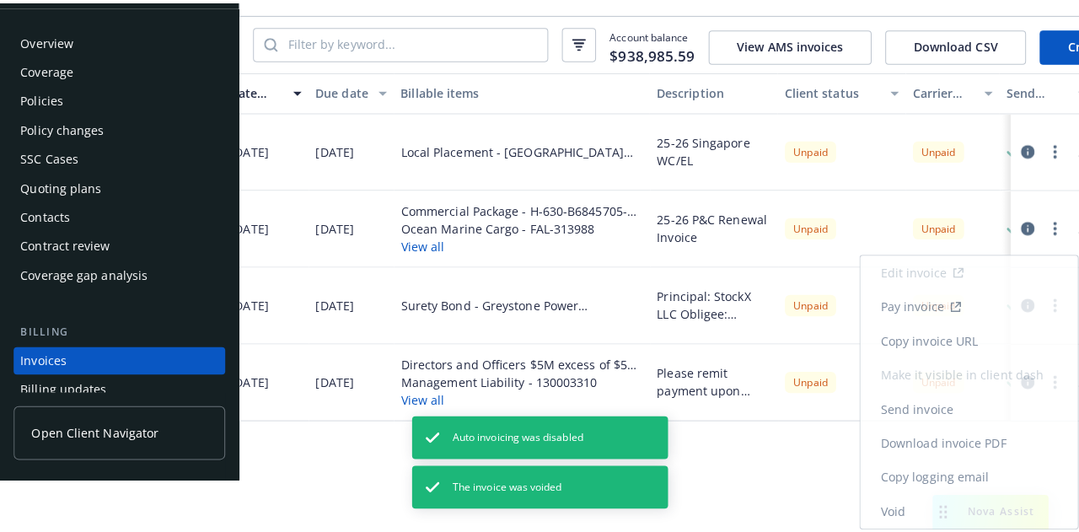
scroll to position [0, 0]
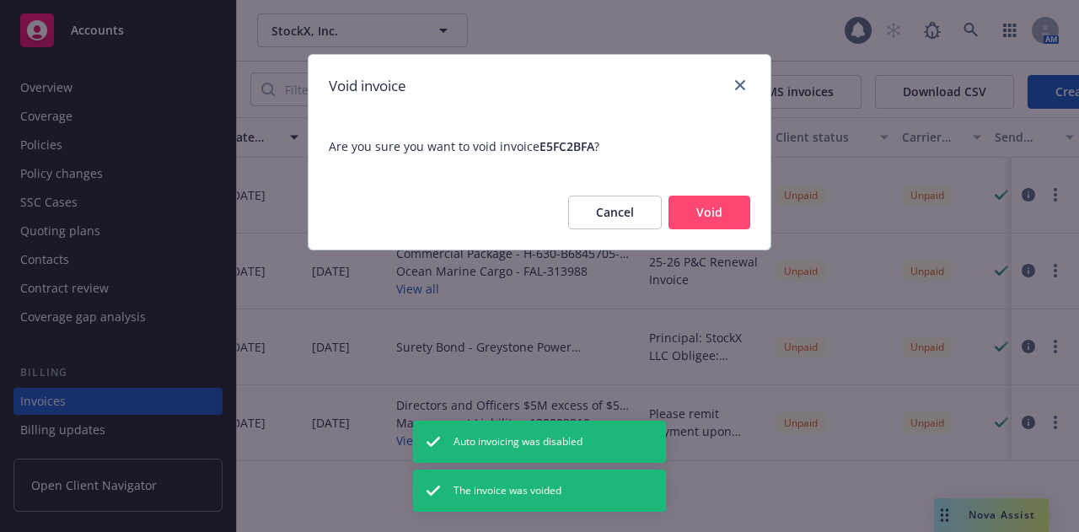
click at [715, 225] on button "Void" at bounding box center [709, 213] width 82 height 34
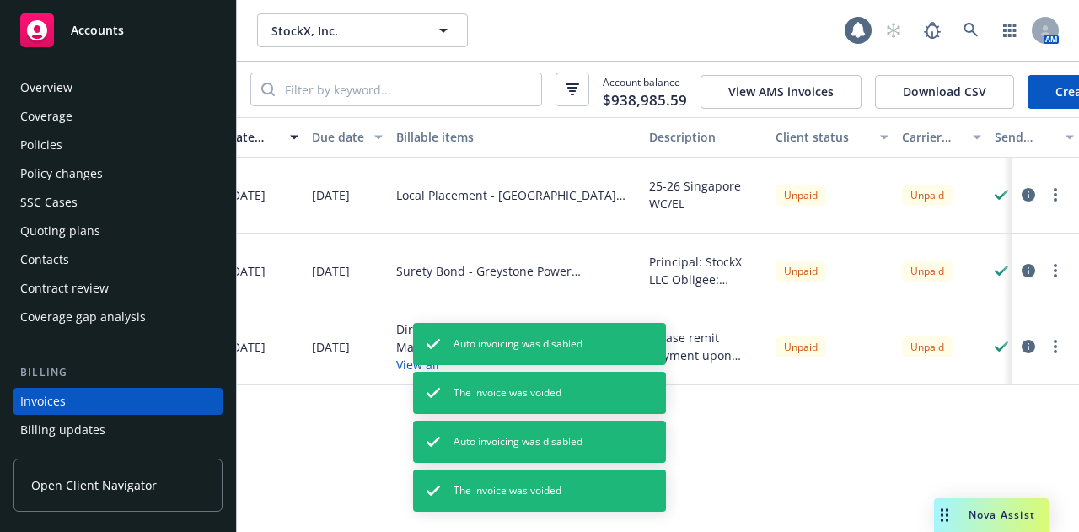
click at [1064, 100] on link "Create Invoice" at bounding box center [1095, 92] width 137 height 34
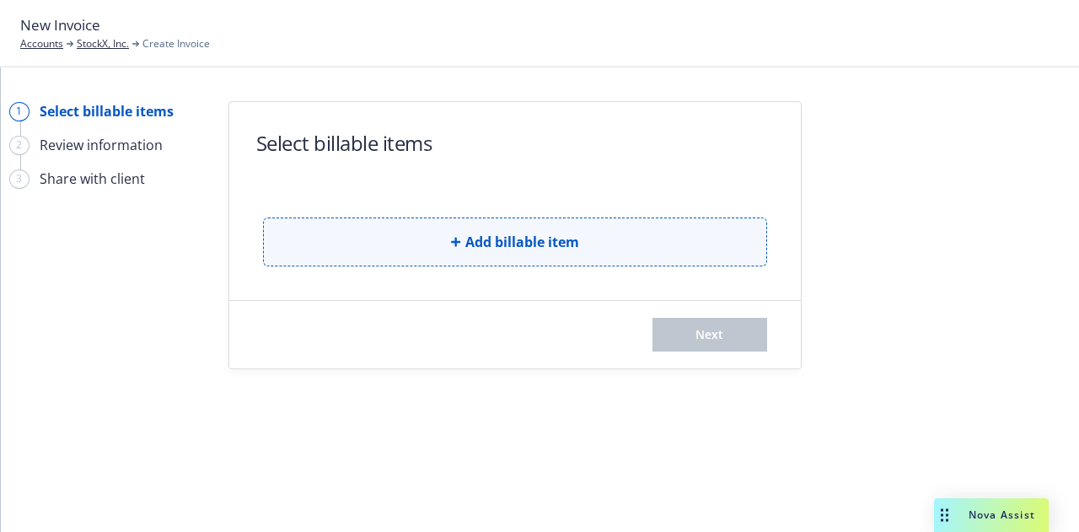
click at [635, 240] on button "Add billable item" at bounding box center [515, 241] width 504 height 49
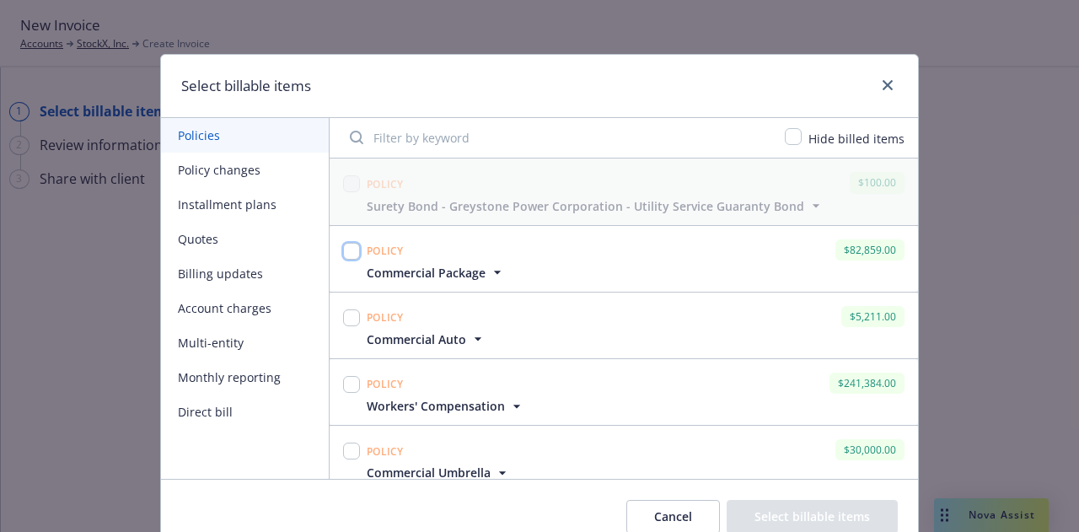
click at [347, 252] on input "checkbox" at bounding box center [351, 251] width 17 height 17
checkbox input "true"
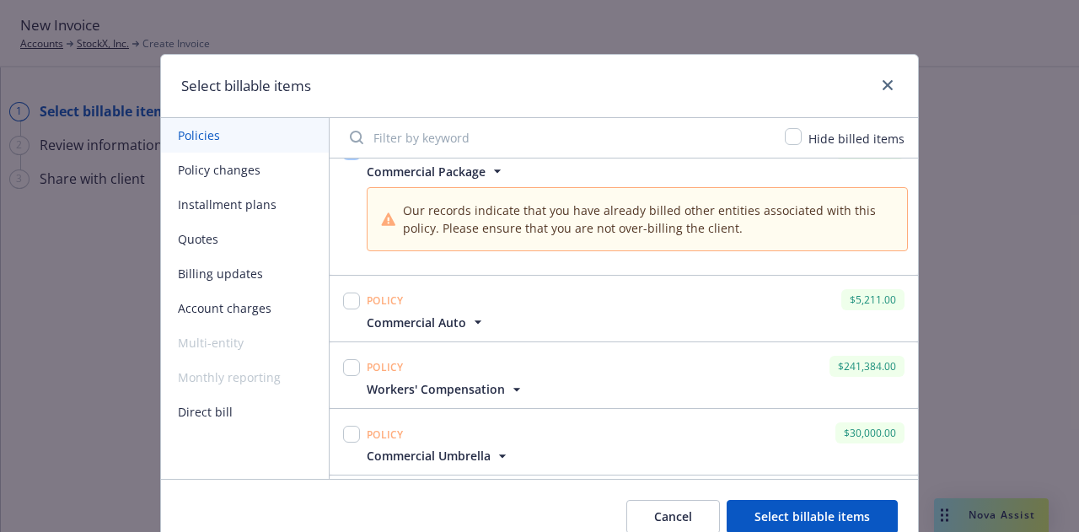
scroll to position [102, 0]
click at [346, 299] on input "checkbox" at bounding box center [351, 300] width 17 height 17
checkbox input "true"
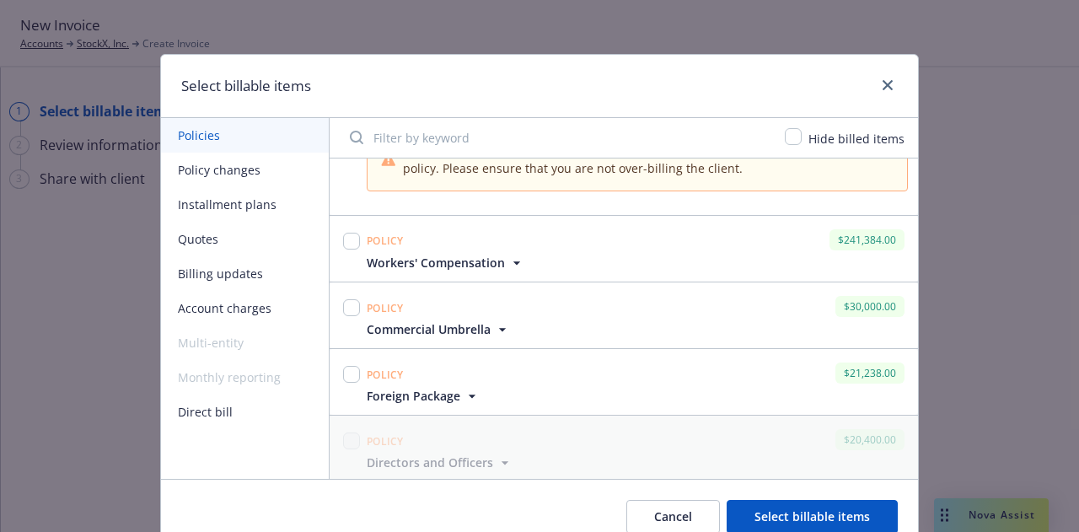
scroll to position [320, 0]
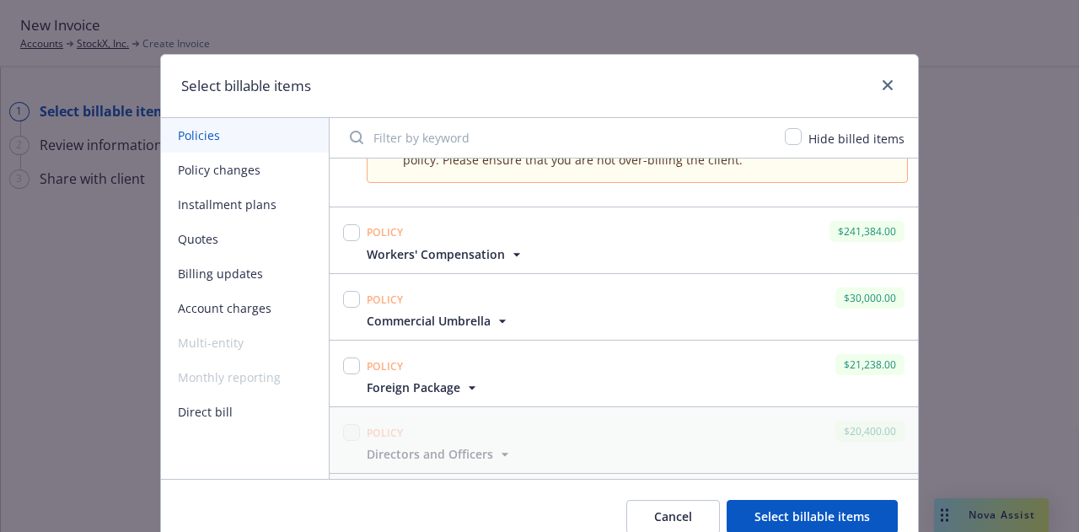
click at [353, 227] on div at bounding box center [352, 240] width 24 height 46
click at [351, 233] on input "checkbox" at bounding box center [351, 232] width 17 height 17
checkbox input "true"
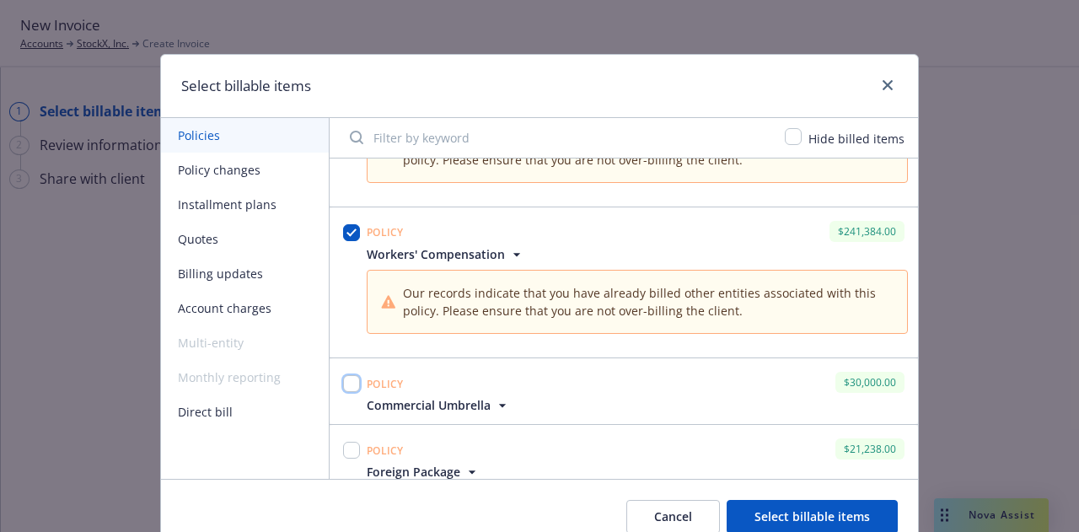
click at [347, 381] on input "checkbox" at bounding box center [351, 383] width 17 height 17
checkbox input "true"
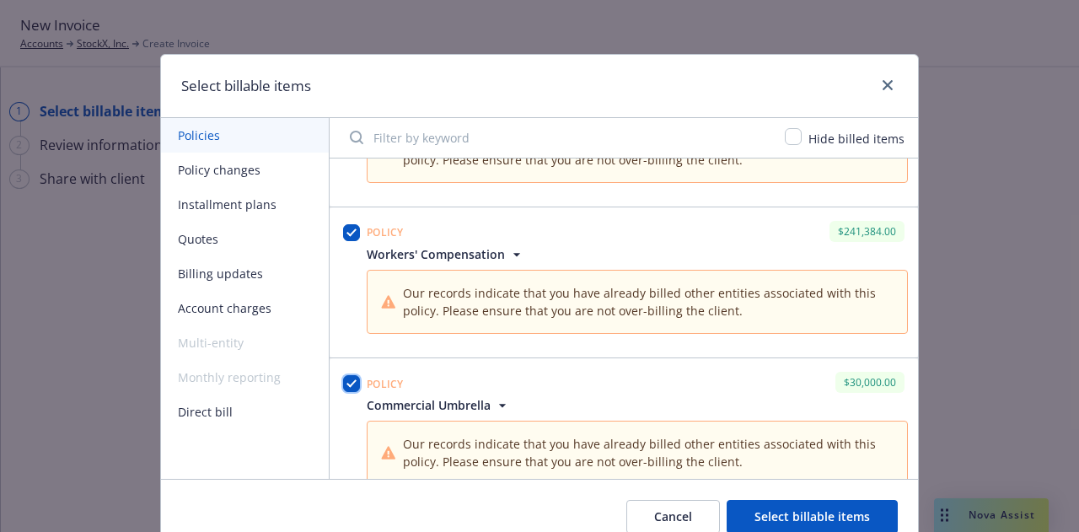
scroll to position [481, 0]
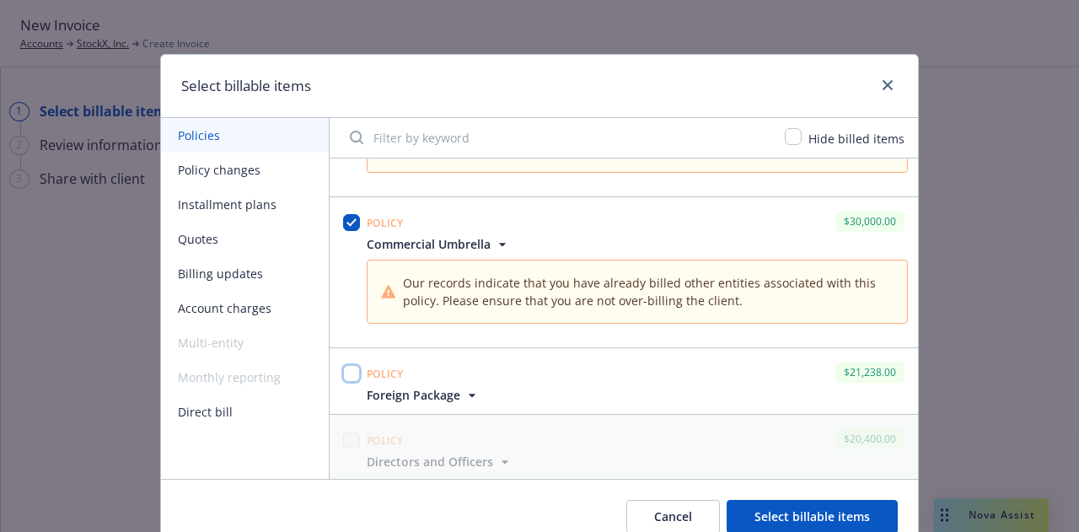
click at [343, 372] on input "checkbox" at bounding box center [351, 373] width 17 height 17
checkbox input "true"
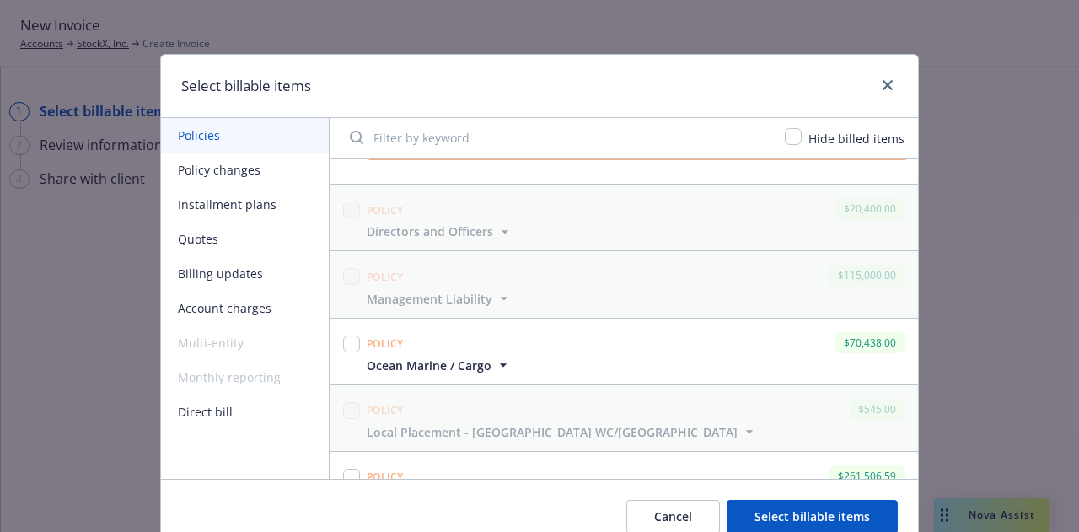
scroll to position [855, 0]
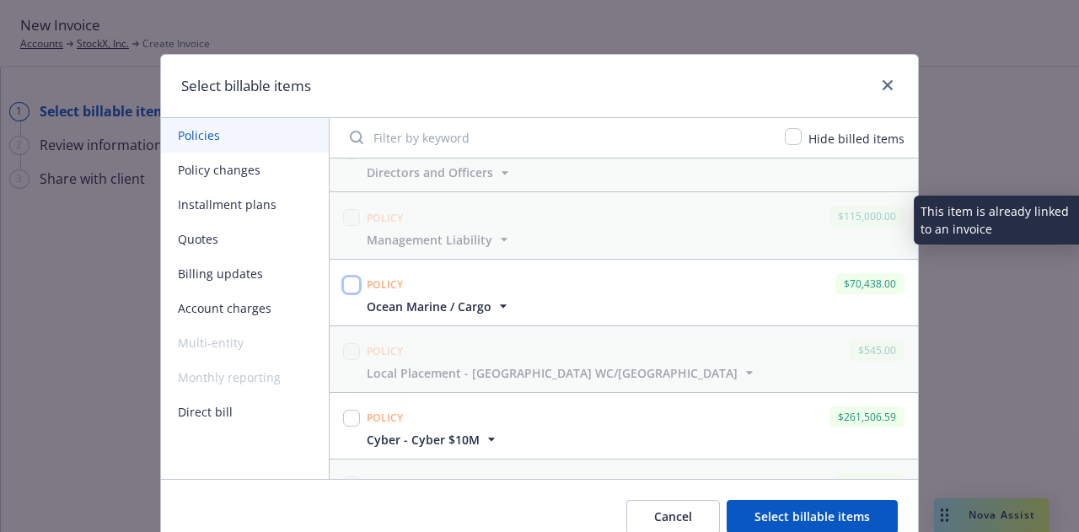
click at [343, 281] on input "checkbox" at bounding box center [351, 284] width 17 height 17
checkbox input "true"
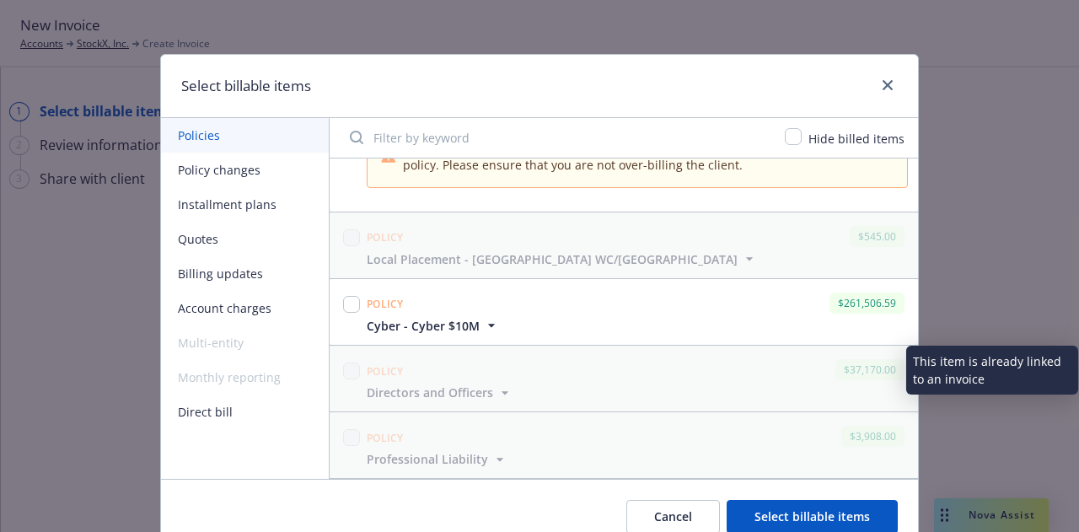
scroll to position [1053, 0]
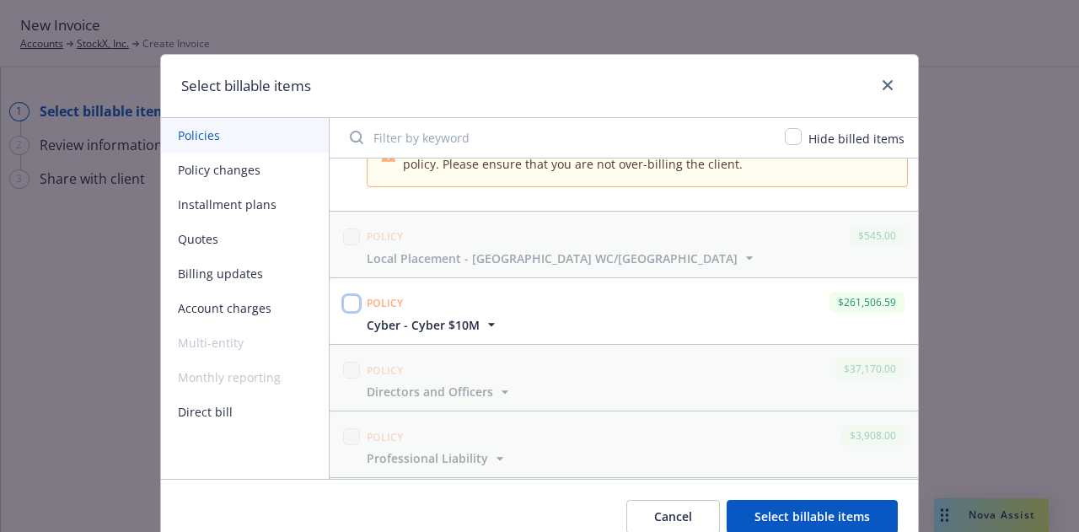
click at [345, 298] on input "checkbox" at bounding box center [351, 303] width 17 height 17
checkbox input "true"
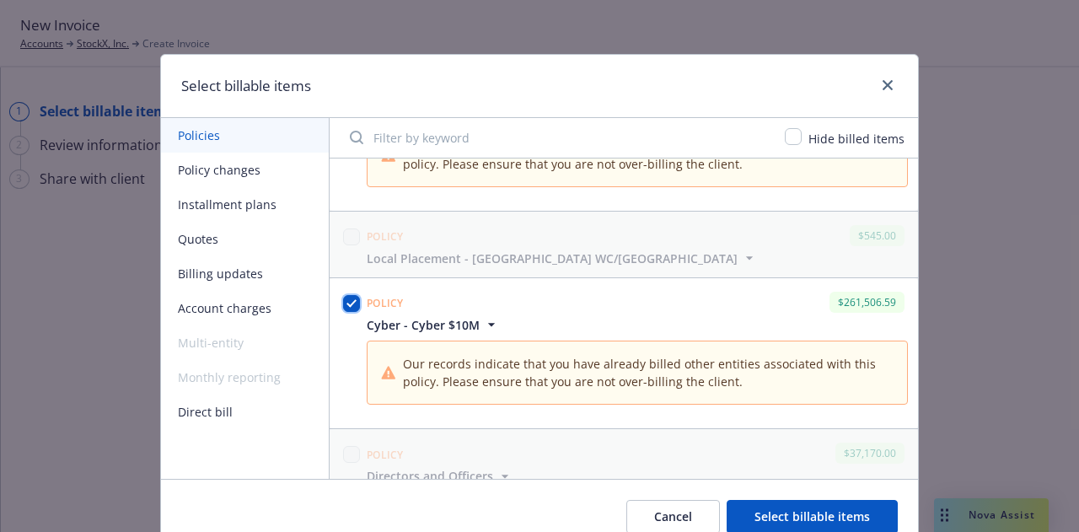
scroll to position [1262, 0]
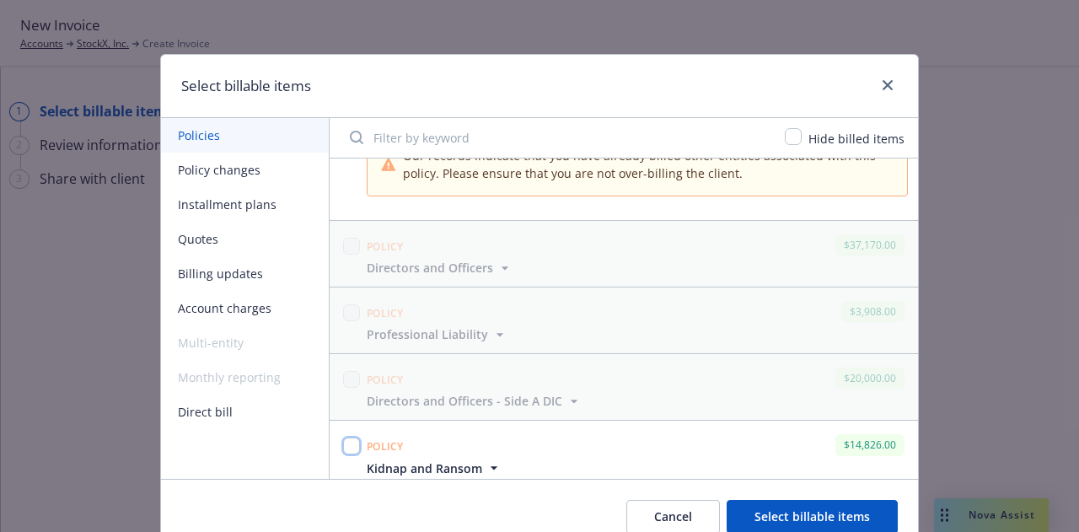
click at [343, 441] on input "checkbox" at bounding box center [351, 445] width 17 height 17
checkbox input "true"
click at [747, 512] on button "Select billable items" at bounding box center [811, 517] width 171 height 34
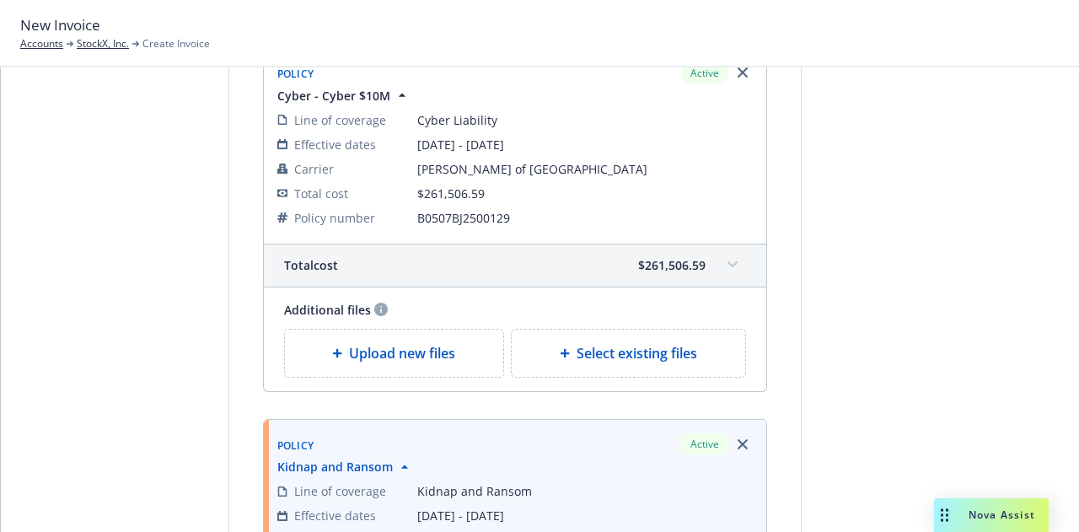
scroll to position [2922, 0]
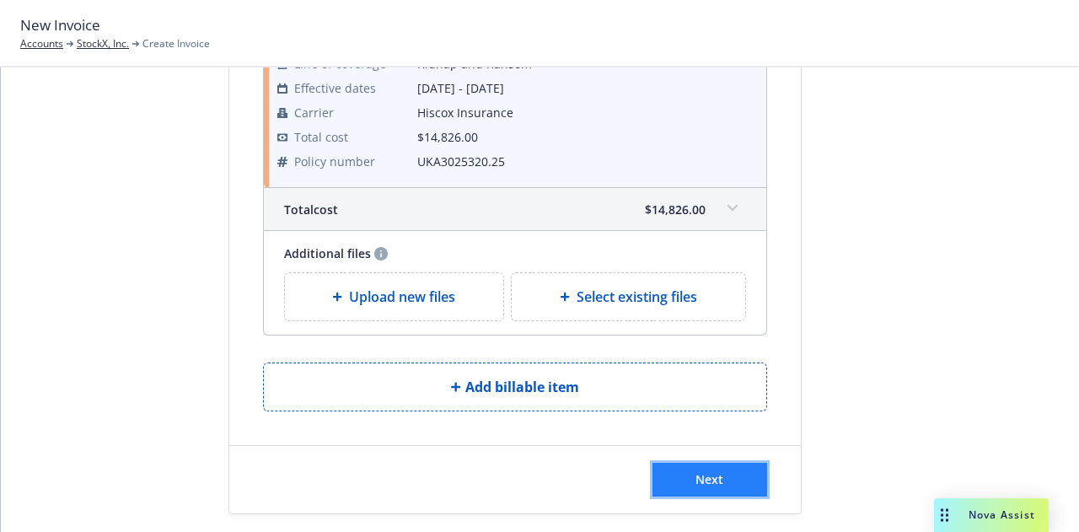
click at [728, 471] on button "Next" at bounding box center [709, 480] width 115 height 34
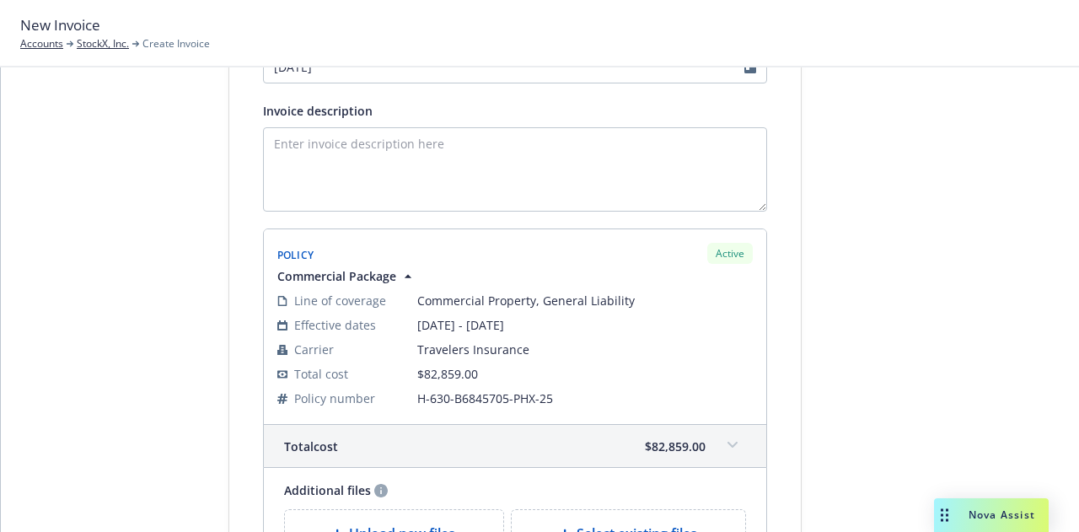
scroll to position [0, 0]
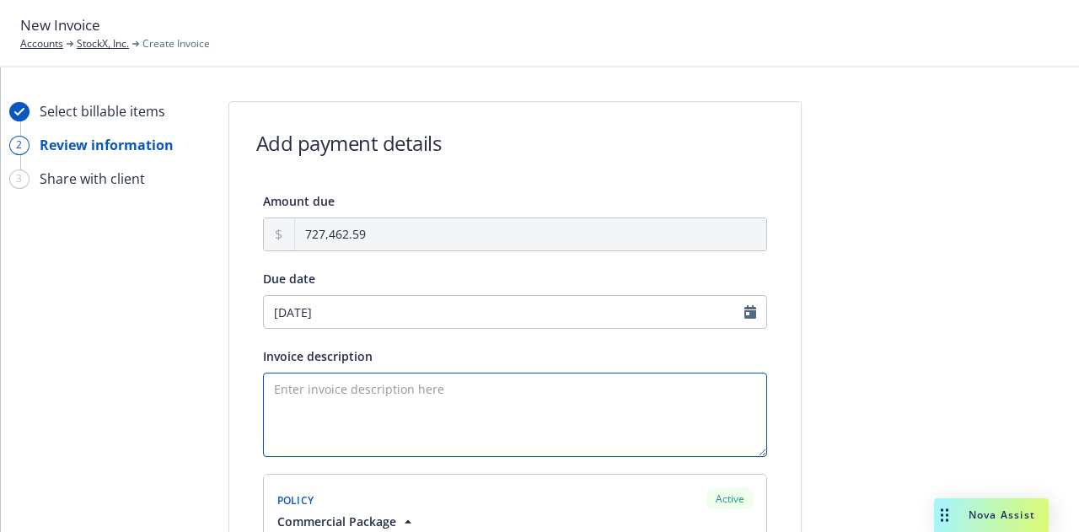
click at [512, 390] on textarea "Invoice description" at bounding box center [515, 415] width 504 height 84
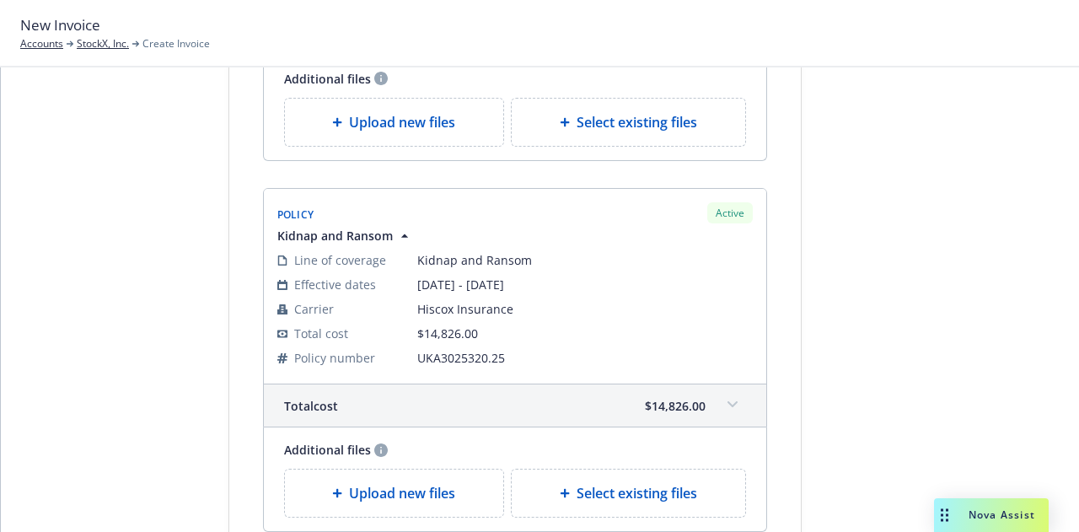
scroll to position [3039, 0]
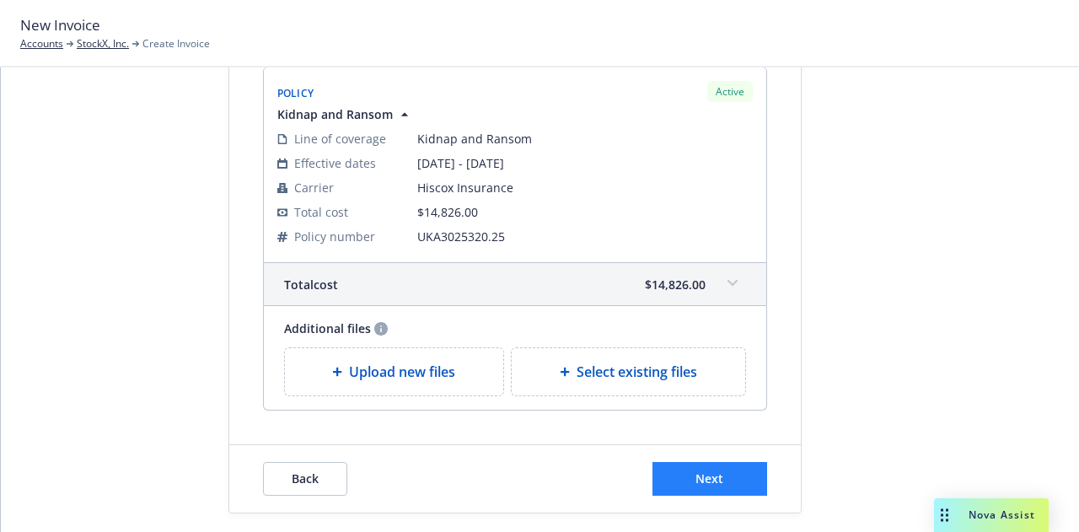
type textarea "25-26 P&C Renewal"
click at [678, 462] on button "Next" at bounding box center [709, 479] width 115 height 34
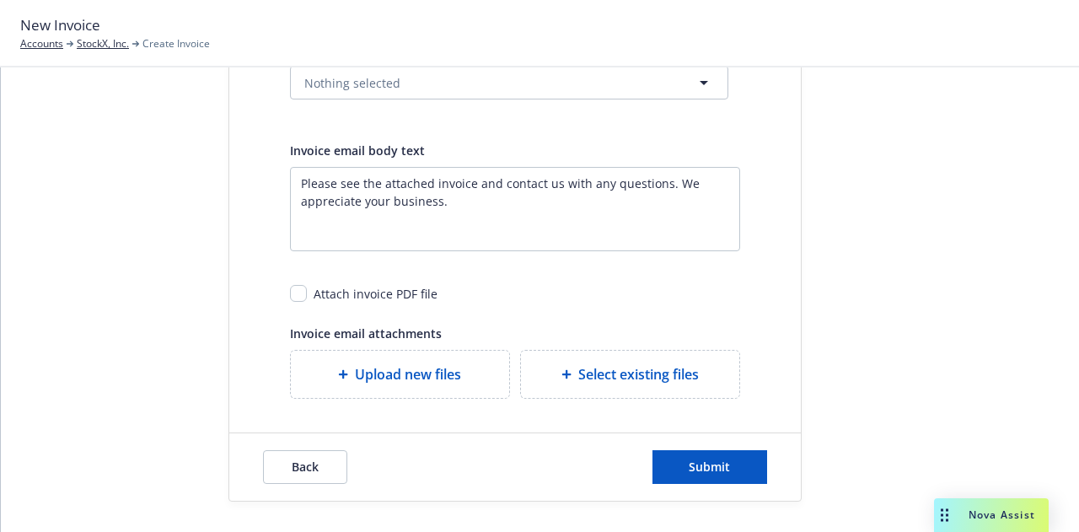
scroll to position [0, 0]
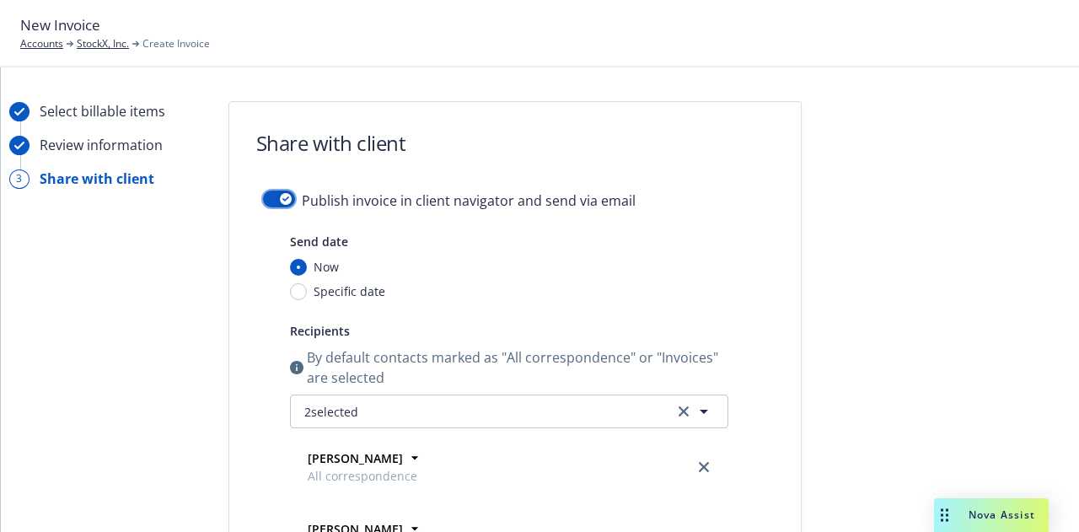
click at [280, 201] on div "button" at bounding box center [286, 199] width 12 height 12
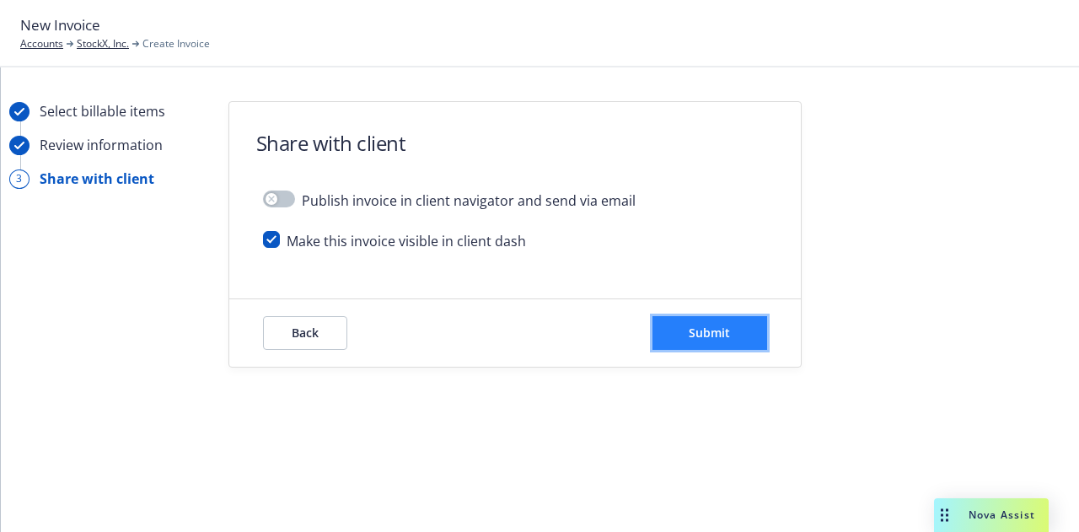
click at [752, 346] on button "Submit" at bounding box center [709, 333] width 115 height 34
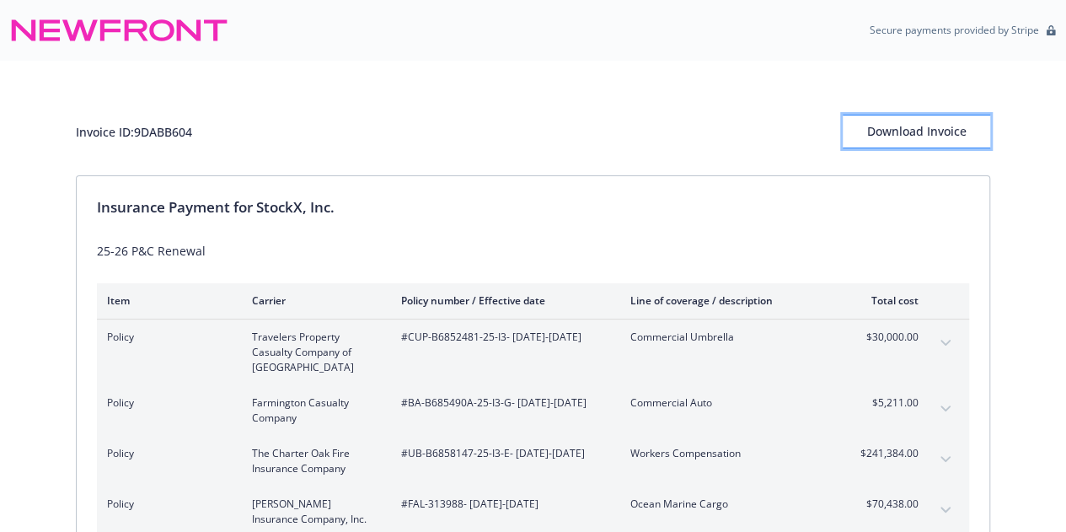
click at [946, 142] on div "Download Invoice" at bounding box center [916, 131] width 147 height 32
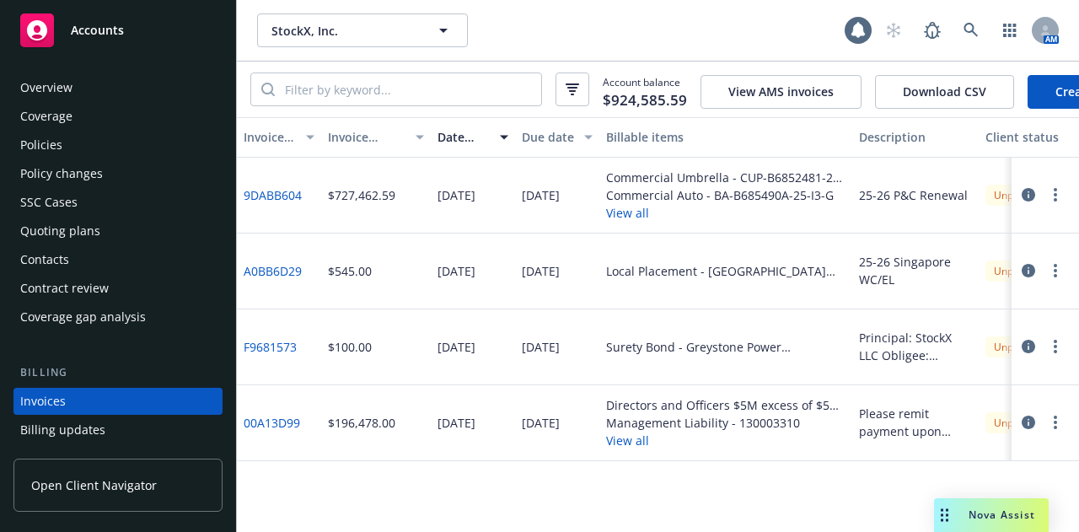
scroll to position [108, 0]
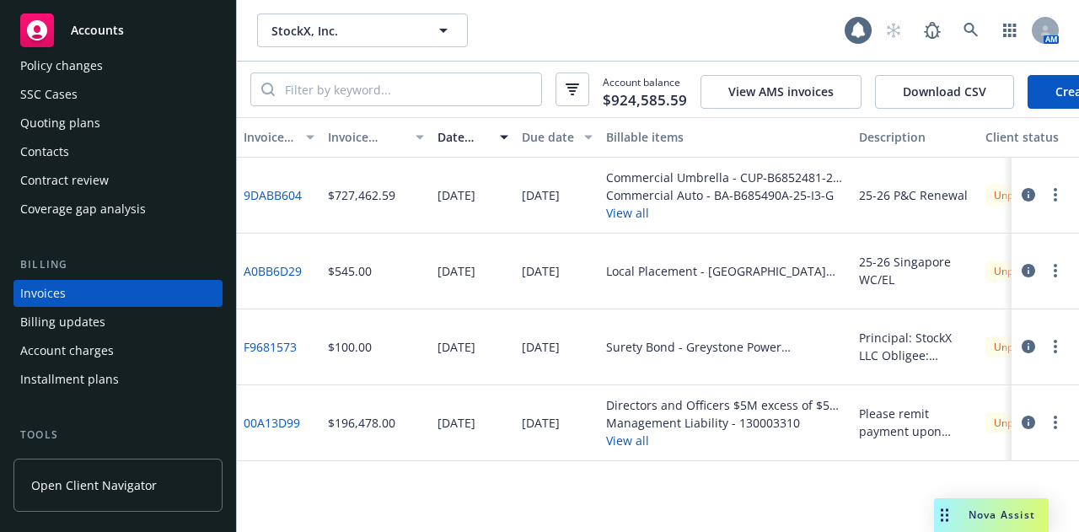
click at [1057, 204] on button "button" at bounding box center [1055, 195] width 20 height 20
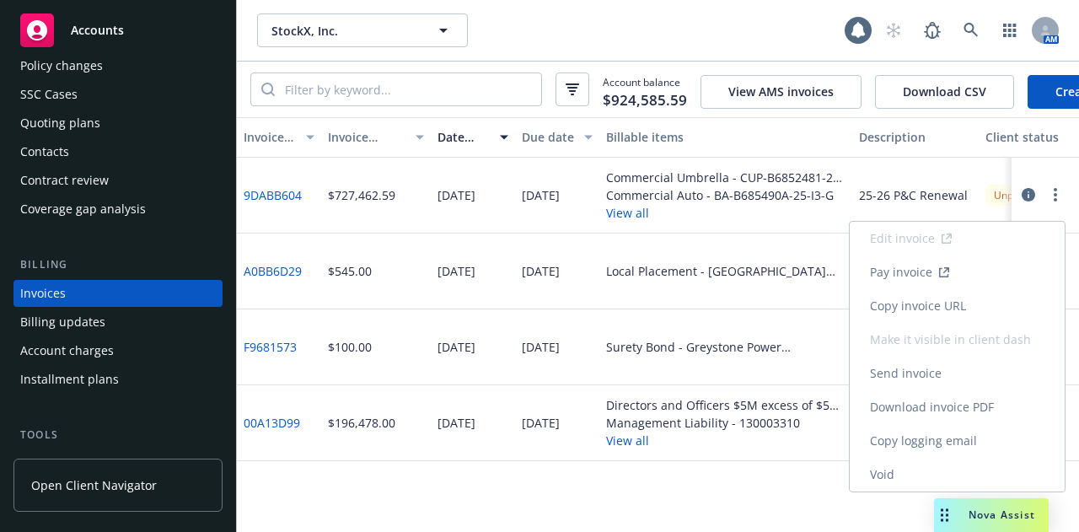
click at [914, 482] on link "Void" at bounding box center [957, 475] width 215 height 34
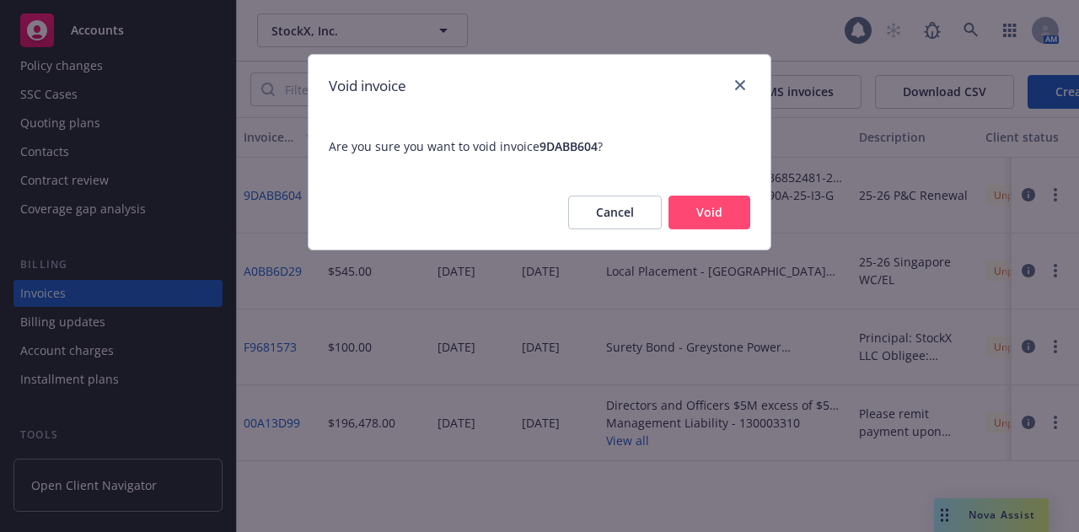
click at [694, 217] on button "Void" at bounding box center [709, 213] width 82 height 34
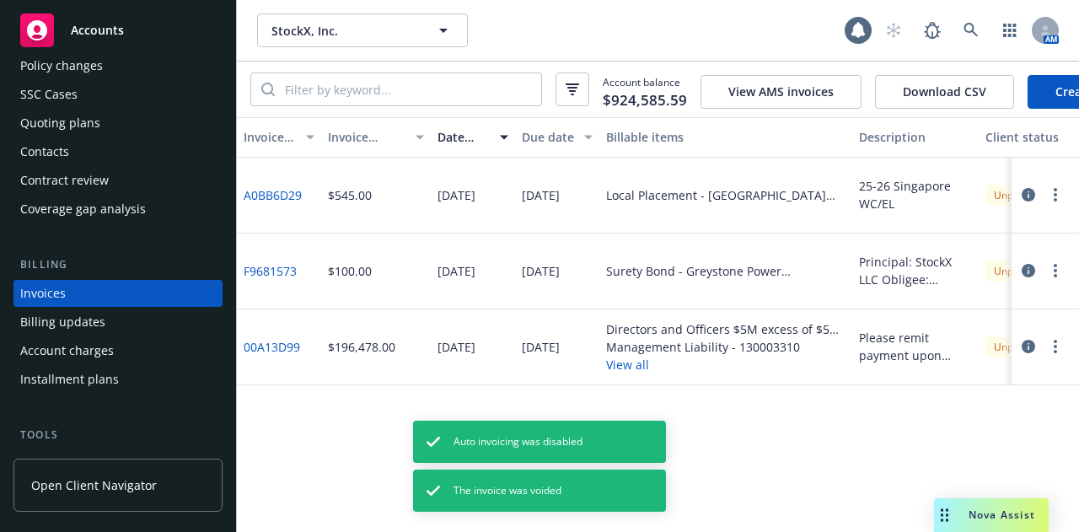
click at [1078, 80] on link "Create Invoice" at bounding box center [1095, 92] width 137 height 34
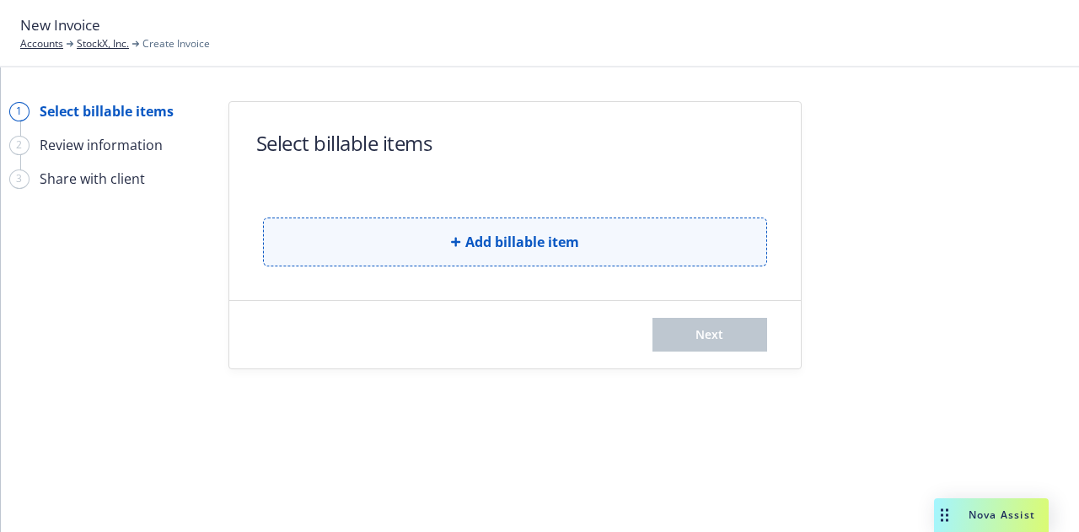
click at [484, 222] on button "Add billable item" at bounding box center [515, 241] width 504 height 49
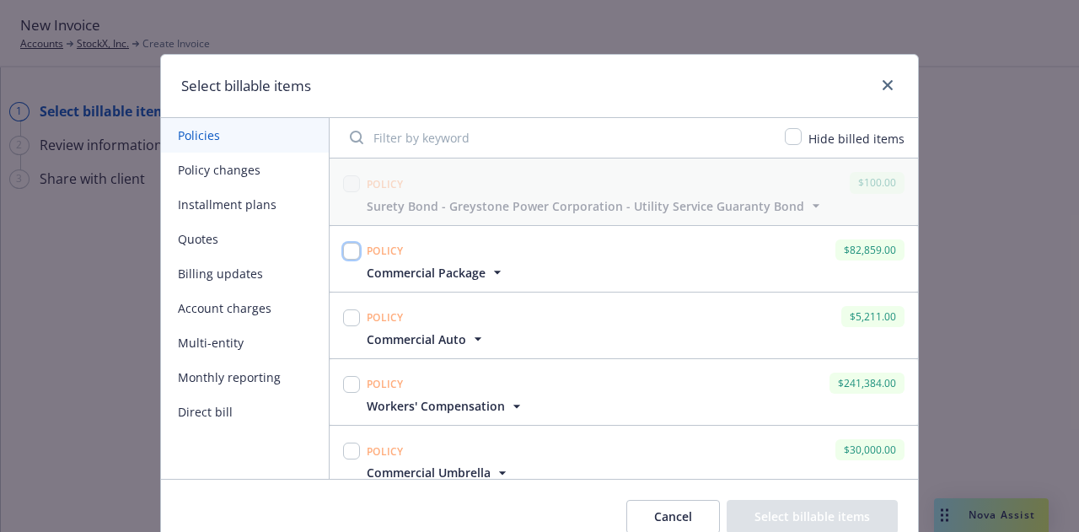
click at [350, 247] on input "checkbox" at bounding box center [351, 251] width 17 height 17
checkbox input "true"
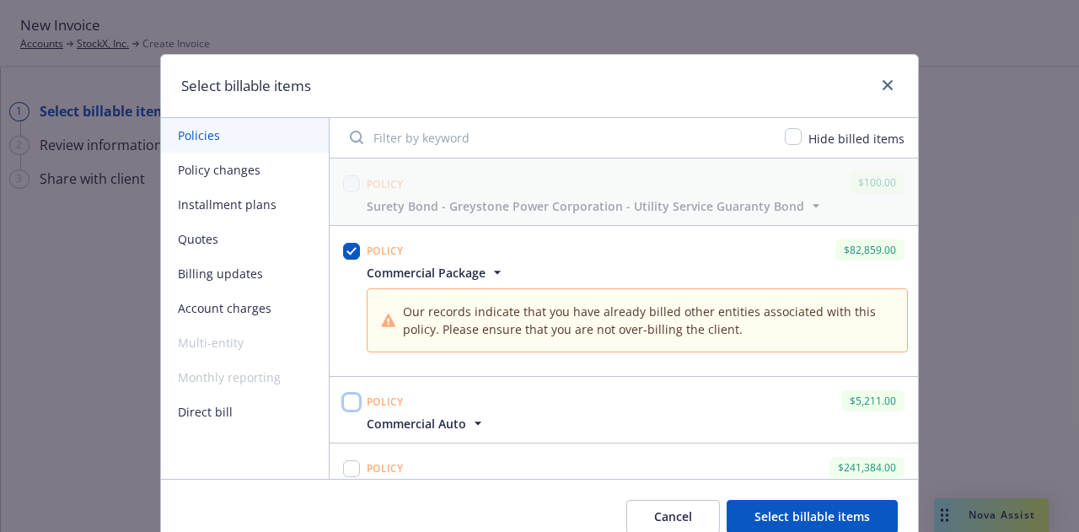
click at [350, 399] on input "checkbox" at bounding box center [351, 402] width 17 height 17
checkbox input "true"
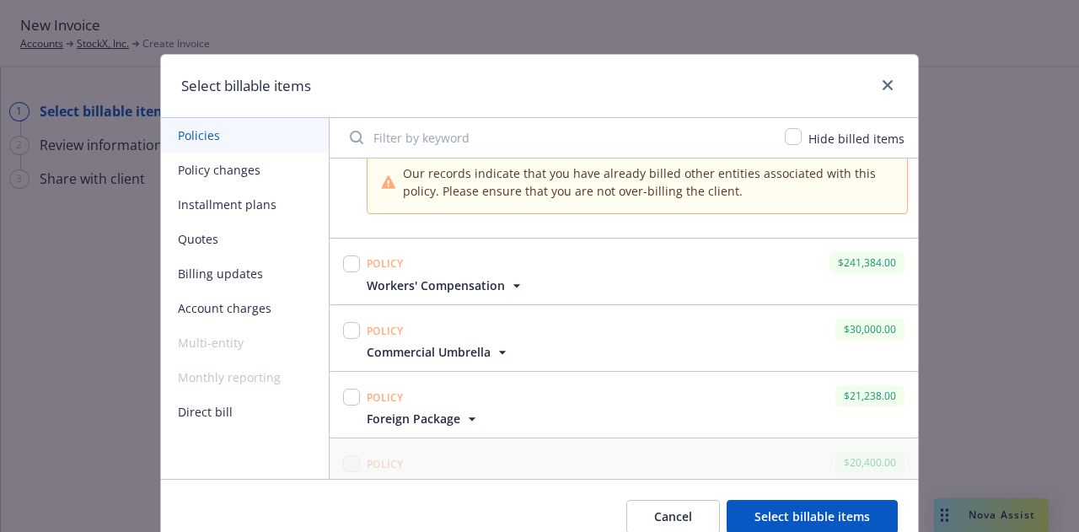
scroll to position [292, 0]
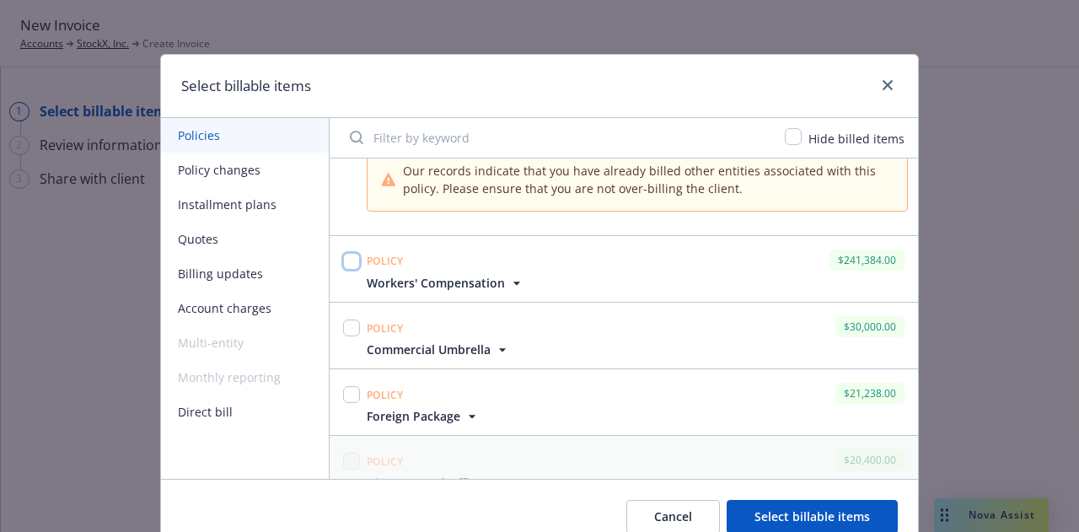
click at [345, 255] on input "checkbox" at bounding box center [351, 261] width 17 height 17
checkbox input "true"
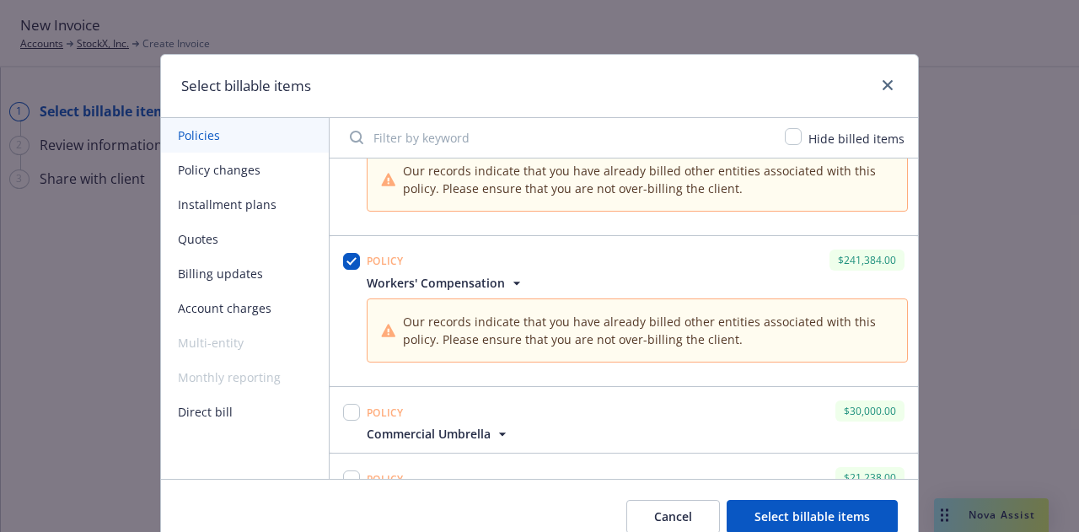
click at [342, 422] on div at bounding box center [352, 420] width 24 height 46
click at [346, 412] on input "checkbox" at bounding box center [351, 412] width 17 height 17
checkbox input "true"
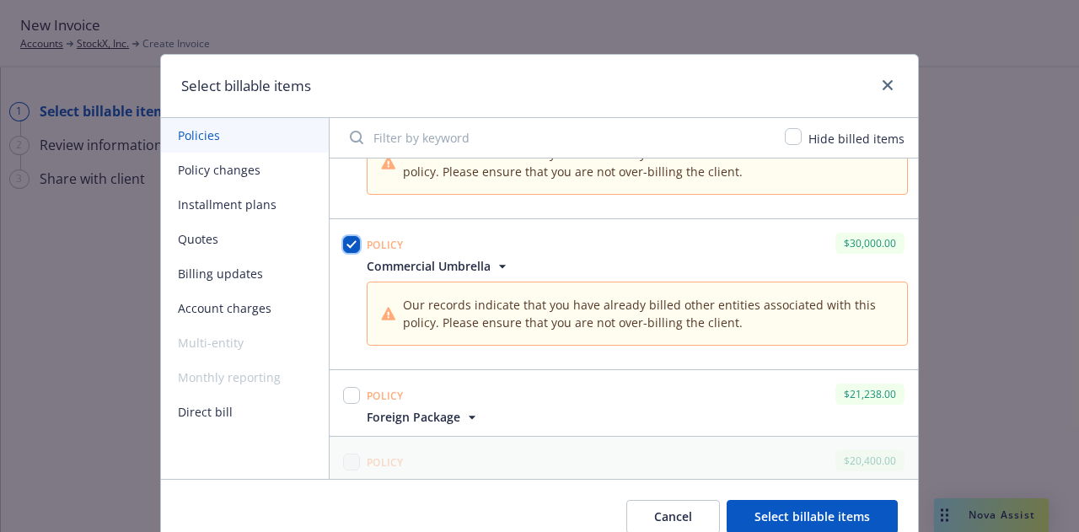
scroll to position [460, 0]
click at [350, 394] on input "checkbox" at bounding box center [351, 394] width 17 height 17
checkbox input "true"
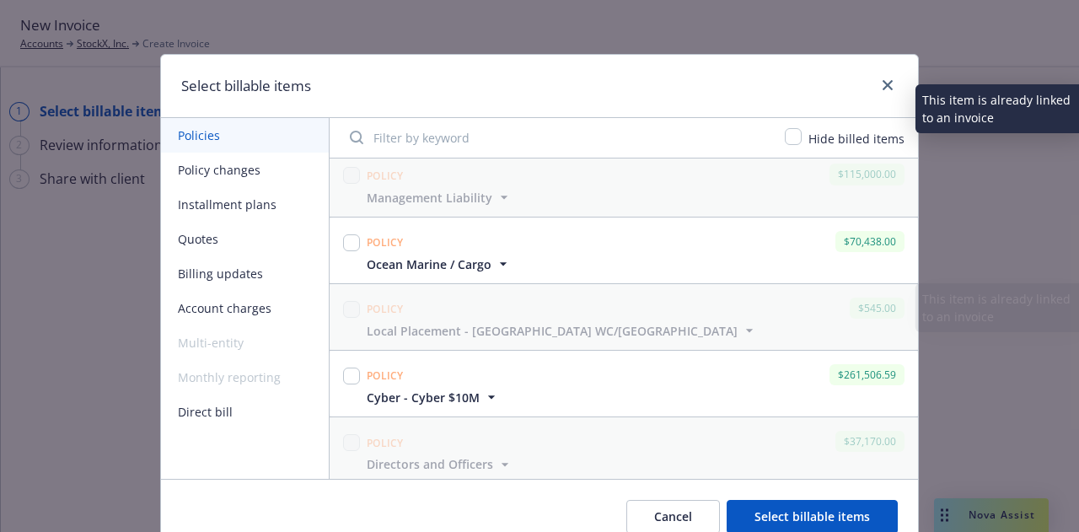
scroll to position [899, 0]
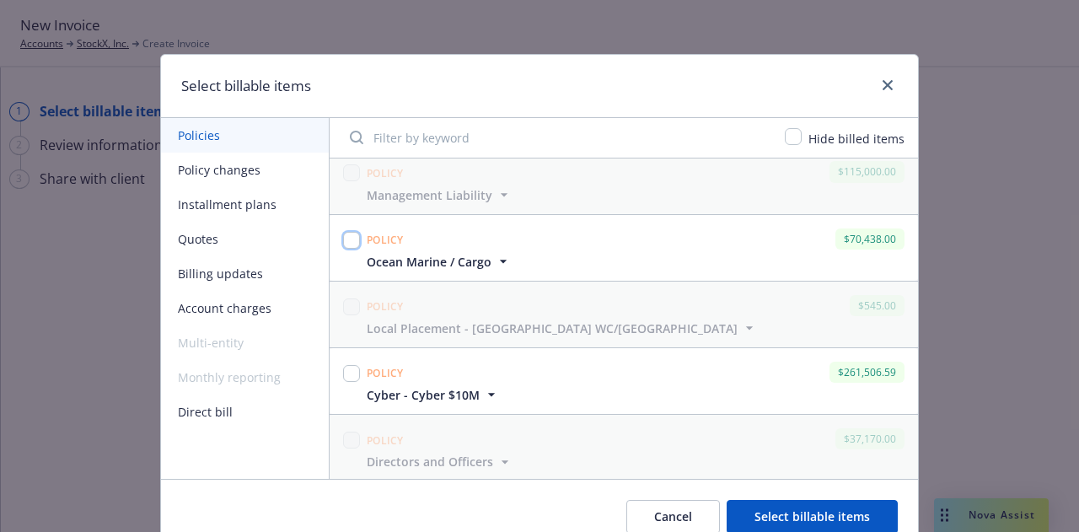
click at [345, 237] on input "checkbox" at bounding box center [351, 240] width 17 height 17
checkbox input "true"
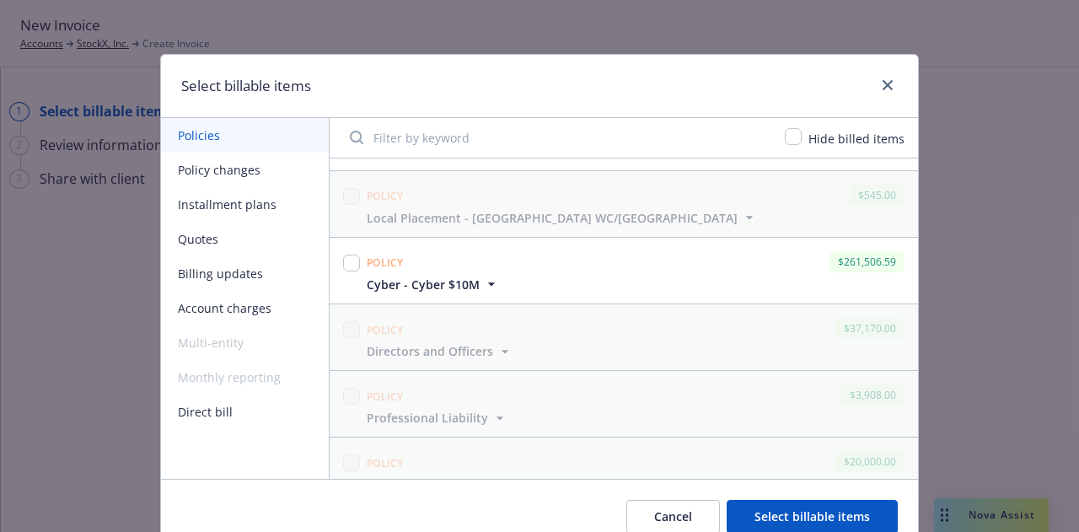
scroll to position [1097, 0]
click at [343, 251] on input "checkbox" at bounding box center [351, 259] width 17 height 17
checkbox input "true"
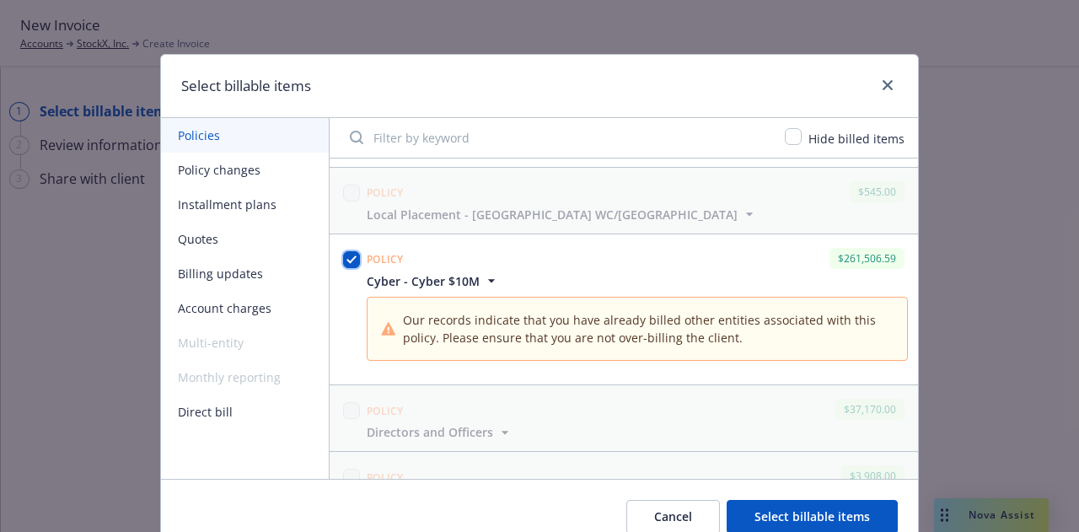
scroll to position [1262, 0]
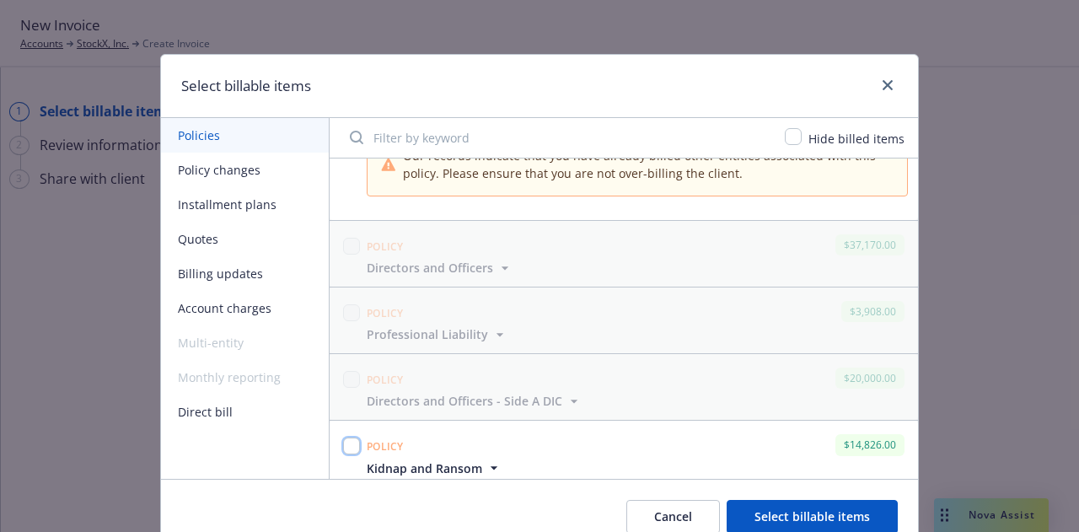
click at [352, 441] on input "checkbox" at bounding box center [351, 445] width 17 height 17
checkbox input "true"
click at [233, 314] on button "Account charges" at bounding box center [245, 308] width 168 height 35
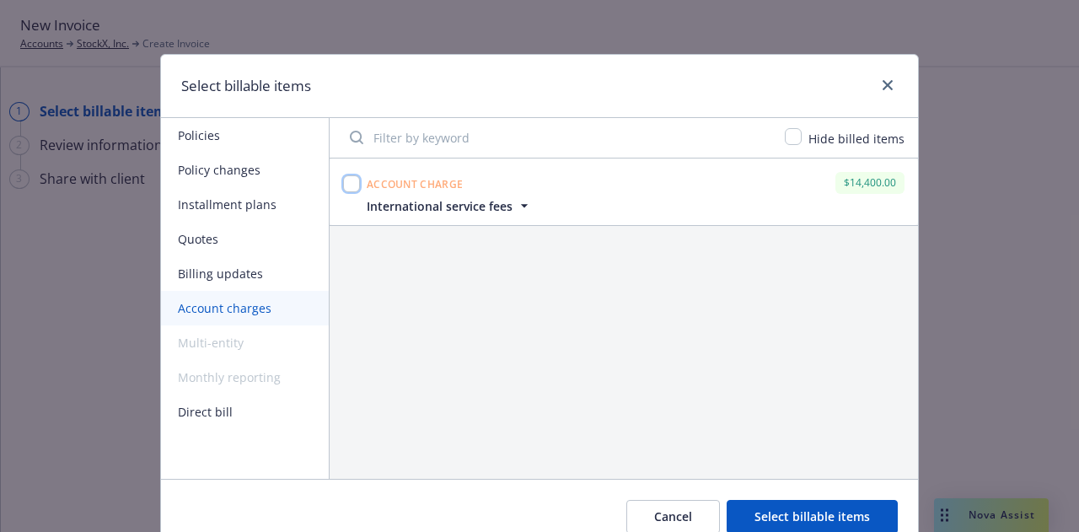
click at [349, 185] on input "checkbox" at bounding box center [351, 183] width 17 height 17
checkbox input "true"
click at [844, 513] on button "Select billable items" at bounding box center [811, 517] width 171 height 34
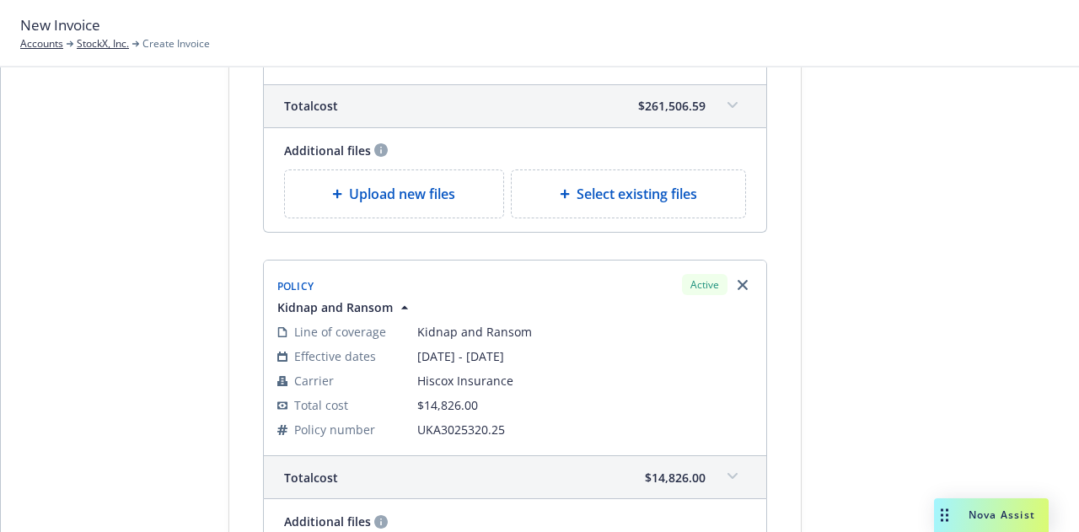
scroll to position [3147, 0]
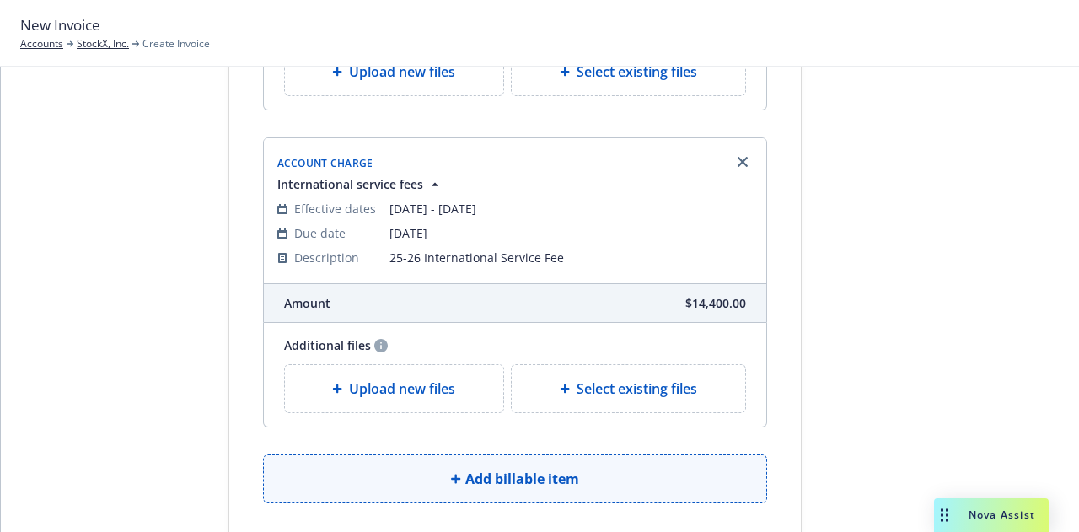
click at [667, 460] on button "Add billable item" at bounding box center [515, 478] width 504 height 49
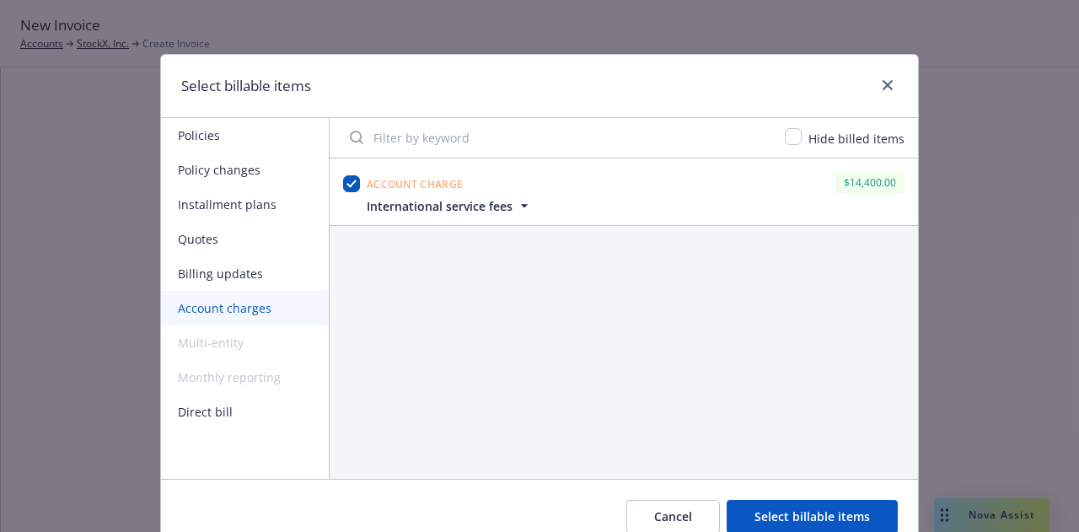
click at [683, 515] on button "Cancel" at bounding box center [673, 517] width 94 height 34
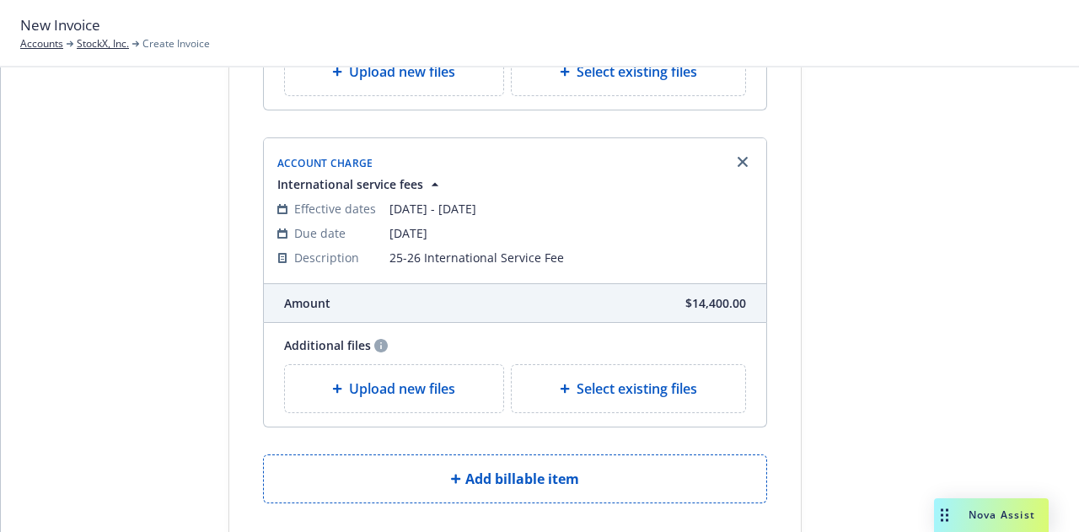
scroll to position [3237, 0]
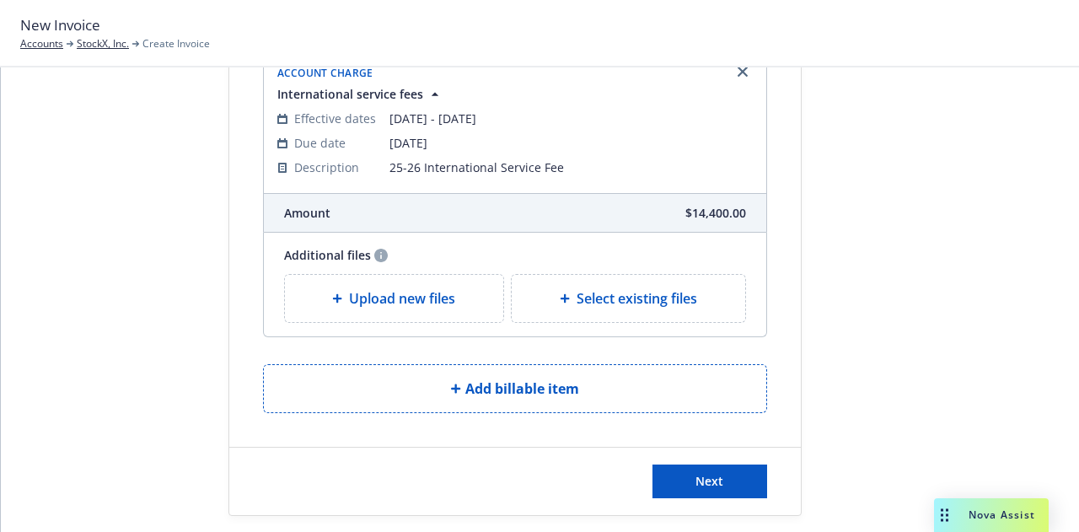
click at [708, 486] on div "Next" at bounding box center [514, 481] width 571 height 67
click at [715, 476] on button "Next" at bounding box center [709, 481] width 115 height 34
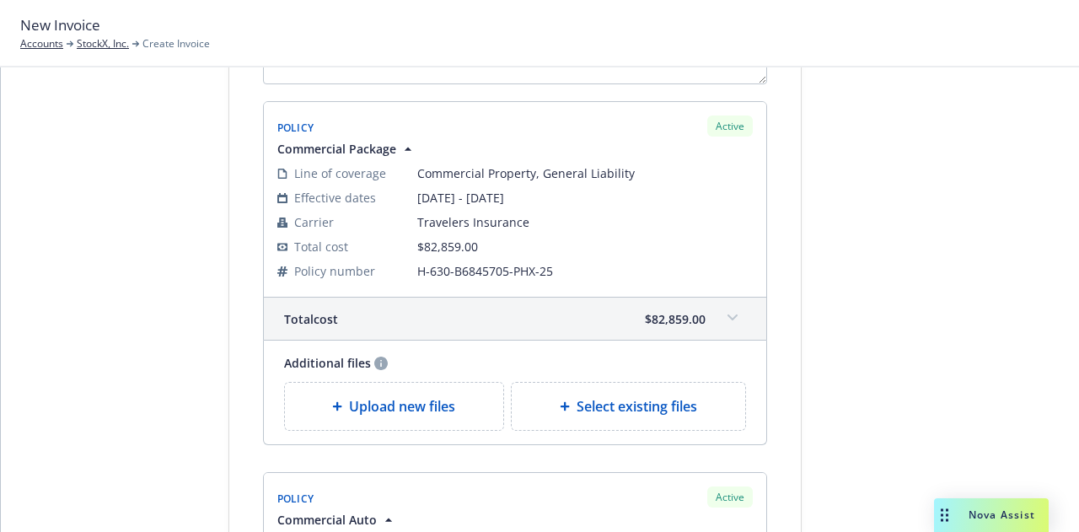
scroll to position [0, 0]
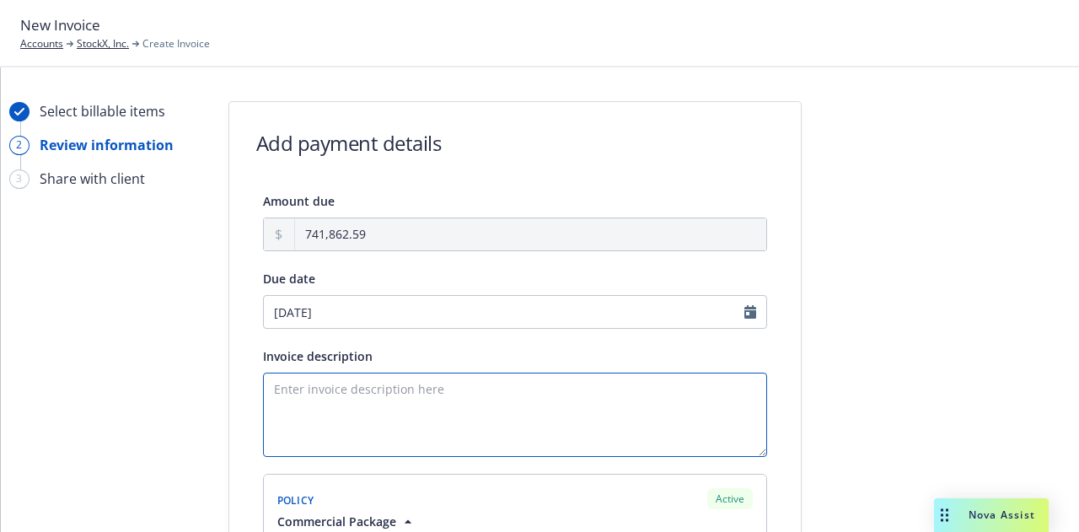
click at [543, 429] on textarea "Invoice description" at bounding box center [515, 415] width 504 height 84
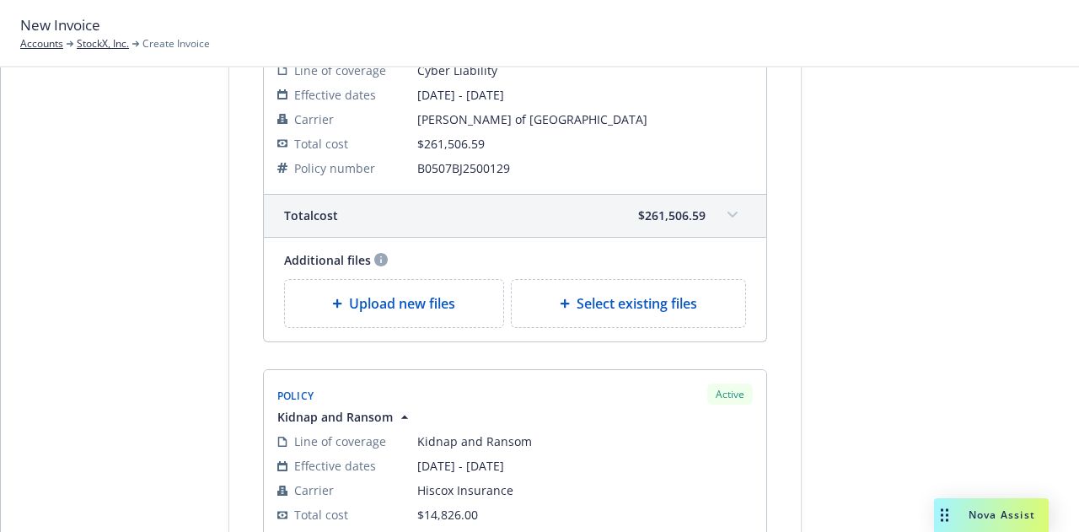
scroll to position [3354, 0]
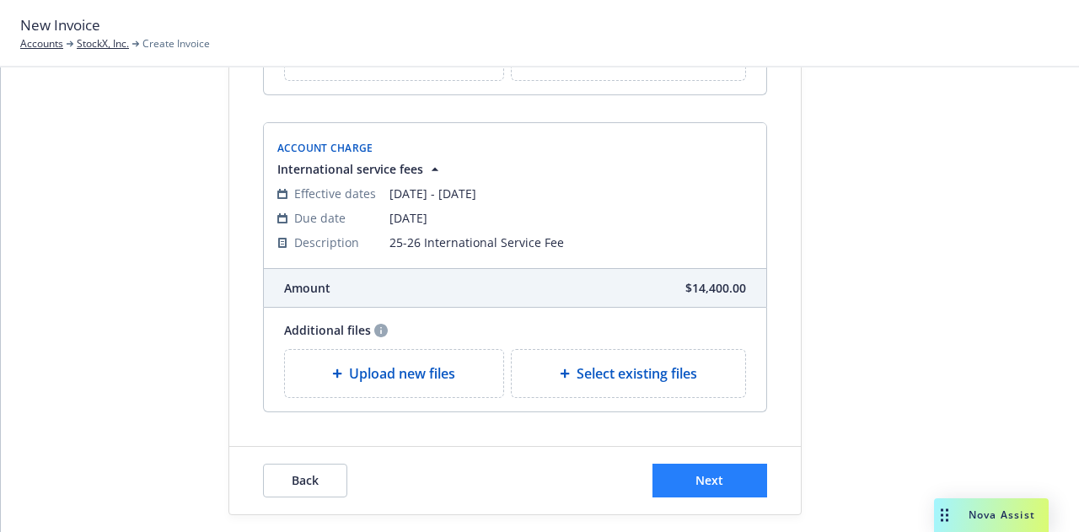
type textarea "25-26 P&C Renewal"
click at [714, 472] on span "Next" at bounding box center [709, 480] width 28 height 16
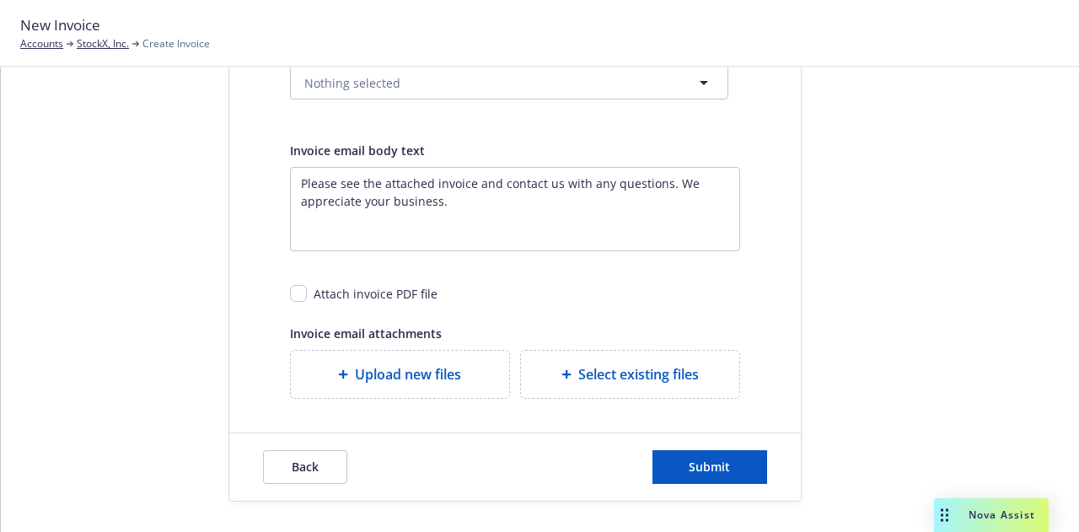
scroll to position [0, 0]
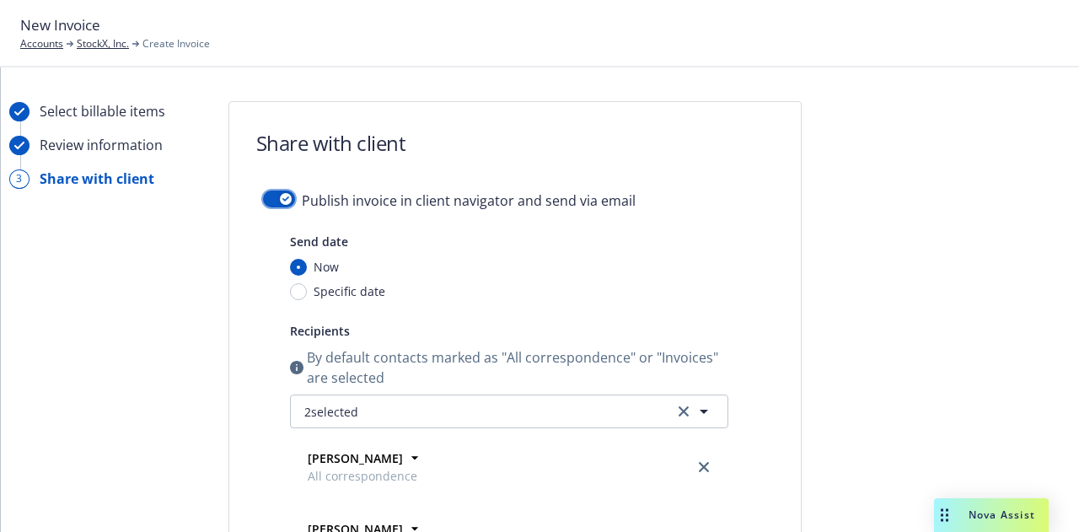
click at [264, 193] on button "button" at bounding box center [279, 198] width 32 height 17
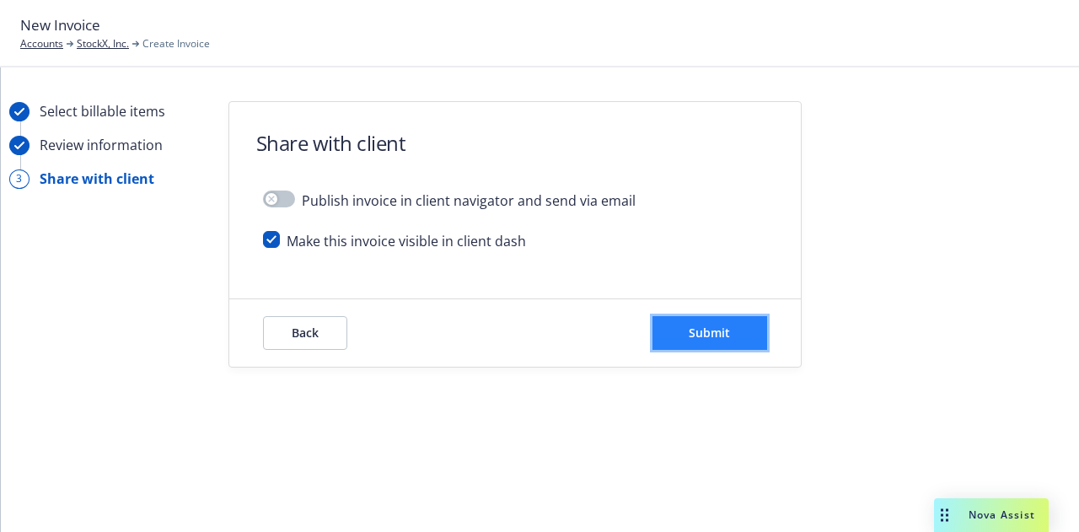
click at [743, 318] on button "Submit" at bounding box center [709, 333] width 115 height 34
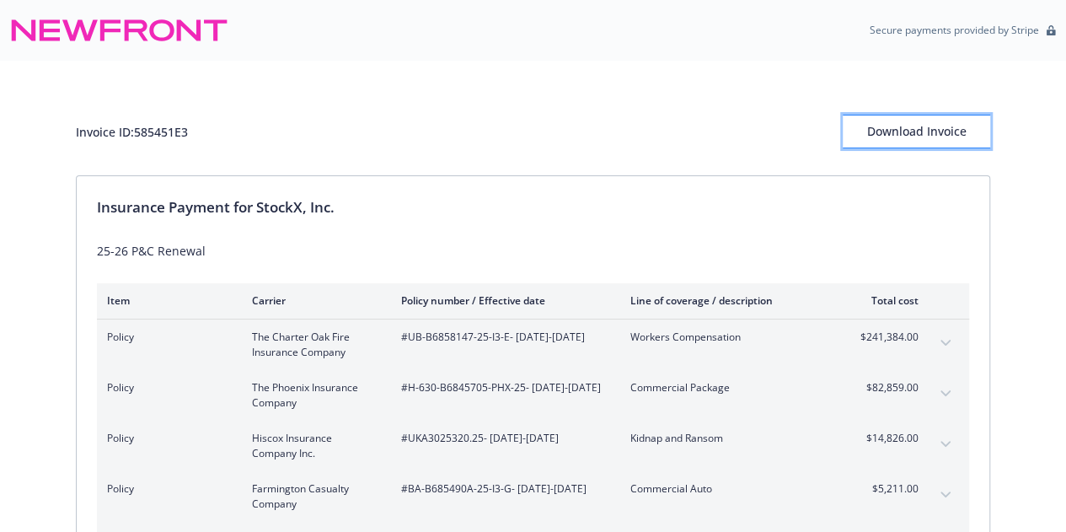
click at [932, 136] on div "Download Invoice" at bounding box center [916, 131] width 147 height 32
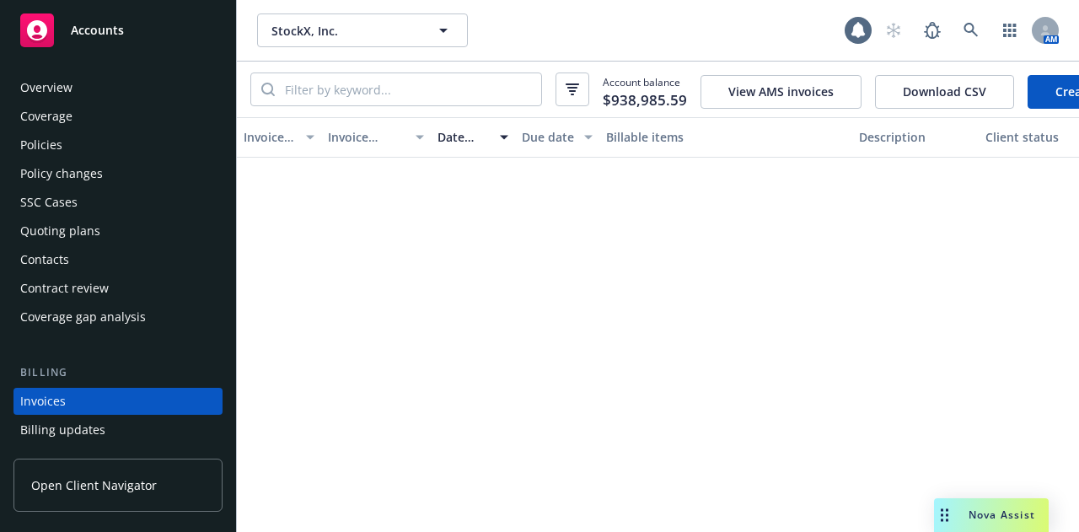
scroll to position [108, 0]
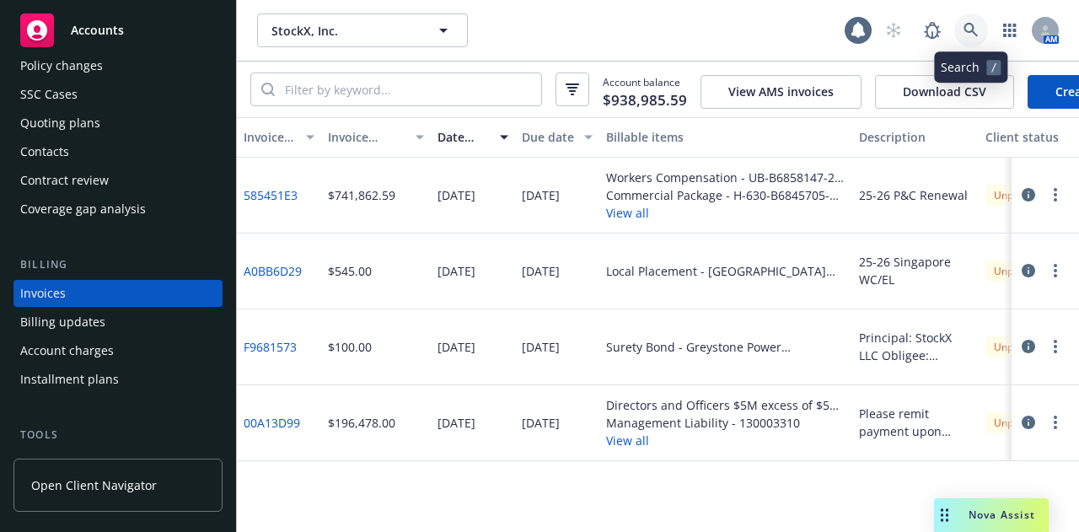
click at [974, 29] on icon at bounding box center [970, 30] width 15 height 15
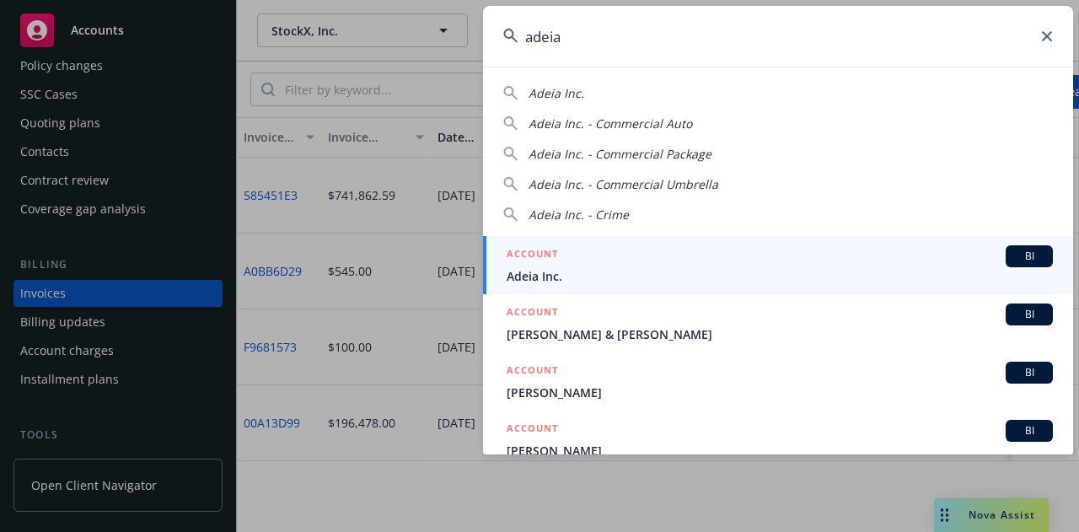
type input "adeia"
click at [689, 249] on div "ACCOUNT BI" at bounding box center [780, 256] width 546 height 22
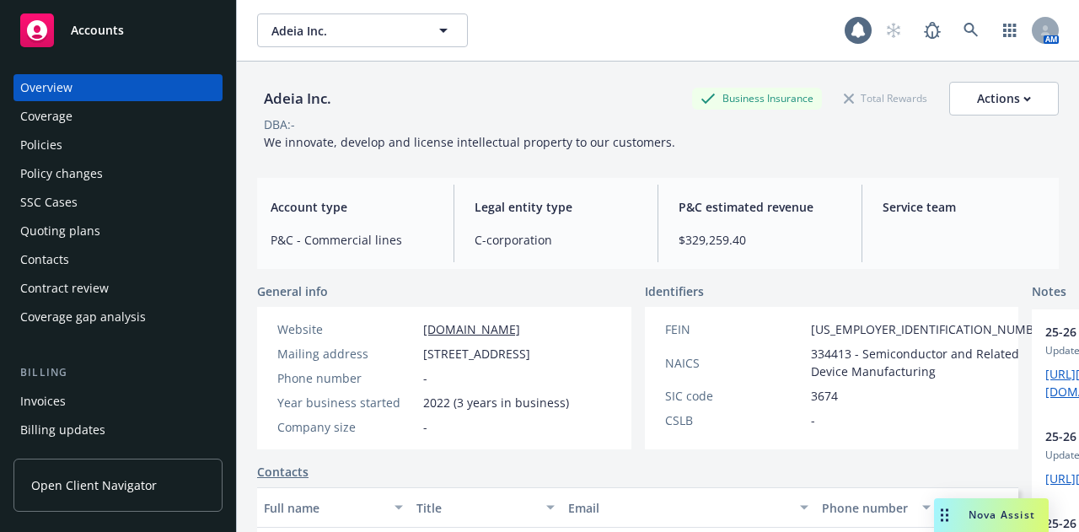
click at [140, 142] on div "Policies" at bounding box center [118, 144] width 196 height 27
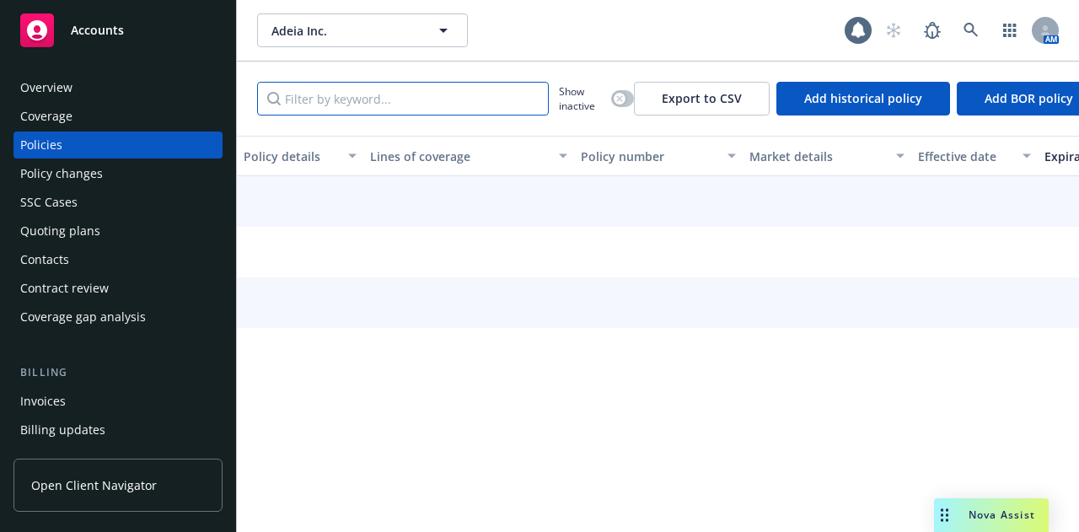
click at [436, 105] on input "Filter by keyword..." at bounding box center [403, 99] width 292 height 34
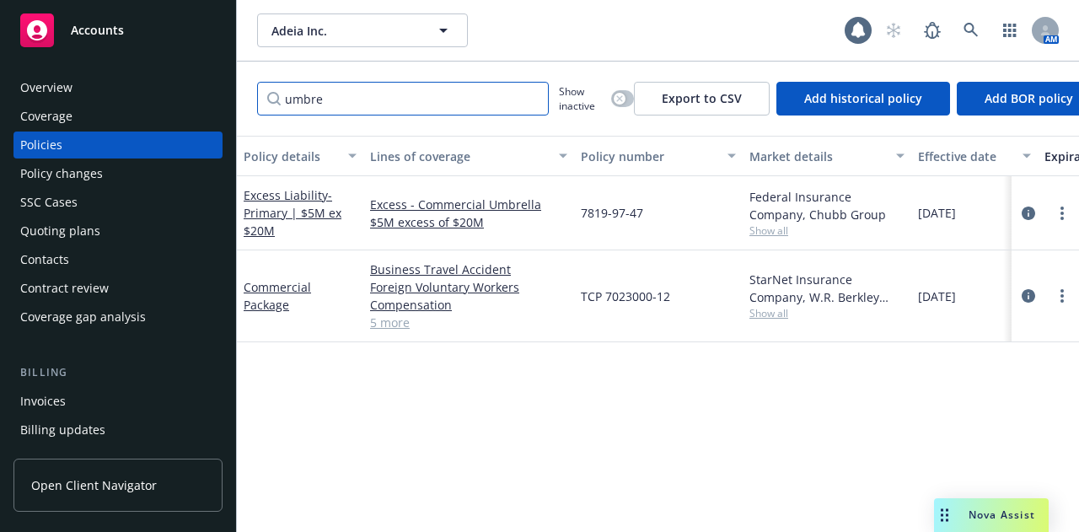
type input "umbre"
click at [388, 319] on link "5 more" at bounding box center [468, 323] width 197 height 18
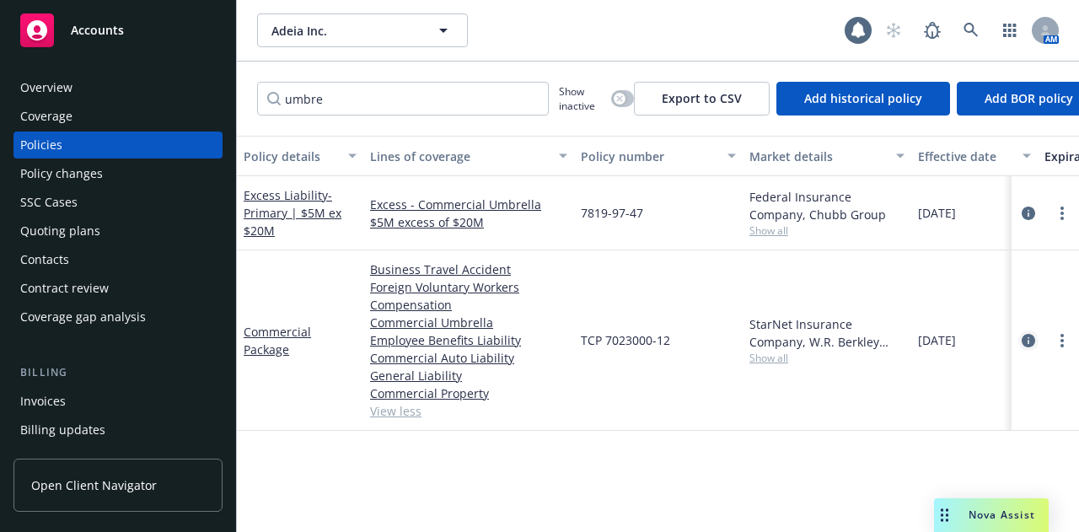
click at [1024, 335] on icon "circleInformation" at bounding box center [1027, 340] width 13 height 13
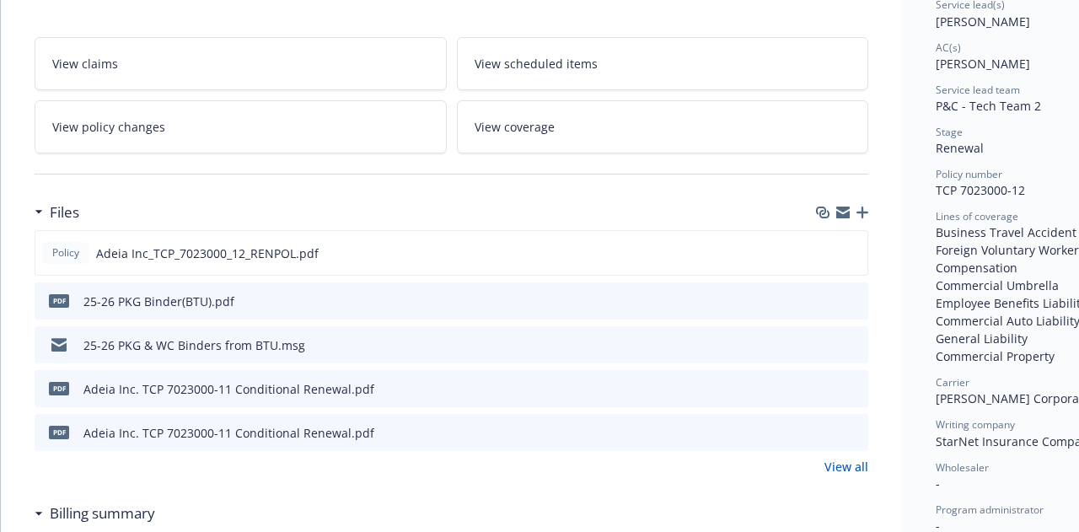
scroll to position [292, 0]
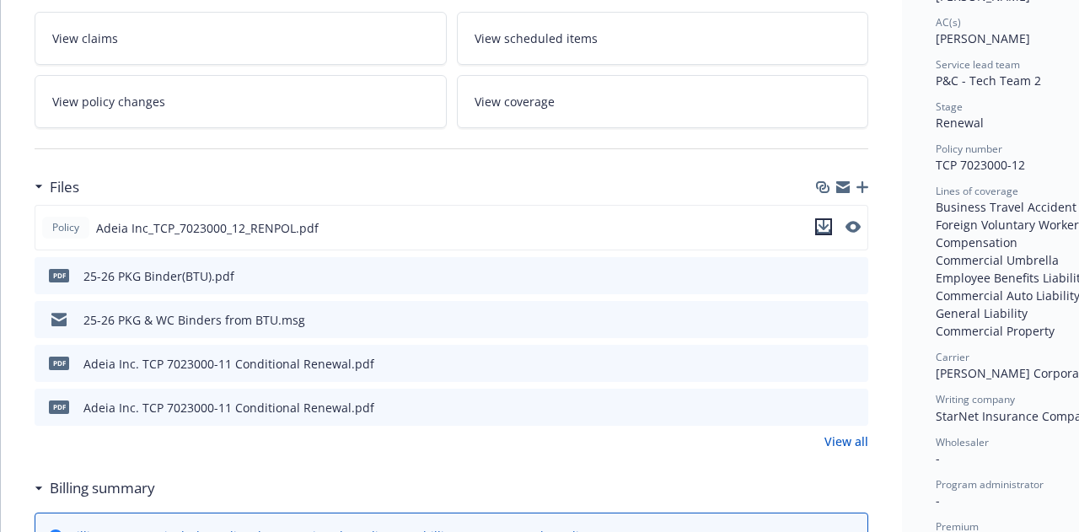
click at [828, 220] on icon "download file" at bounding box center [823, 226] width 13 height 13
